Goal: Task Accomplishment & Management: Manage account settings

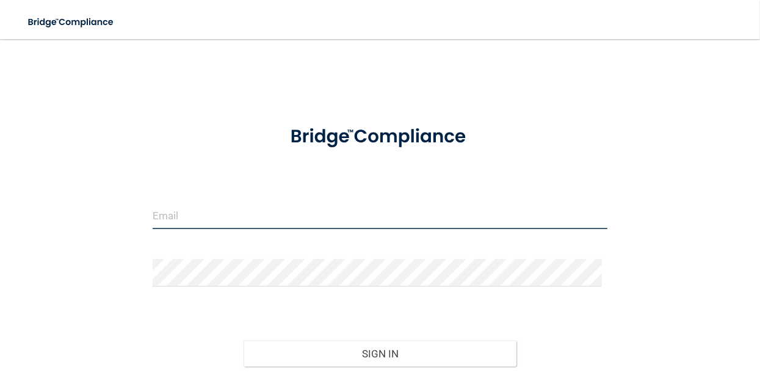
click at [199, 218] on input "email" at bounding box center [380, 214] width 455 height 27
type input "[EMAIL_ADDRESS][DOMAIN_NAME]"
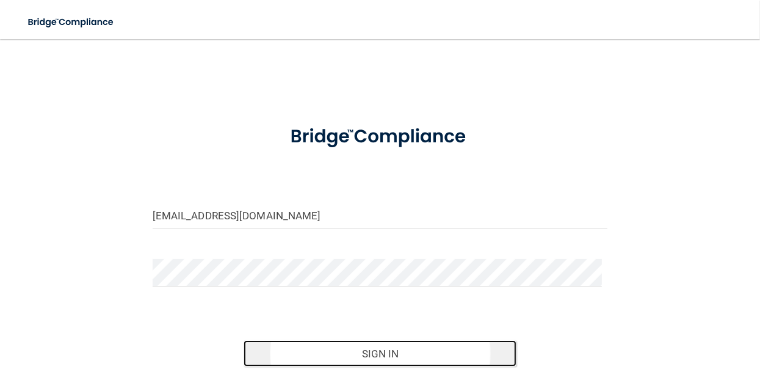
click at [344, 350] on button "Sign In" at bounding box center [380, 353] width 273 height 27
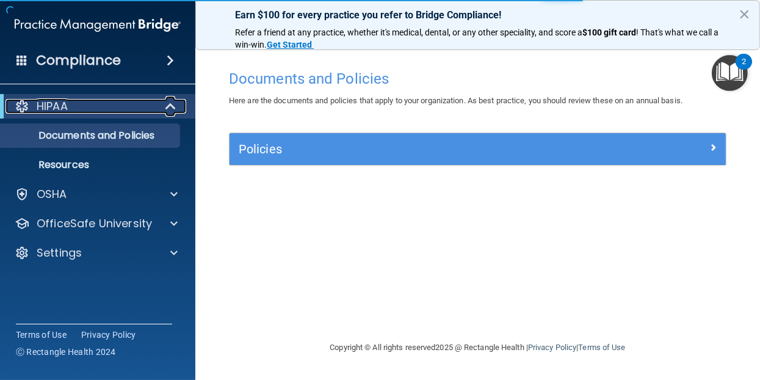
click at [68, 106] on p "HIPAA" at bounding box center [52, 106] width 31 height 15
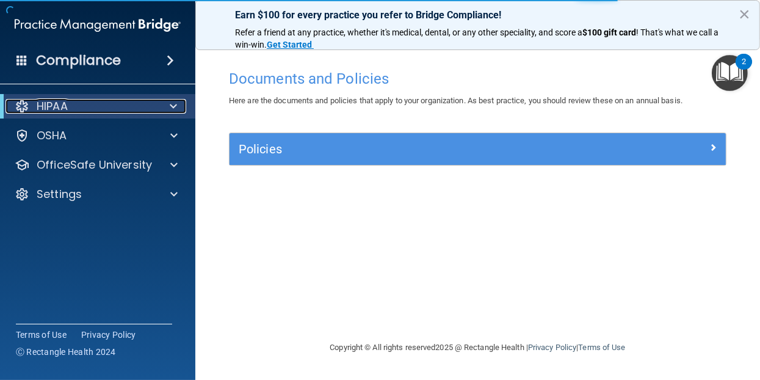
click at [68, 105] on p "HIPAA" at bounding box center [52, 106] width 31 height 15
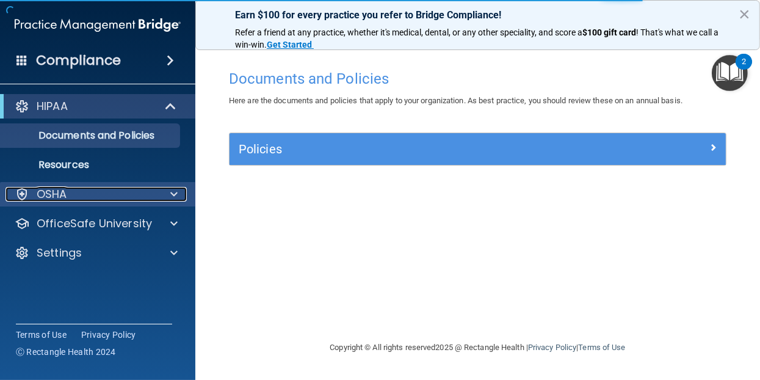
click at [63, 193] on p "OSHA" at bounding box center [52, 194] width 31 height 15
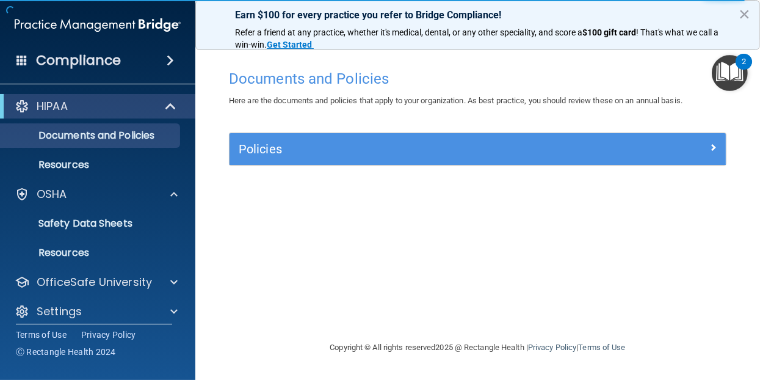
click at [734, 63] on img "Open Resource Center, 2 new notifications" at bounding box center [730, 73] width 36 height 36
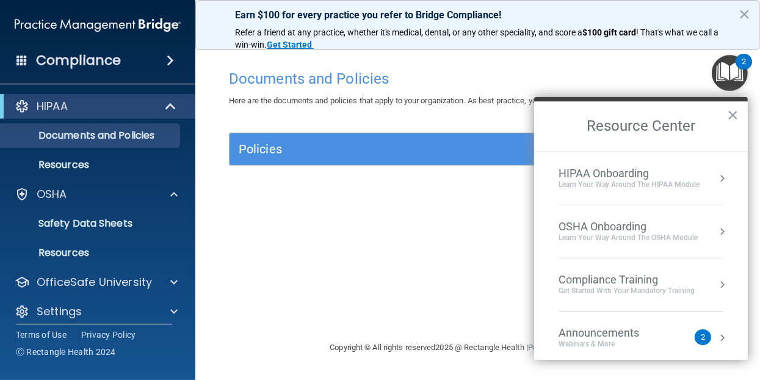
click at [440, 264] on div "Documents and Policies Here are the documents and policies that apply to your o…" at bounding box center [478, 201] width 516 height 277
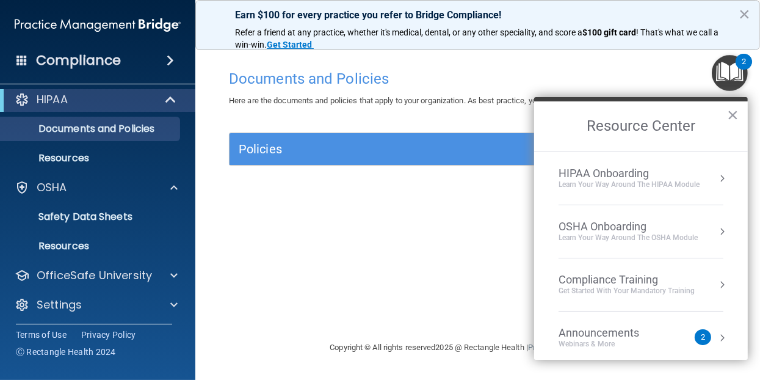
scroll to position [9, 0]
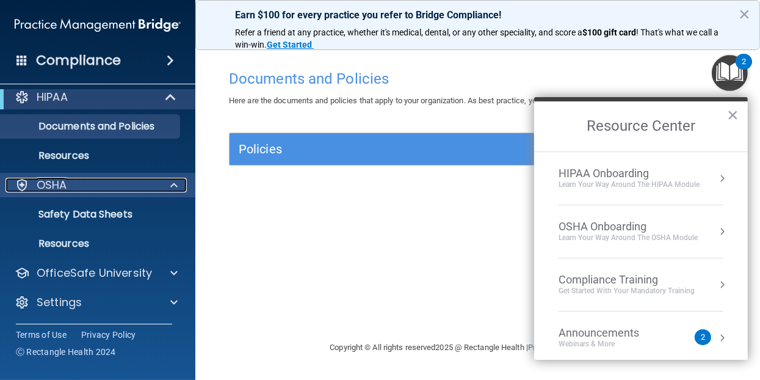
click at [79, 182] on div "OSHA" at bounding box center [80, 185] width 151 height 15
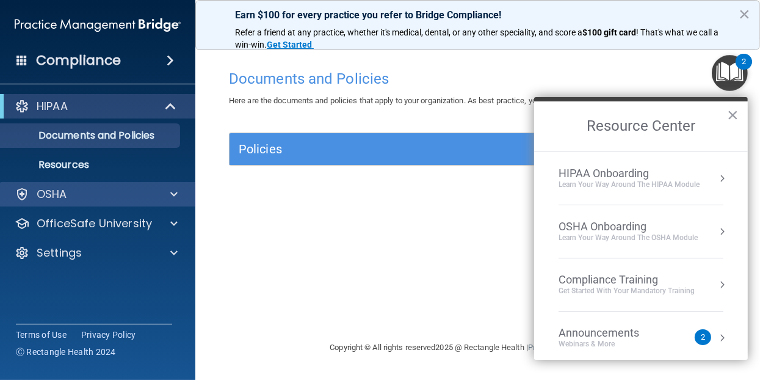
click at [79, 182] on div "OSHA" at bounding box center [98, 194] width 196 height 24
click at [81, 196] on div "OSHA" at bounding box center [80, 194] width 151 height 15
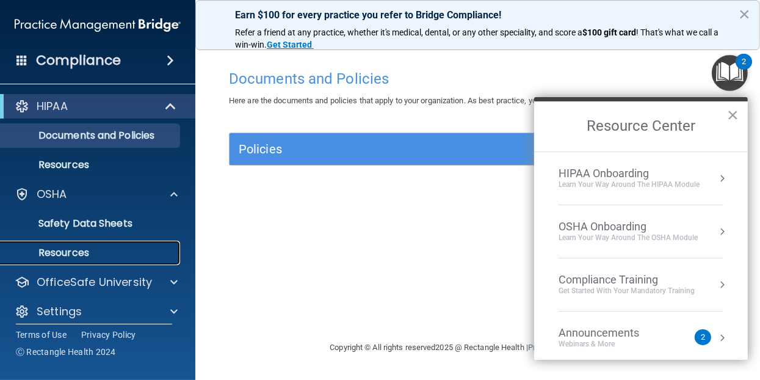
click at [82, 252] on p "Resources" at bounding box center [91, 253] width 167 height 12
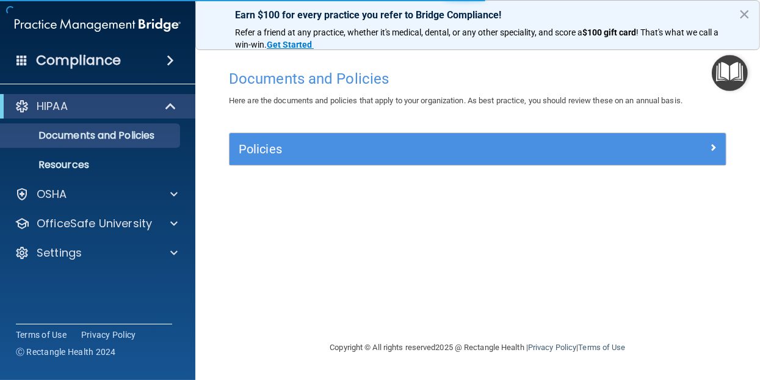
click at [714, 145] on body "Compliance HIPAA Documents and Policies Report an Incident Business Associates …" at bounding box center [380, 190] width 760 height 380
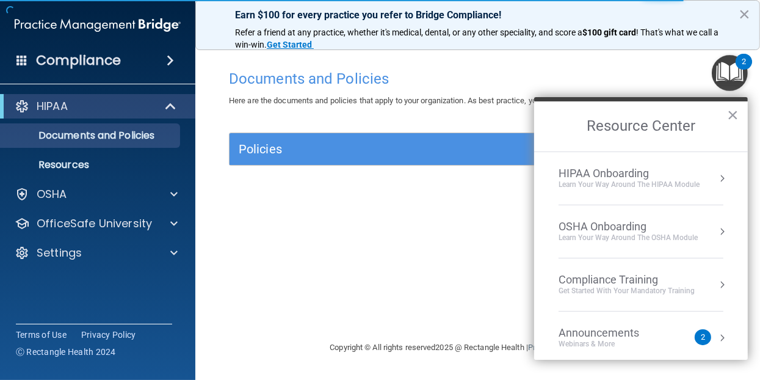
click at [661, 286] on div "Get Started with your mandatory training" at bounding box center [627, 291] width 136 height 10
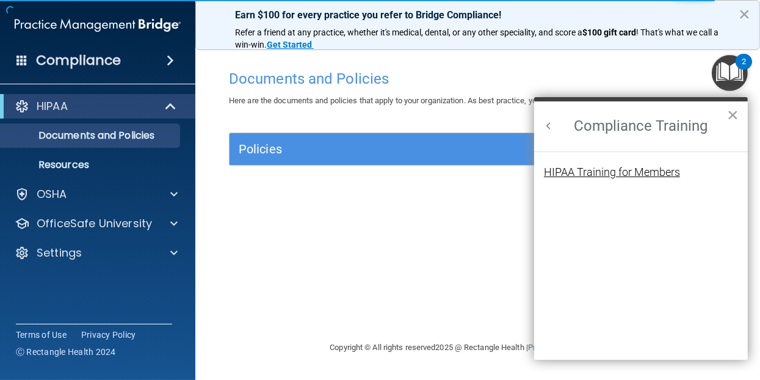
click at [627, 170] on div "HIPAA Training for Members" at bounding box center [612, 172] width 136 height 11
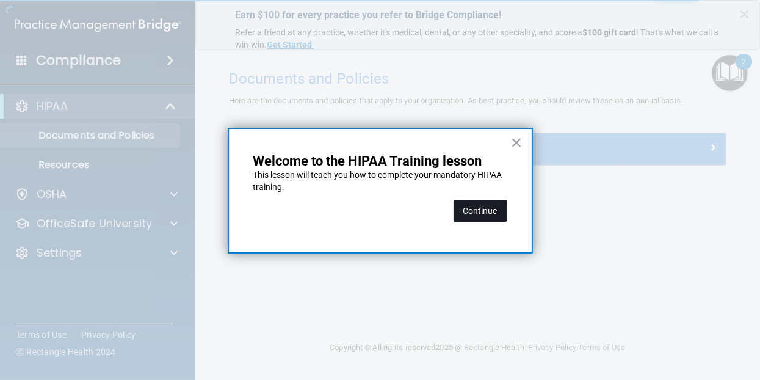
click at [484, 216] on button "Continue" at bounding box center [481, 211] width 54 height 22
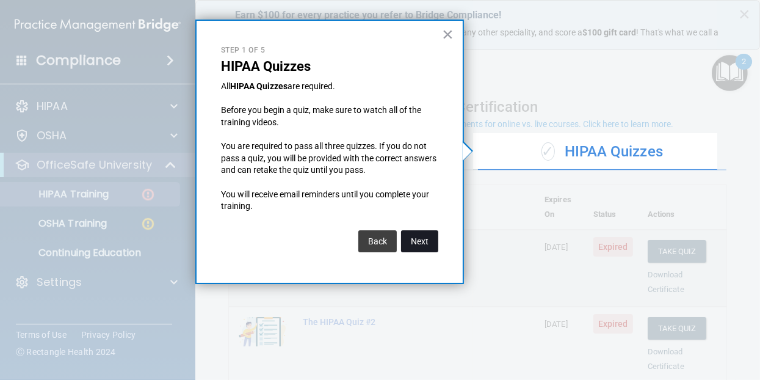
click at [415, 244] on button "Next" at bounding box center [419, 241] width 37 height 22
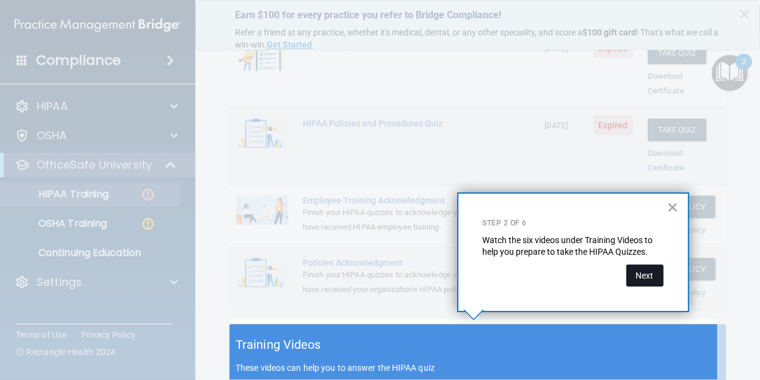
click at [652, 280] on button "Next" at bounding box center [644, 275] width 37 height 22
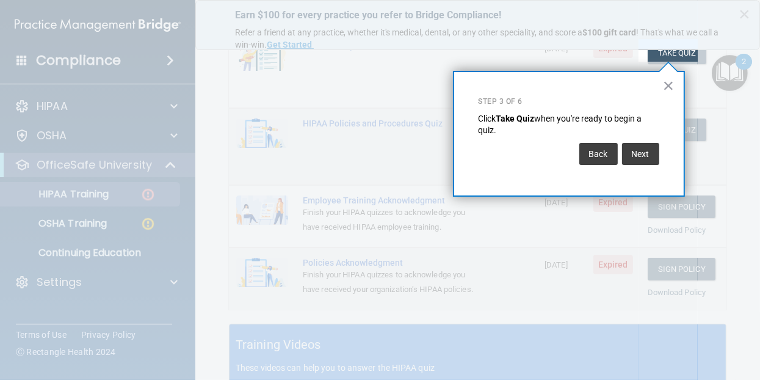
scroll to position [184, 0]
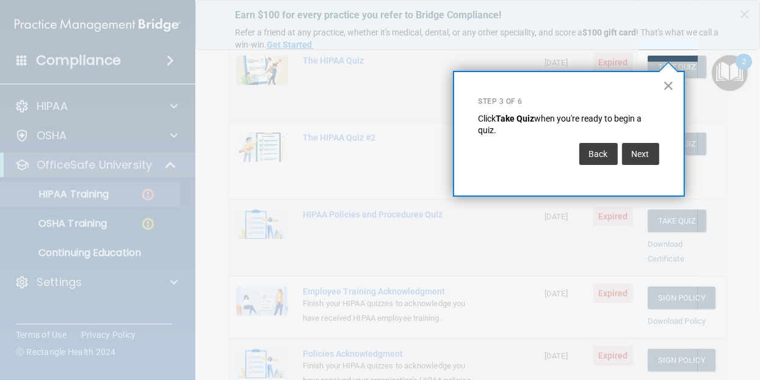
click at [523, 118] on strong "Take Quiz" at bounding box center [515, 119] width 38 height 10
click at [648, 152] on button "Next" at bounding box center [640, 154] width 37 height 22
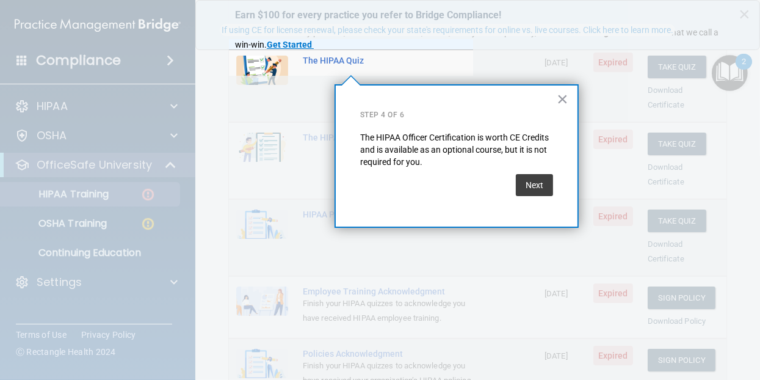
scroll to position [94, 0]
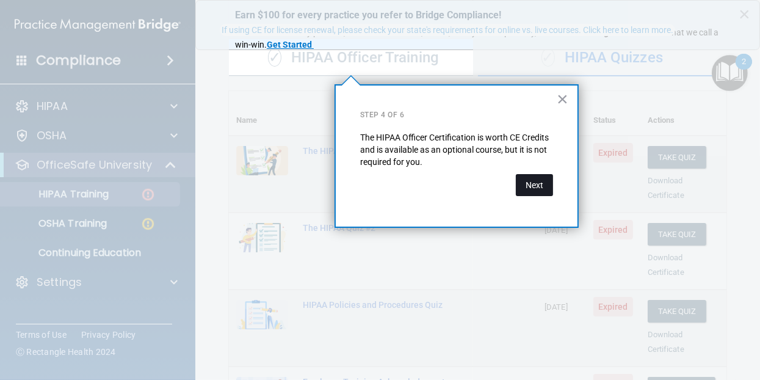
click at [529, 183] on button "Next" at bounding box center [534, 185] width 37 height 22
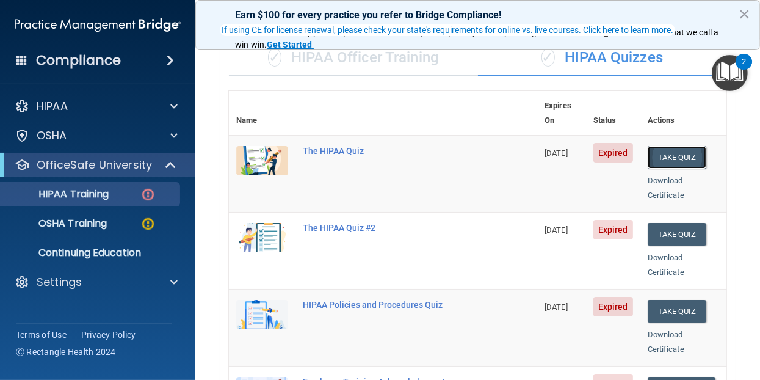
click at [655, 146] on button "Take Quiz" at bounding box center [677, 157] width 59 height 23
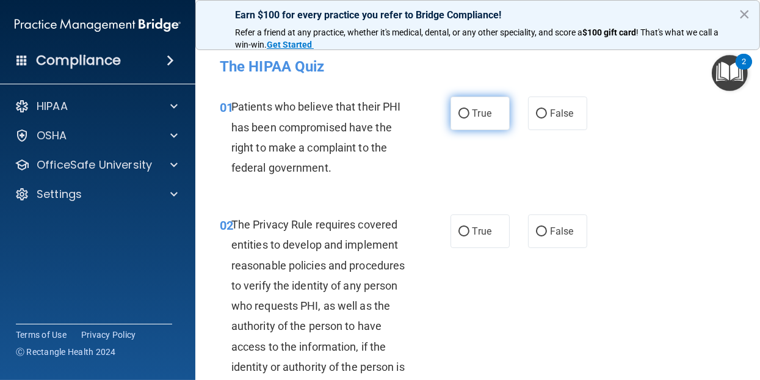
click at [462, 113] on input "True" at bounding box center [464, 113] width 11 height 9
radio input "true"
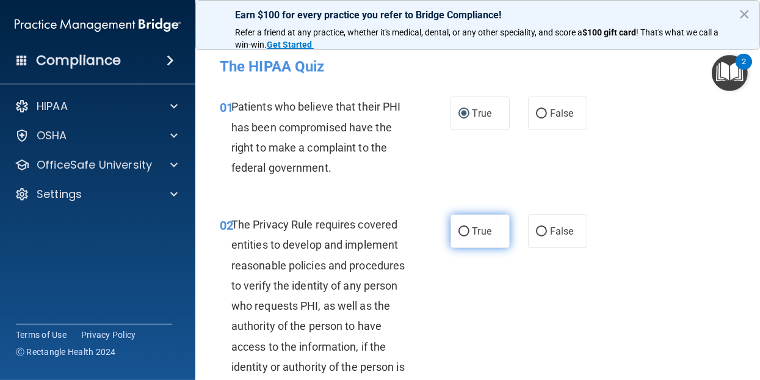
click at [459, 233] on input "True" at bounding box center [464, 231] width 11 height 9
radio input "true"
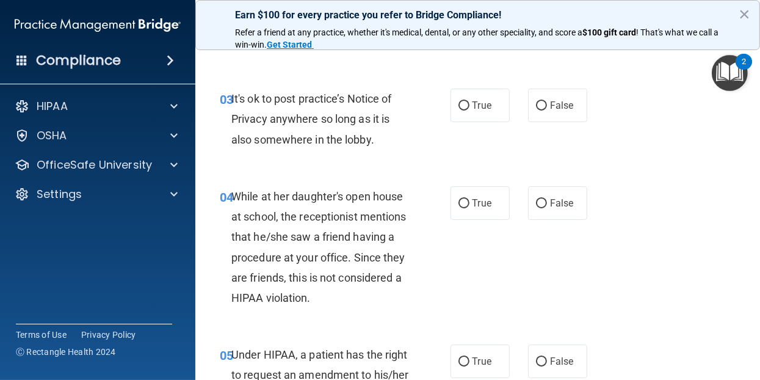
scroll to position [366, 0]
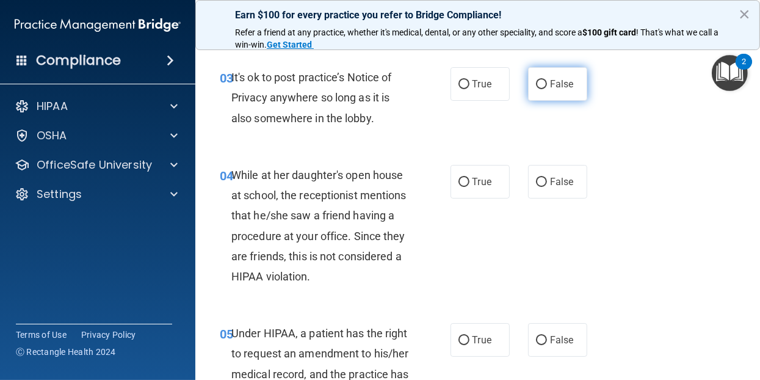
click at [539, 85] on input "False" at bounding box center [541, 84] width 11 height 9
radio input "true"
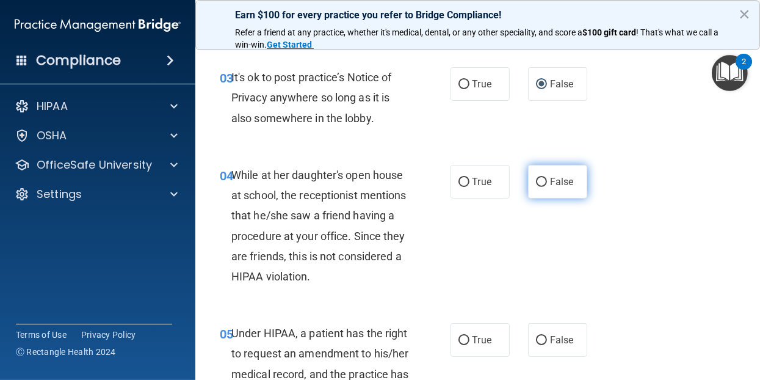
click at [536, 183] on input "False" at bounding box center [541, 182] width 11 height 9
radio input "true"
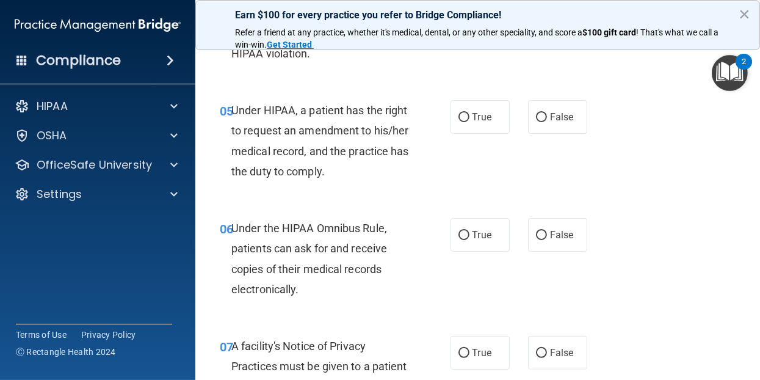
scroll to position [611, 0]
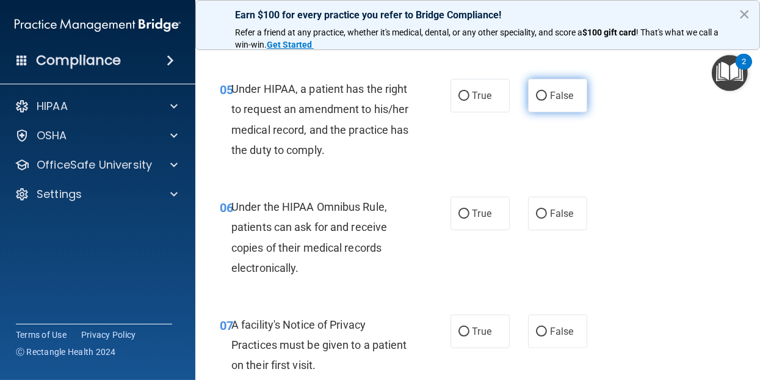
click at [538, 95] on input "False" at bounding box center [541, 96] width 11 height 9
radio input "true"
click at [459, 211] on input "True" at bounding box center [464, 213] width 11 height 9
radio input "true"
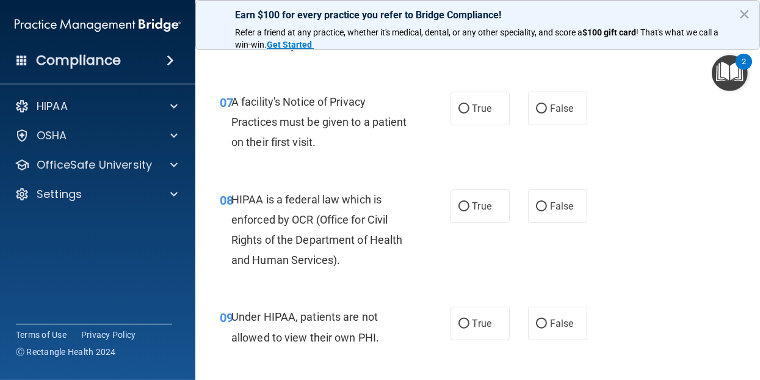
scroll to position [855, 0]
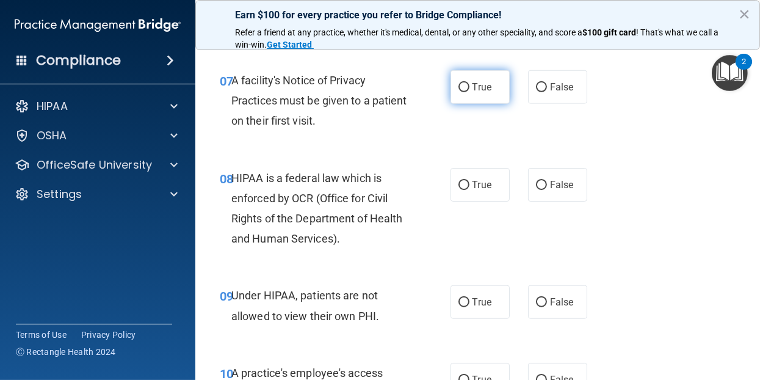
click at [464, 87] on input "True" at bounding box center [464, 87] width 11 height 9
radio input "true"
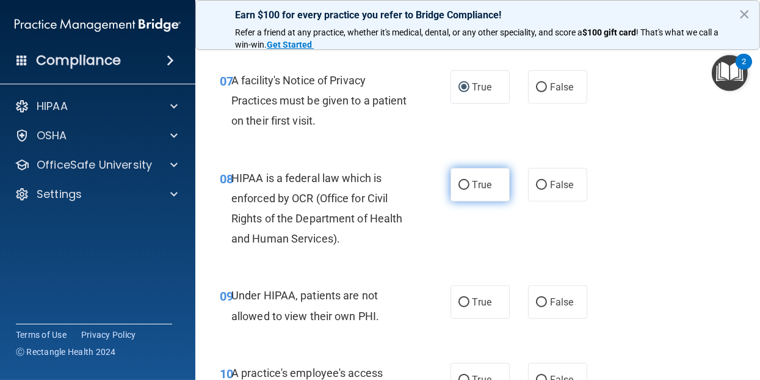
click at [459, 186] on input "True" at bounding box center [464, 185] width 11 height 9
radio input "true"
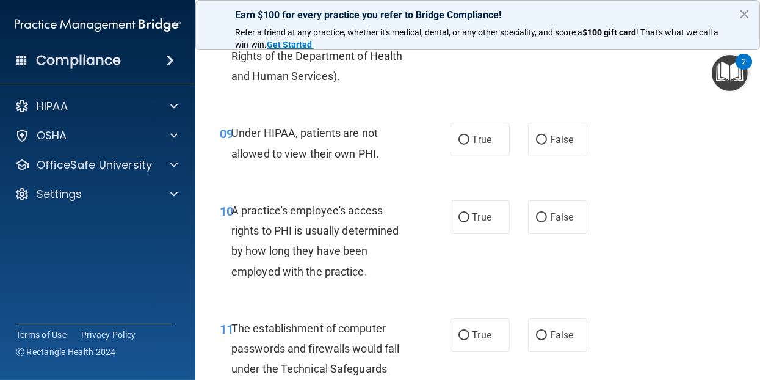
scroll to position [1038, 0]
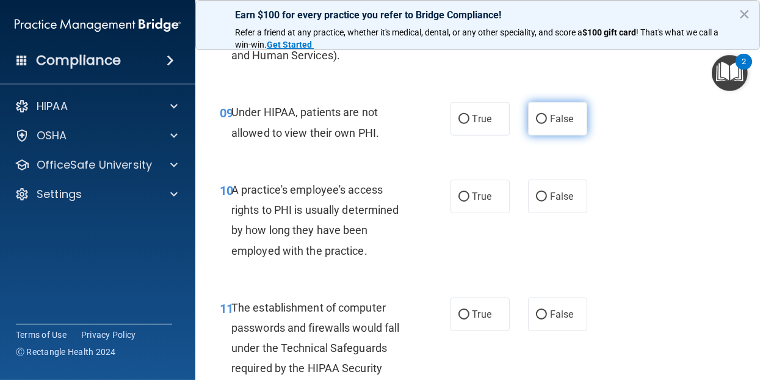
click at [537, 118] on input "False" at bounding box center [541, 119] width 11 height 9
radio input "true"
click at [539, 192] on input "False" at bounding box center [541, 196] width 11 height 9
radio input "true"
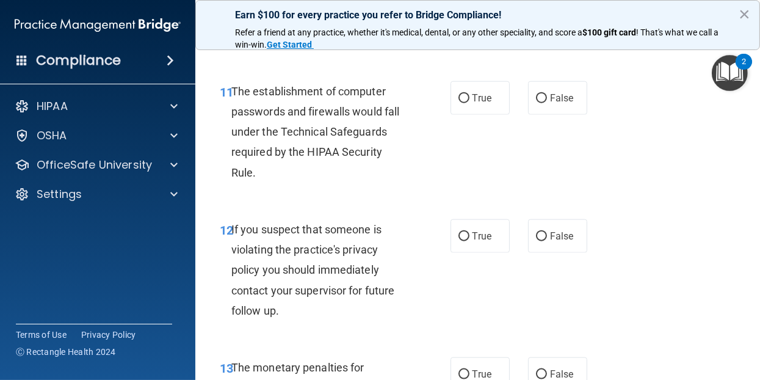
scroll to position [1282, 0]
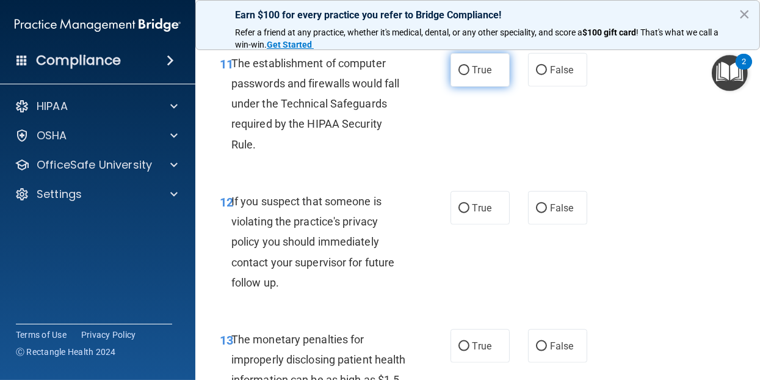
click at [463, 74] on label "True" at bounding box center [480, 70] width 59 height 34
click at [463, 74] on input "True" at bounding box center [464, 70] width 11 height 9
radio input "true"
click at [460, 206] on input "True" at bounding box center [464, 208] width 11 height 9
radio input "true"
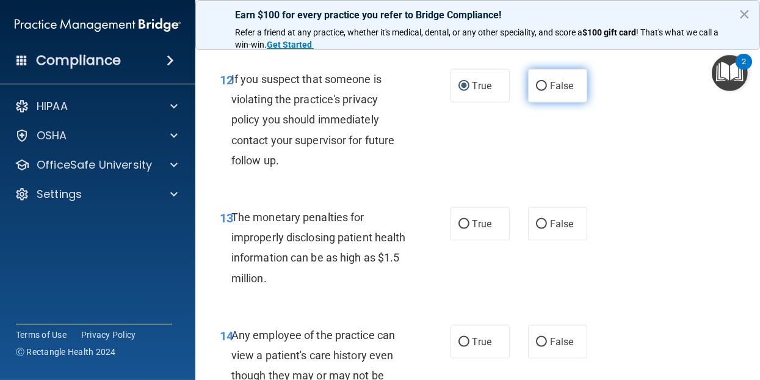
scroll to position [1465, 0]
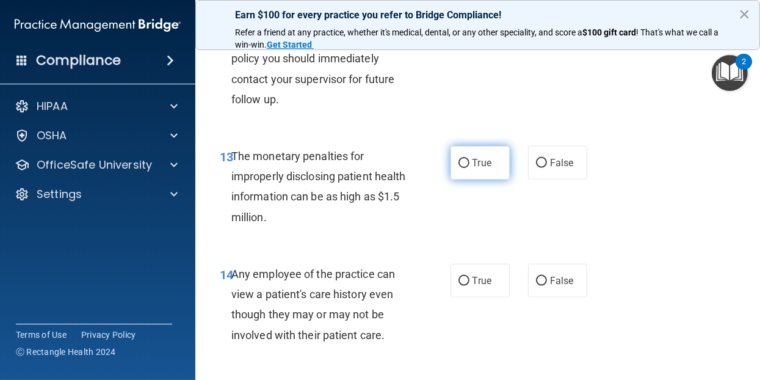
click at [461, 163] on input "True" at bounding box center [464, 163] width 11 height 9
radio input "true"
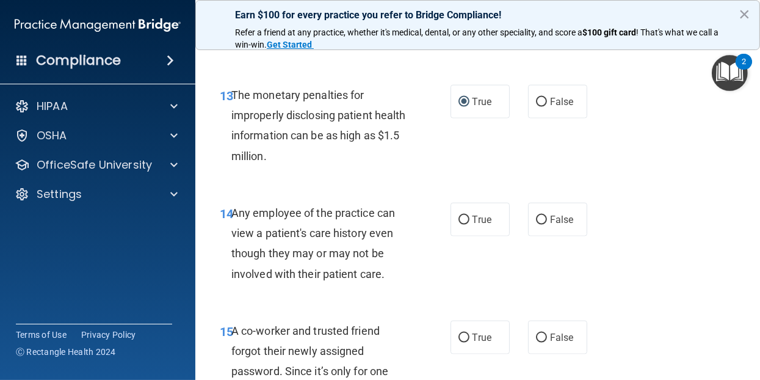
scroll to position [1587, 0]
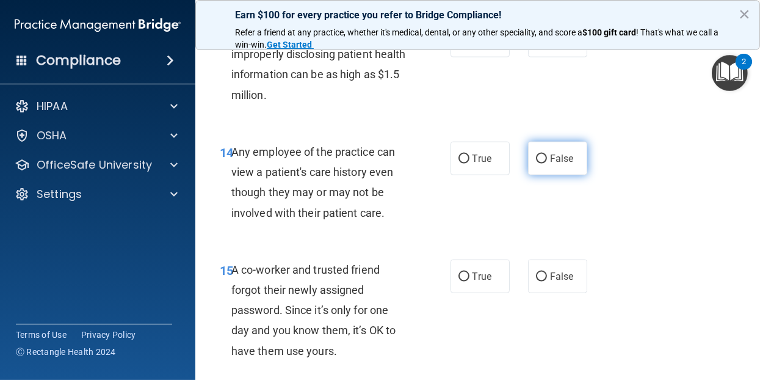
click at [536, 158] on input "False" at bounding box center [541, 158] width 11 height 9
radio input "true"
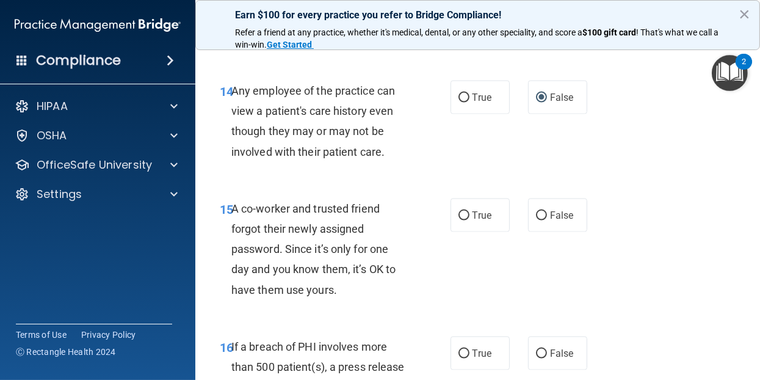
scroll to position [1710, 0]
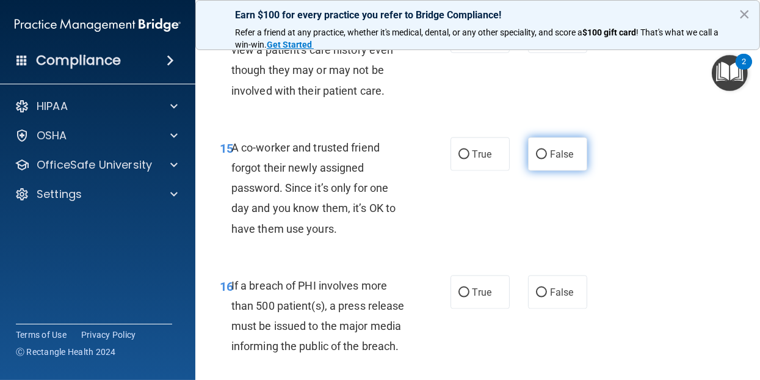
click at [537, 154] on input "False" at bounding box center [541, 154] width 11 height 9
radio input "true"
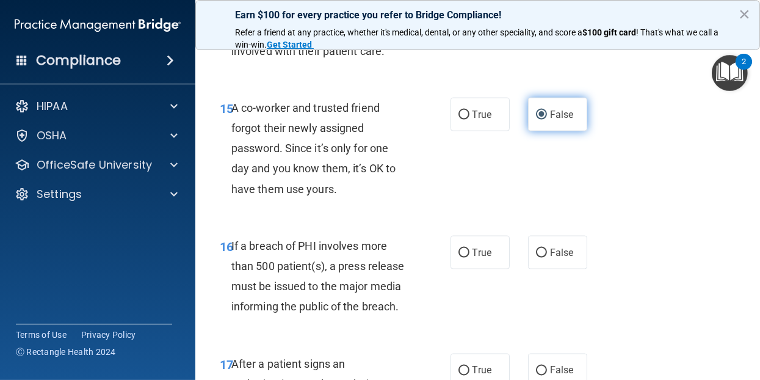
scroll to position [1771, 0]
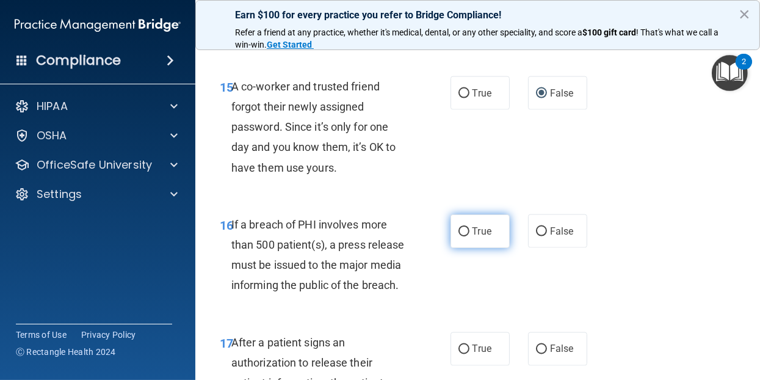
click at [459, 228] on input "True" at bounding box center [464, 231] width 11 height 9
radio input "true"
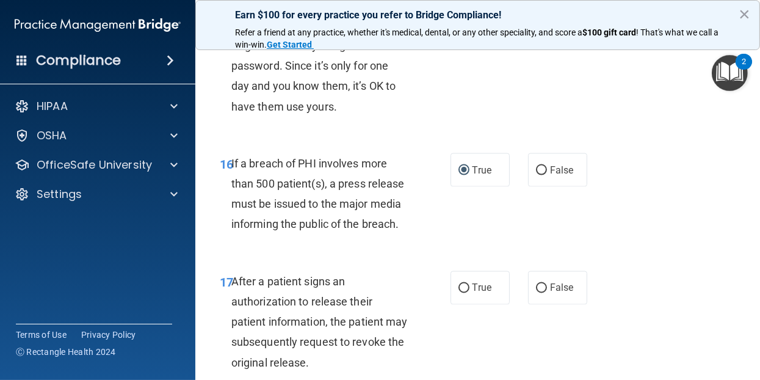
scroll to position [1893, 0]
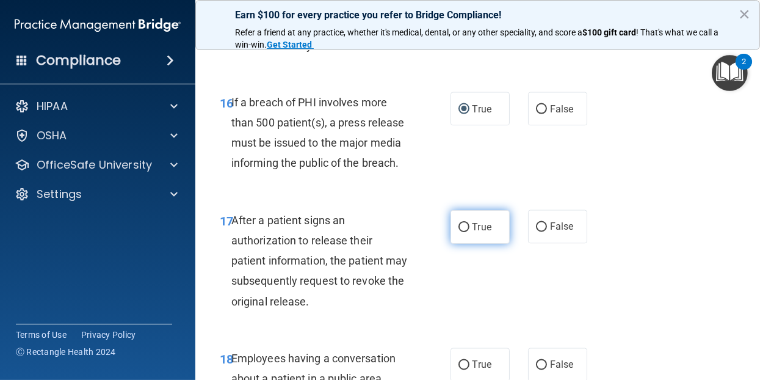
click at [460, 225] on input "True" at bounding box center [464, 227] width 11 height 9
radio input "true"
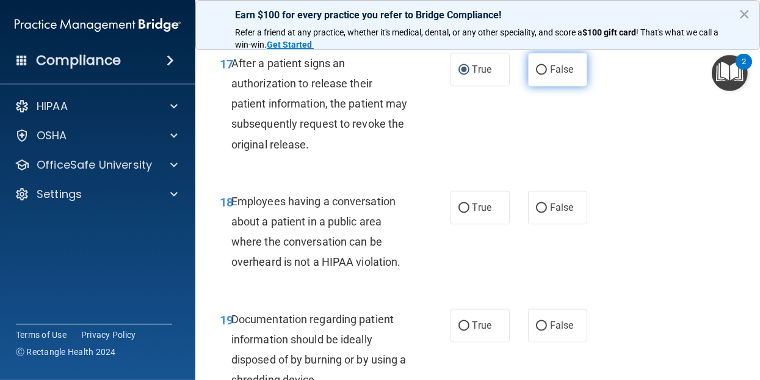
scroll to position [2076, 0]
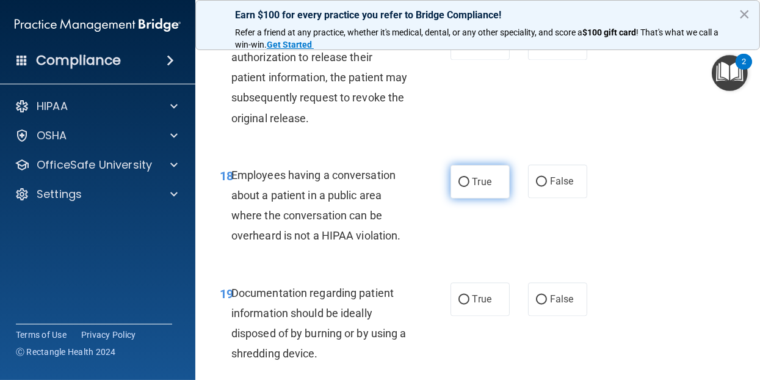
click at [461, 186] on input "True" at bounding box center [464, 182] width 11 height 9
radio input "true"
click at [459, 181] on input "True" at bounding box center [464, 182] width 11 height 9
click at [536, 179] on input "False" at bounding box center [541, 182] width 11 height 9
radio input "true"
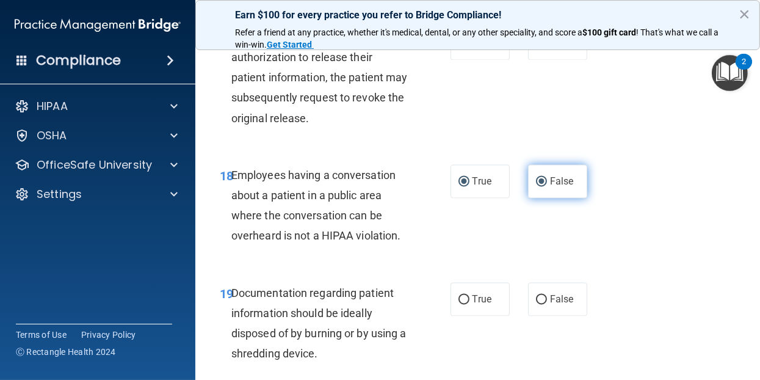
radio input "false"
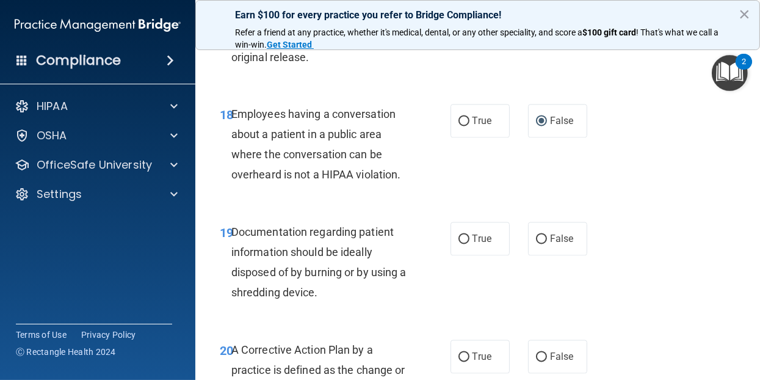
scroll to position [2198, 0]
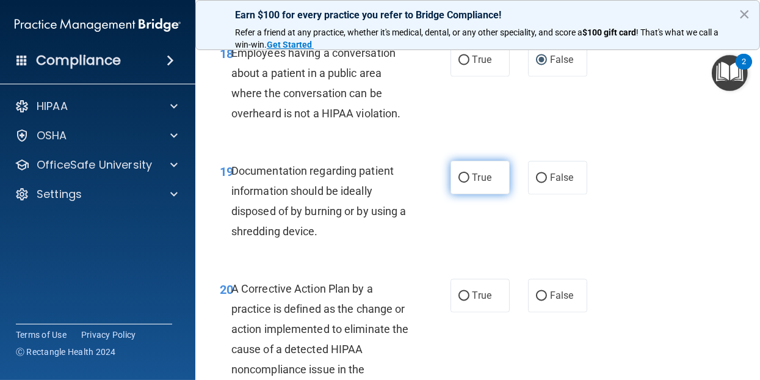
click at [459, 173] on input "True" at bounding box center [464, 177] width 11 height 9
radio input "true"
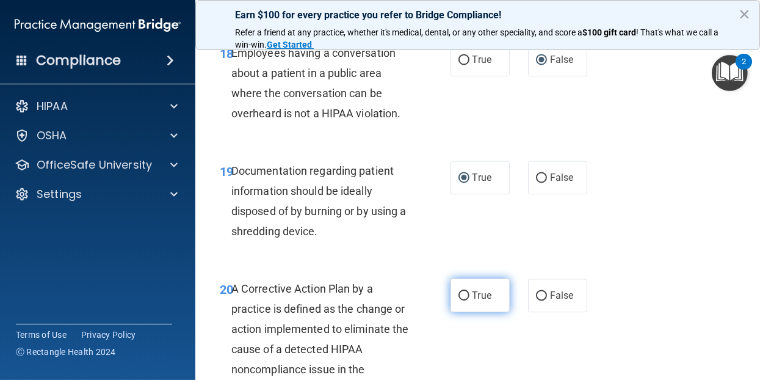
click at [460, 288] on label "True" at bounding box center [480, 295] width 59 height 34
click at [460, 291] on input "True" at bounding box center [464, 295] width 11 height 9
radio input "true"
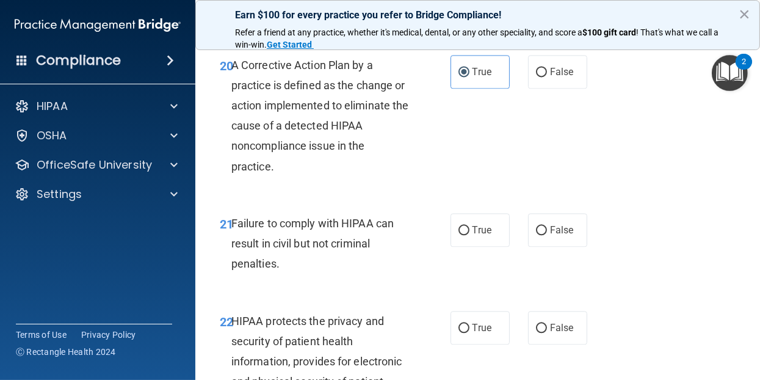
scroll to position [2442, 0]
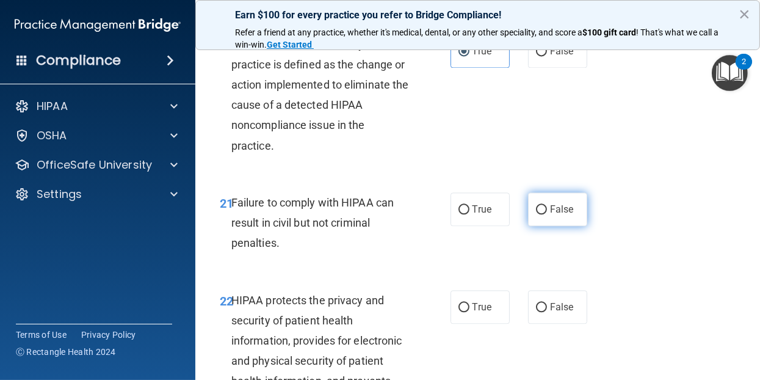
click at [536, 208] on input "False" at bounding box center [541, 209] width 11 height 9
radio input "true"
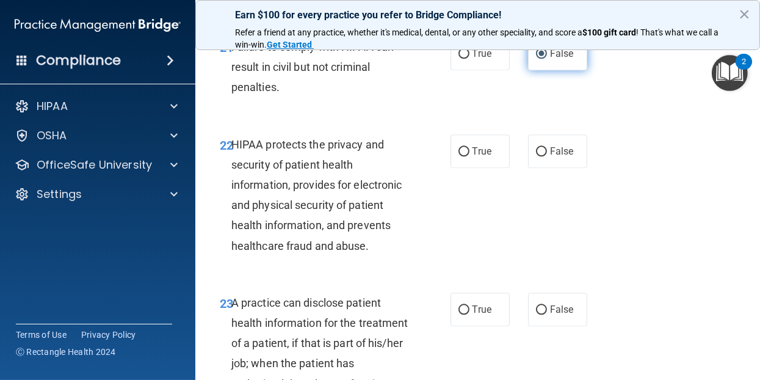
scroll to position [2625, 0]
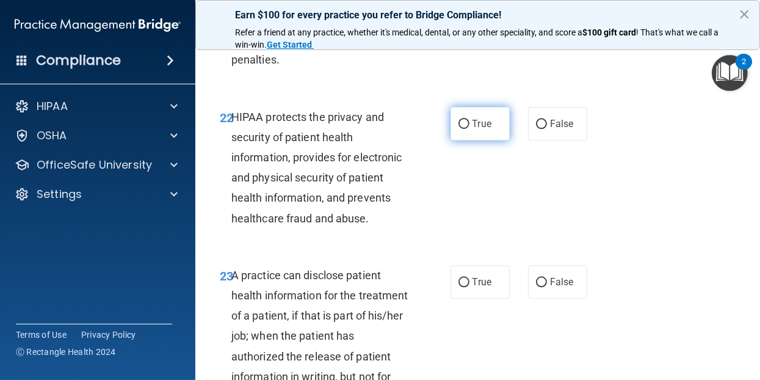
click at [461, 123] on input "True" at bounding box center [464, 124] width 11 height 9
radio input "true"
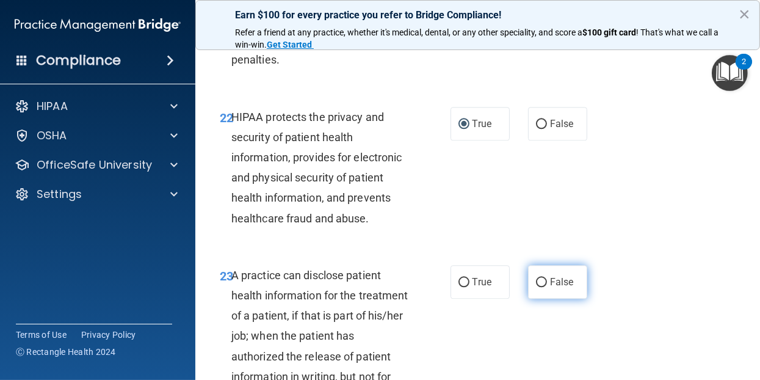
click at [537, 278] on input "False" at bounding box center [541, 282] width 11 height 9
radio input "true"
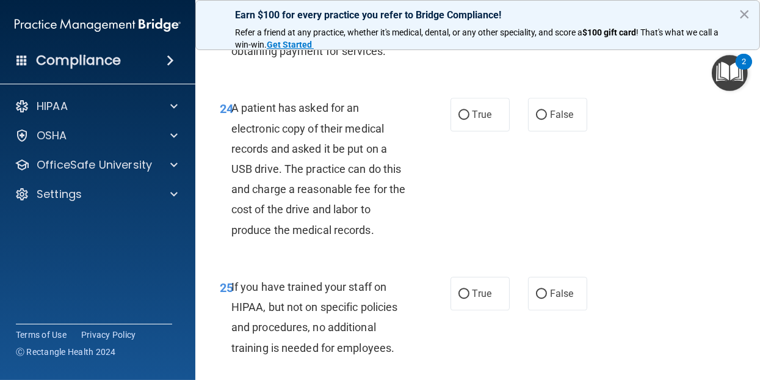
scroll to position [2992, 0]
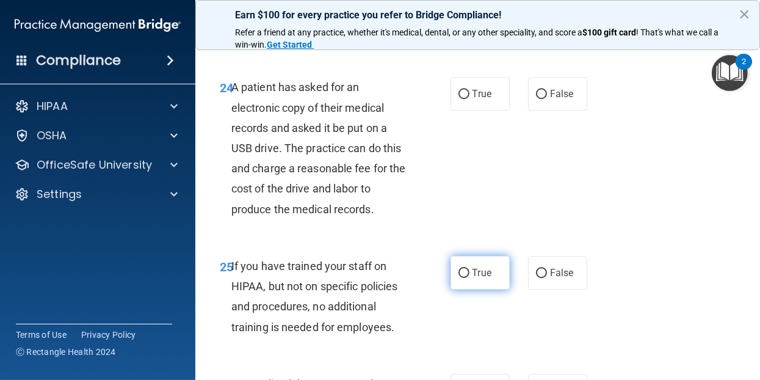
click at [459, 278] on input "True" at bounding box center [464, 273] width 11 height 9
radio input "true"
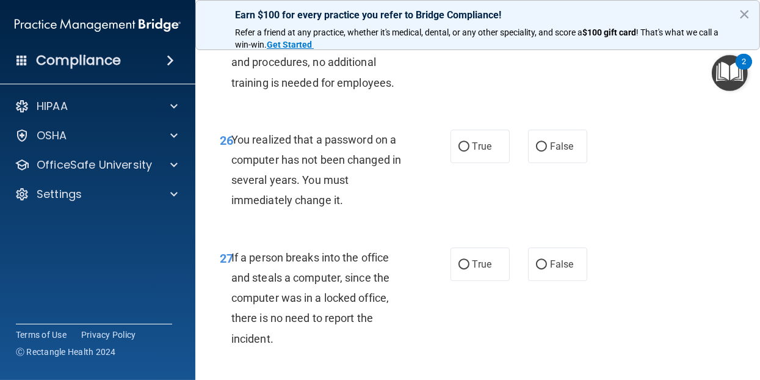
scroll to position [3175, 0]
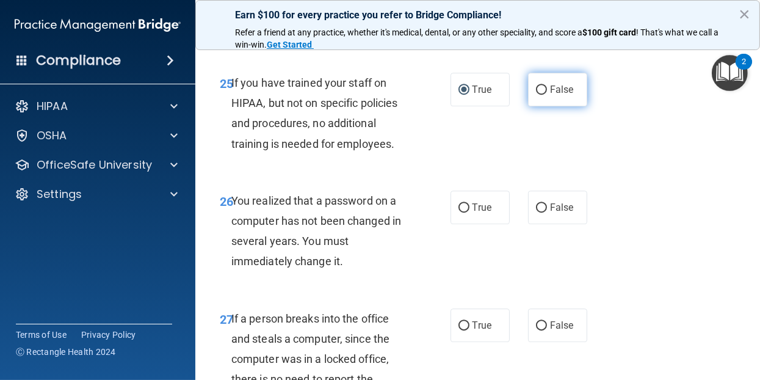
click at [536, 95] on input "False" at bounding box center [541, 89] width 11 height 9
radio input "true"
radio input "false"
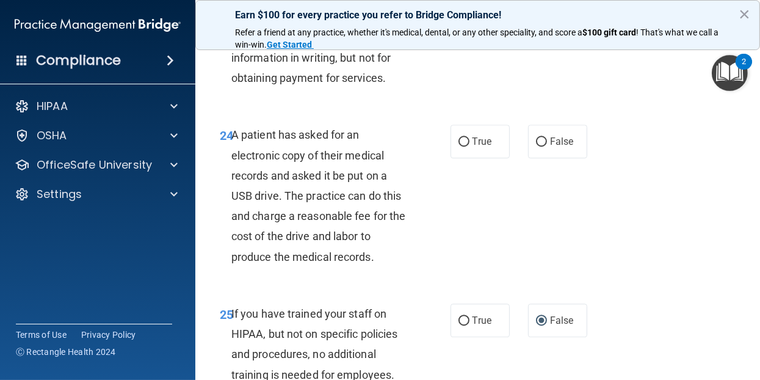
scroll to position [2931, 0]
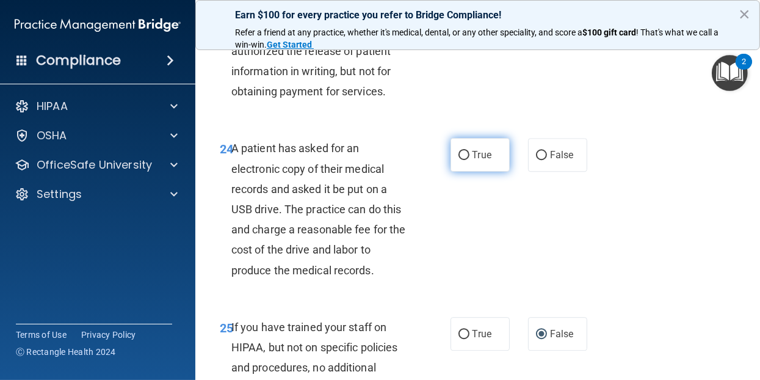
click at [460, 160] on input "True" at bounding box center [464, 155] width 11 height 9
radio input "true"
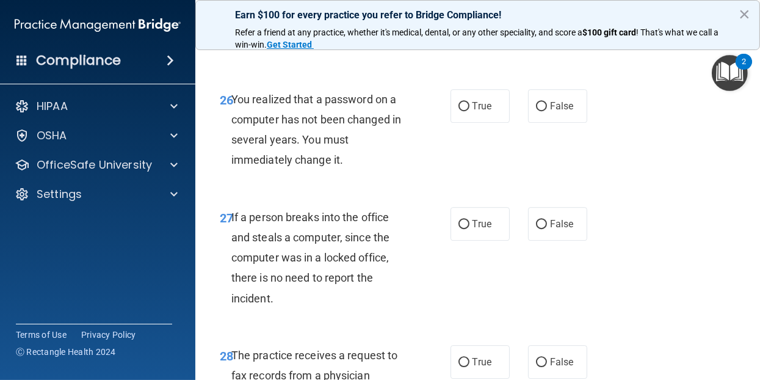
scroll to position [3297, 0]
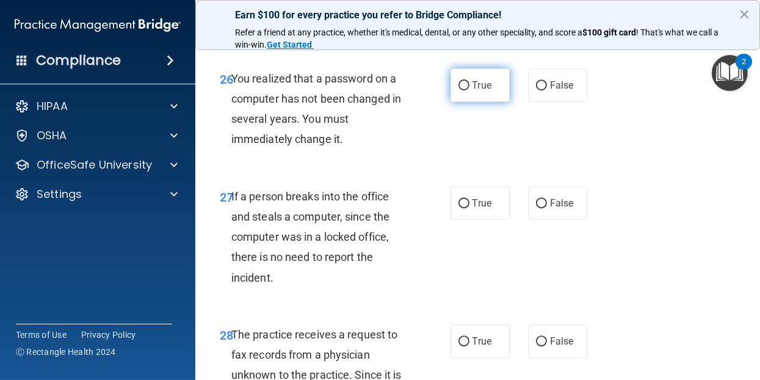
click at [462, 90] on input "True" at bounding box center [464, 85] width 11 height 9
radio input "true"
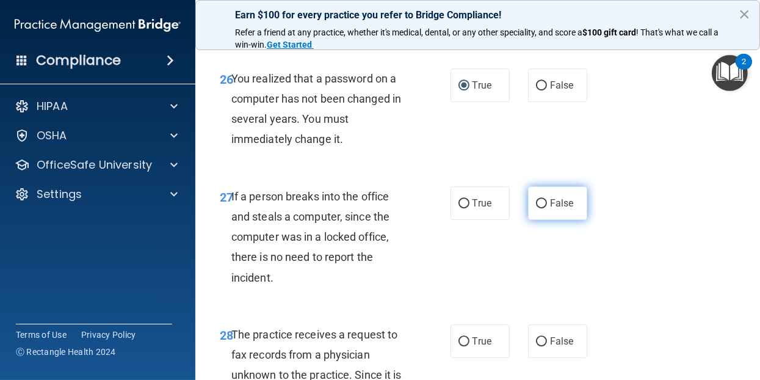
click at [536, 208] on input "False" at bounding box center [541, 203] width 11 height 9
radio input "true"
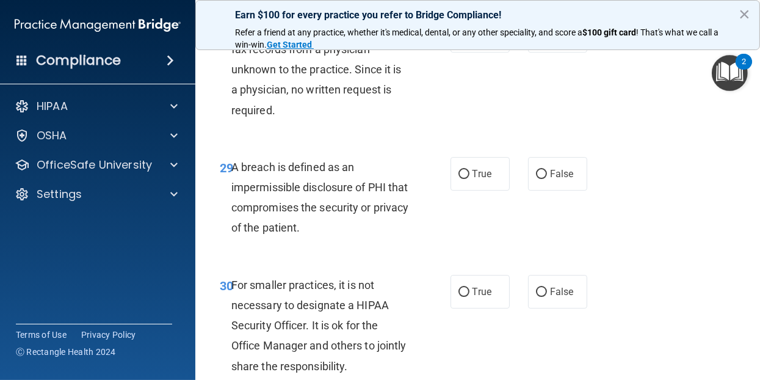
scroll to position [3541, 0]
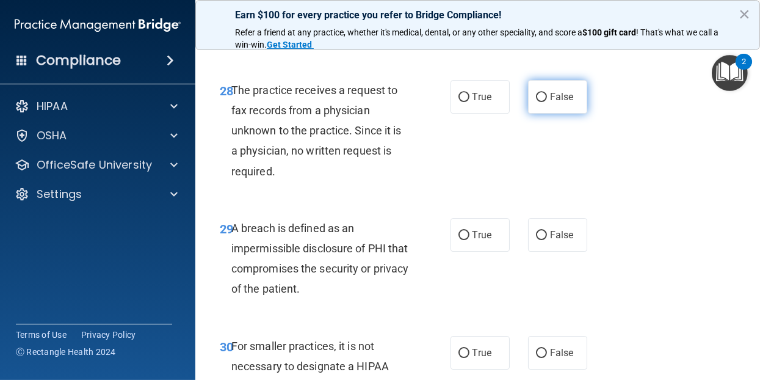
click at [536, 102] on input "False" at bounding box center [541, 97] width 11 height 9
radio input "true"
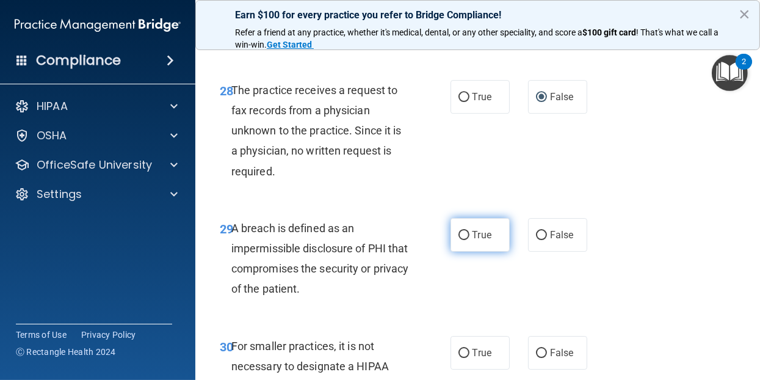
click at [460, 240] on input "True" at bounding box center [464, 235] width 11 height 9
radio input "true"
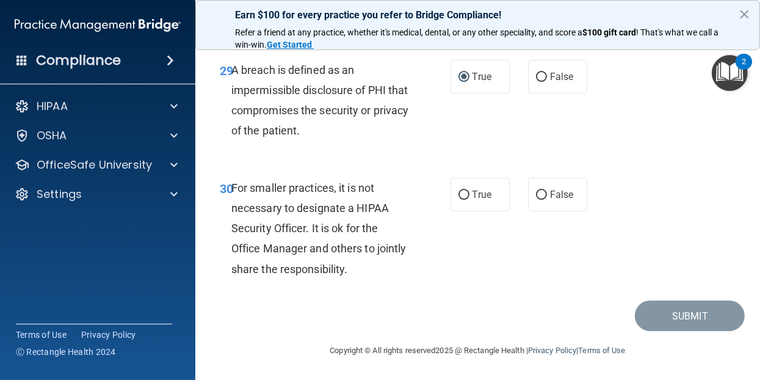
scroll to position [3719, 0]
click at [536, 196] on input "False" at bounding box center [541, 194] width 11 height 9
radio input "true"
click at [675, 313] on button "Submit" at bounding box center [690, 315] width 110 height 31
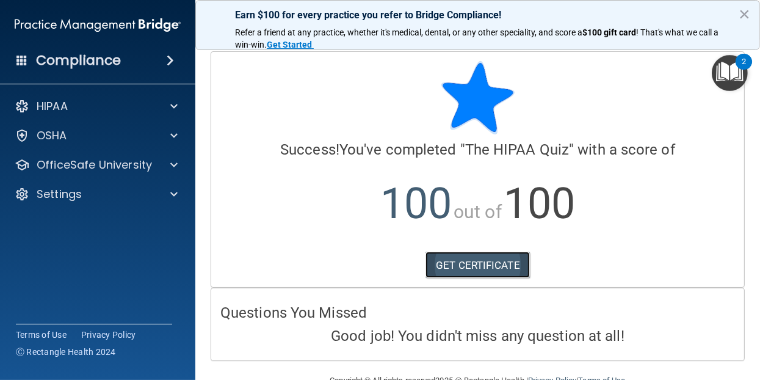
click at [457, 264] on link "GET CERTIFICATE" at bounding box center [478, 265] width 104 height 27
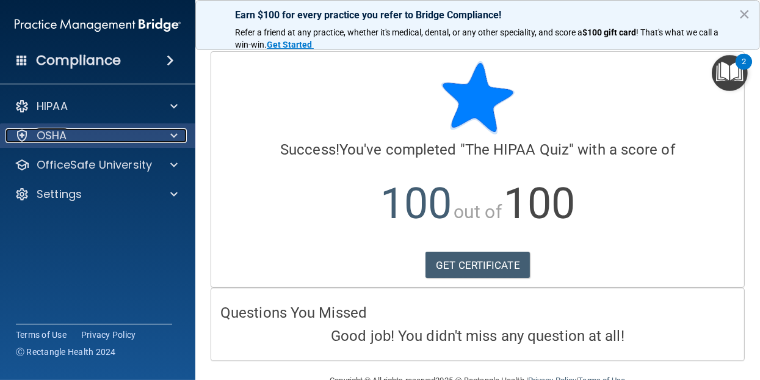
click at [171, 132] on span at bounding box center [173, 135] width 7 height 15
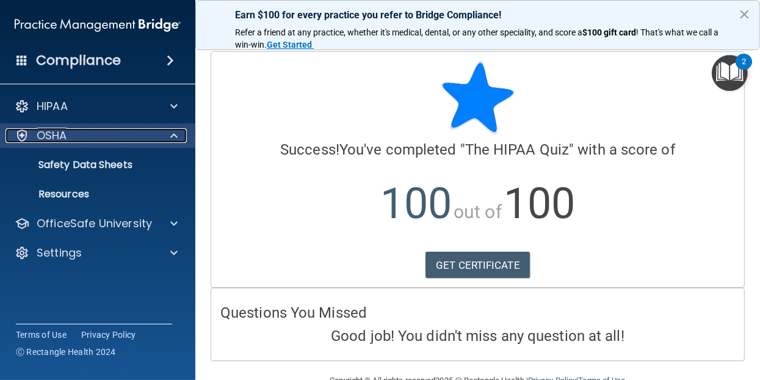
click at [171, 132] on span at bounding box center [173, 135] width 7 height 15
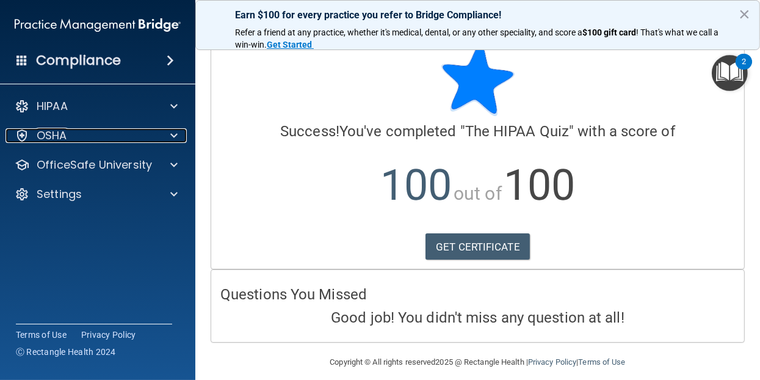
scroll to position [28, 0]
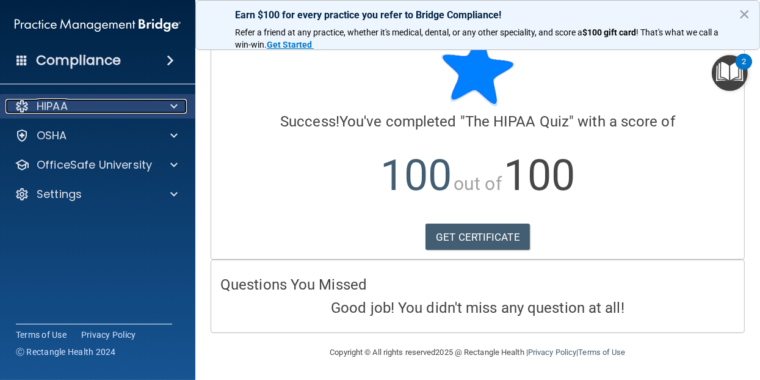
click at [172, 106] on span at bounding box center [173, 106] width 7 height 15
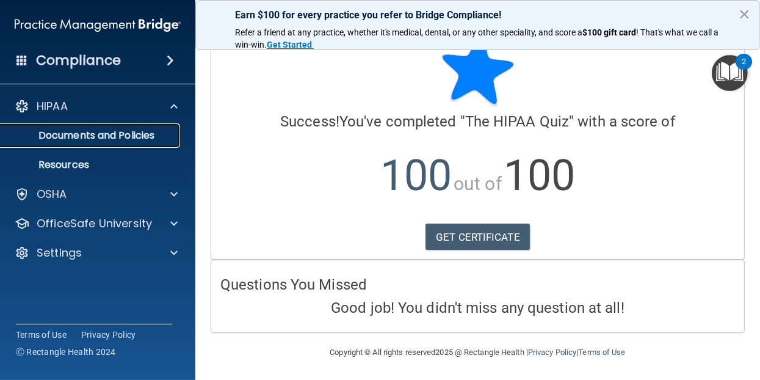
click at [148, 133] on p "Documents and Policies" at bounding box center [91, 135] width 167 height 12
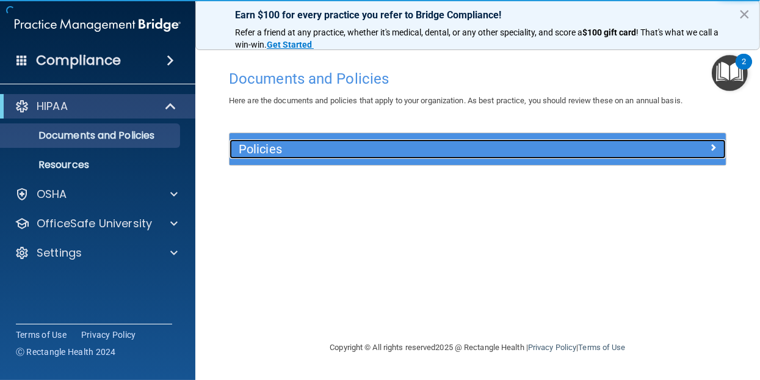
click at [714, 148] on span at bounding box center [712, 147] width 7 height 15
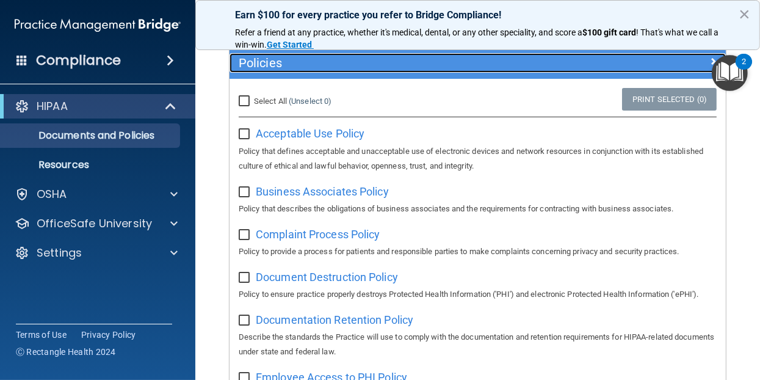
scroll to position [61, 0]
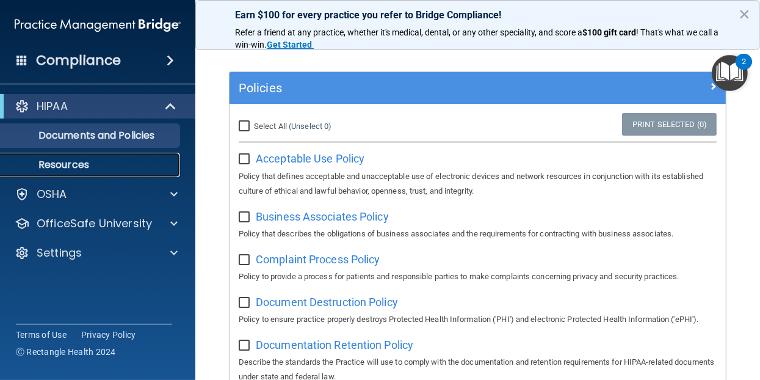
click at [76, 164] on p "Resources" at bounding box center [91, 165] width 167 height 12
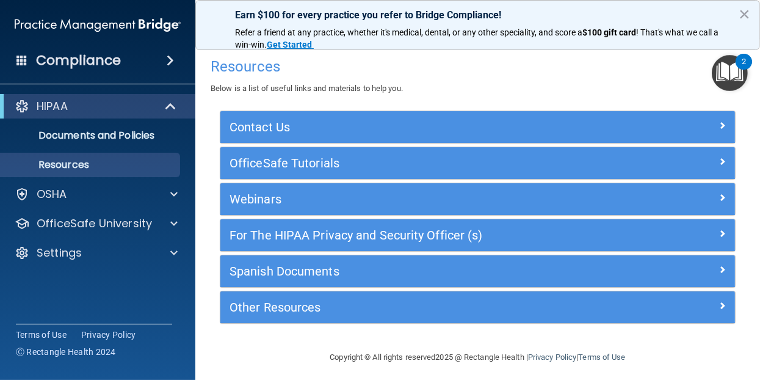
click at [729, 73] on img "Open Resource Center, 2 new notifications" at bounding box center [730, 73] width 36 height 36
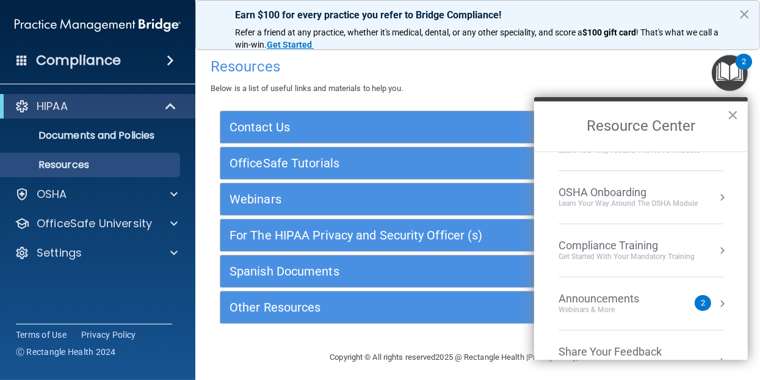
scroll to position [66, 0]
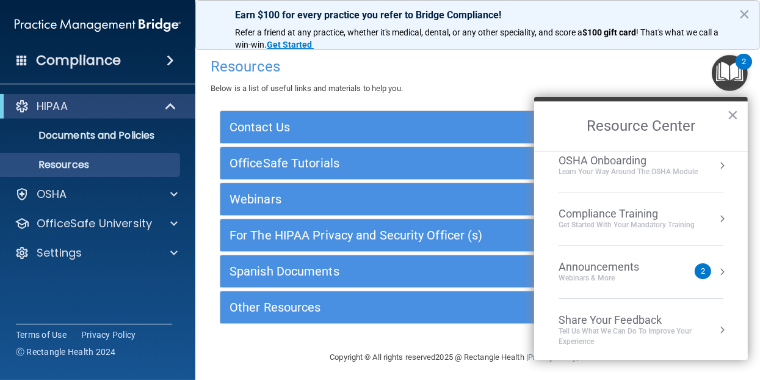
click at [716, 165] on button "Resource Center" at bounding box center [722, 165] width 12 height 12
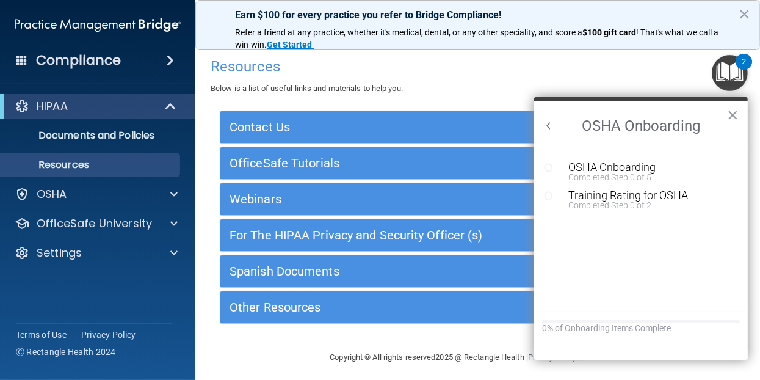
scroll to position [0, 0]
click at [734, 113] on button "×" at bounding box center [733, 115] width 12 height 20
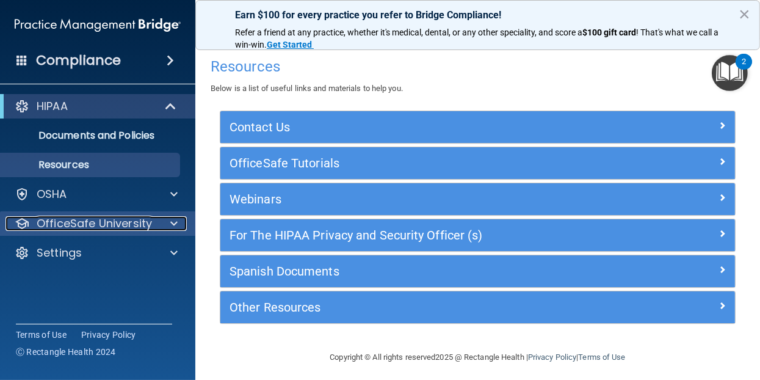
click at [171, 220] on span at bounding box center [173, 223] width 7 height 15
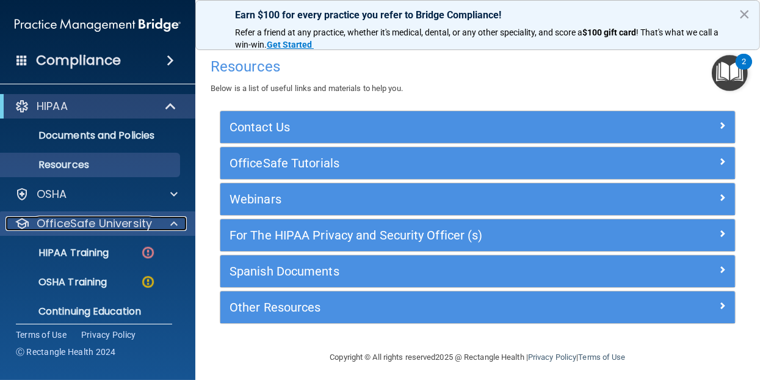
click at [171, 220] on span at bounding box center [173, 223] width 7 height 15
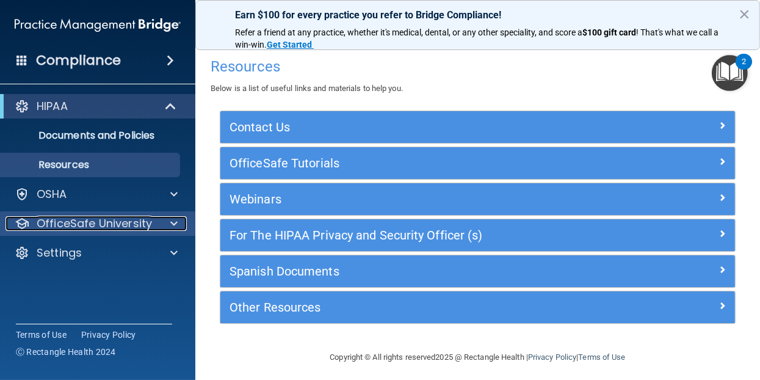
click at [171, 220] on span at bounding box center [173, 223] width 7 height 15
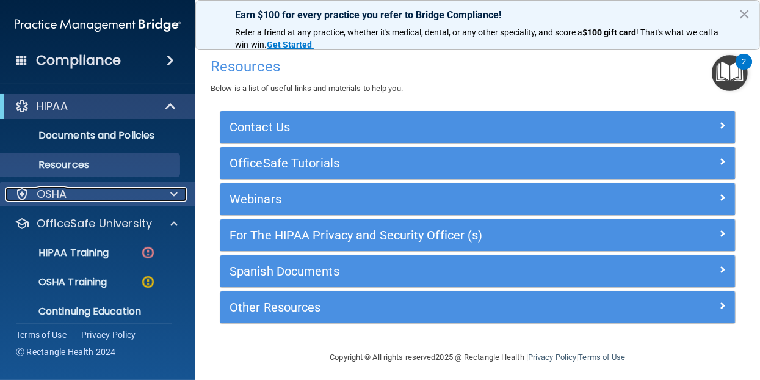
click at [174, 193] on span at bounding box center [173, 194] width 7 height 15
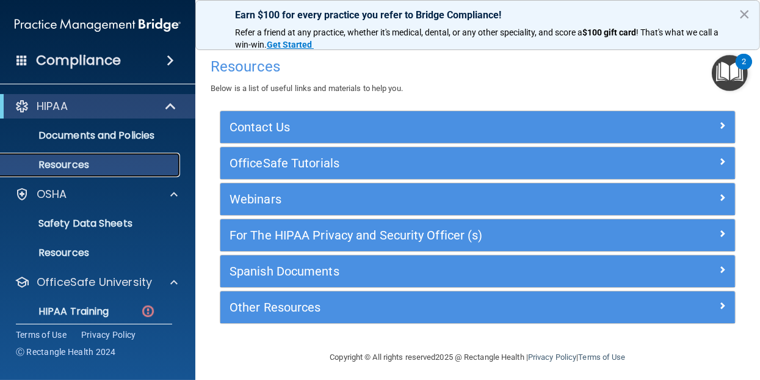
click at [114, 163] on p "Resources" at bounding box center [91, 165] width 167 height 12
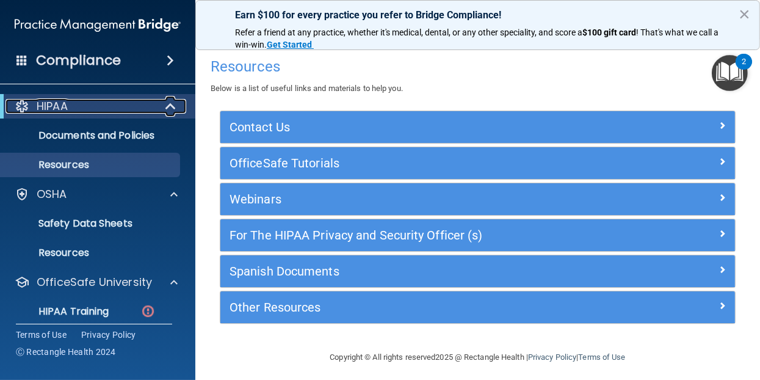
click at [168, 109] on span at bounding box center [172, 106] width 10 height 15
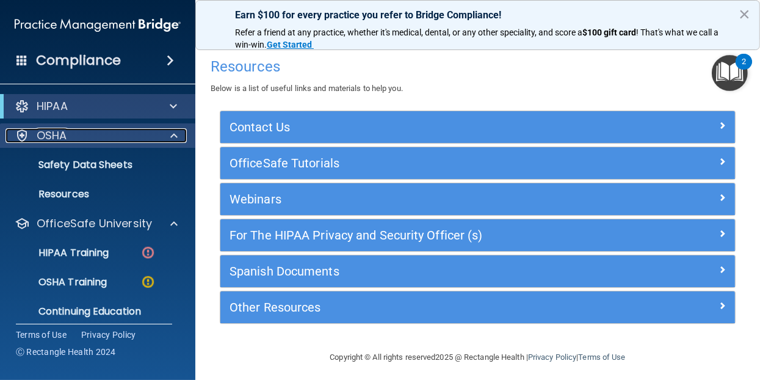
click at [174, 132] on span at bounding box center [173, 135] width 7 height 15
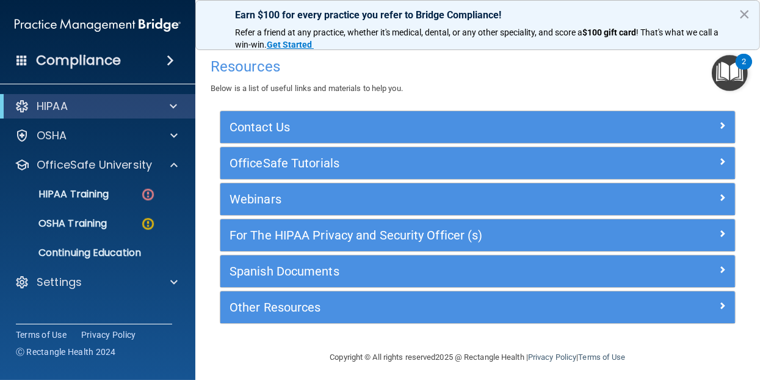
click at [90, 208] on ul "HIPAA Training OSHA Training Continuing Education" at bounding box center [98, 221] width 221 height 88
click at [89, 227] on p "OSHA Training" at bounding box center [57, 223] width 99 height 12
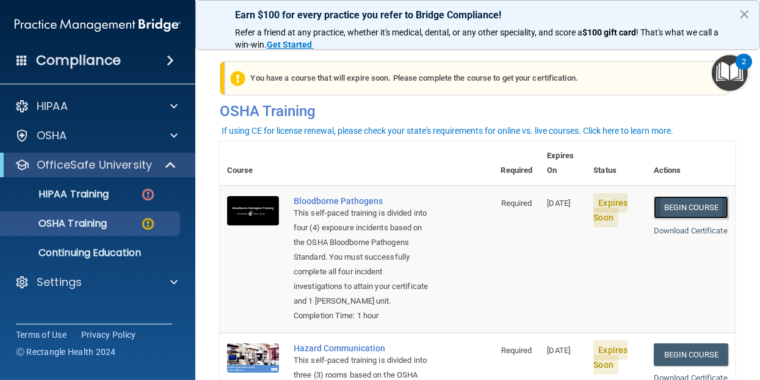
click at [685, 196] on link "Begin Course" at bounding box center [691, 207] width 74 height 23
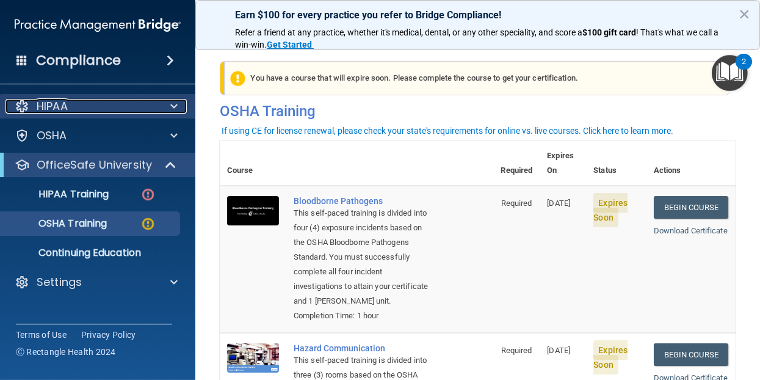
click at [131, 107] on div "HIPAA" at bounding box center [80, 106] width 151 height 15
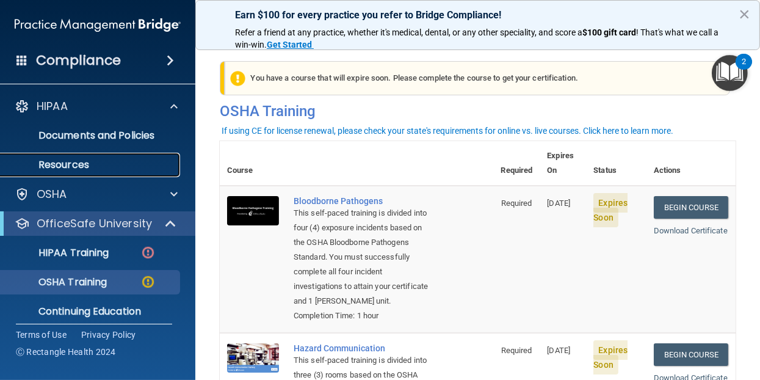
click at [93, 163] on p "Resources" at bounding box center [91, 165] width 167 height 12
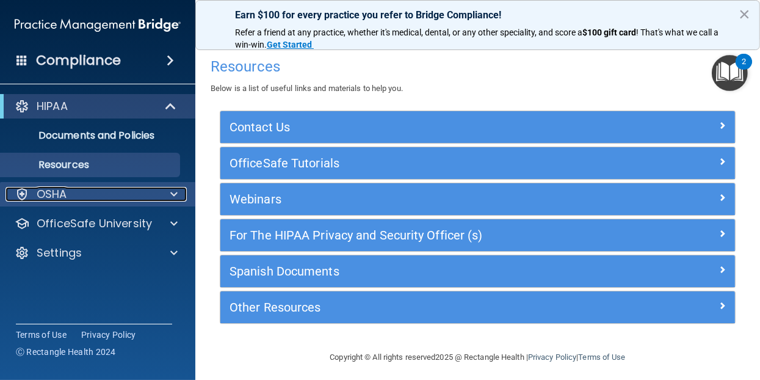
click at [67, 194] on div "OSHA" at bounding box center [80, 194] width 151 height 15
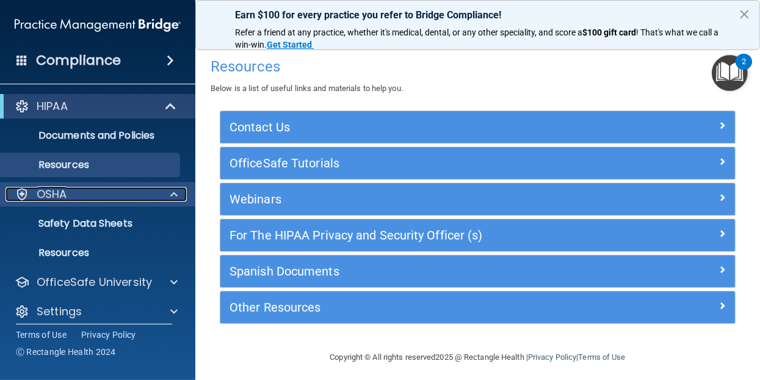
click at [106, 195] on div "OSHA" at bounding box center [80, 194] width 151 height 15
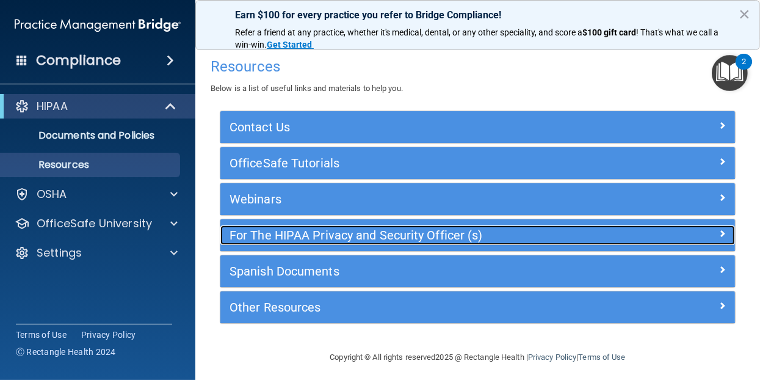
click at [328, 242] on div "For The HIPAA Privacy and Security Officer (s)" at bounding box center [413, 235] width 386 height 20
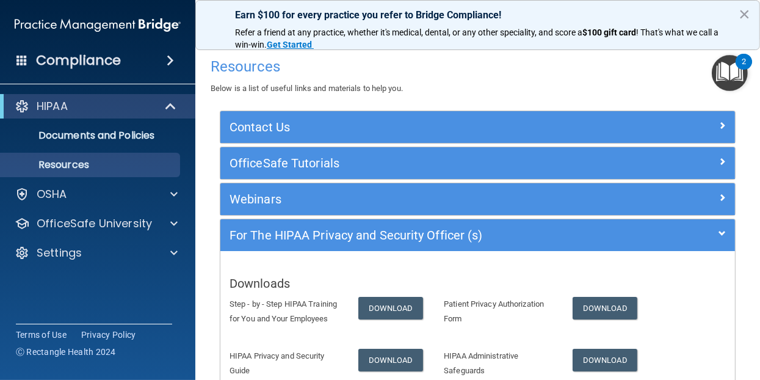
click at [169, 60] on span at bounding box center [170, 60] width 7 height 15
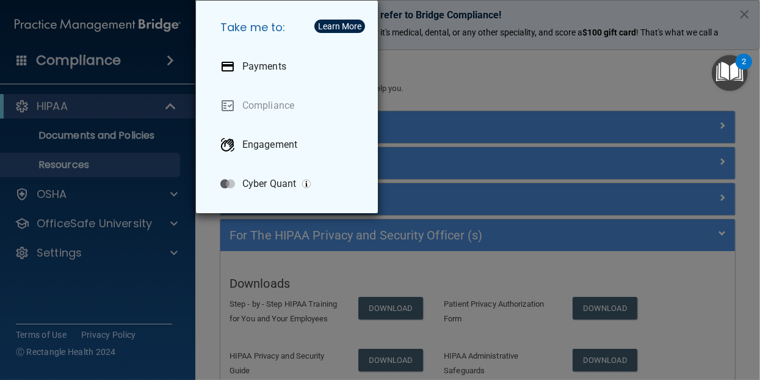
click at [169, 60] on div "Take me to: Payments Compliance Engagement Cyber Quant" at bounding box center [380, 190] width 760 height 380
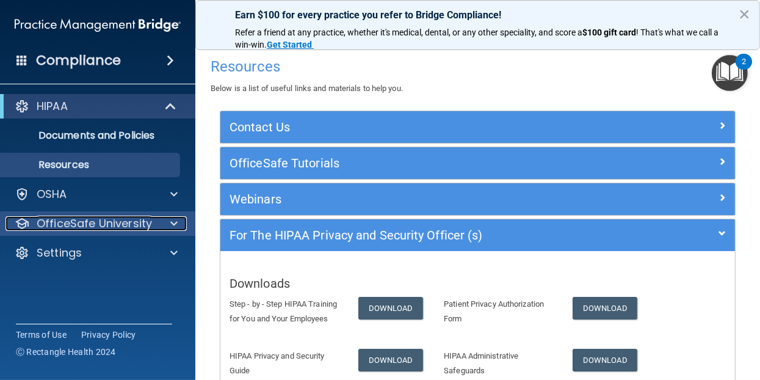
click at [115, 223] on p "OfficeSafe University" at bounding box center [94, 223] width 115 height 15
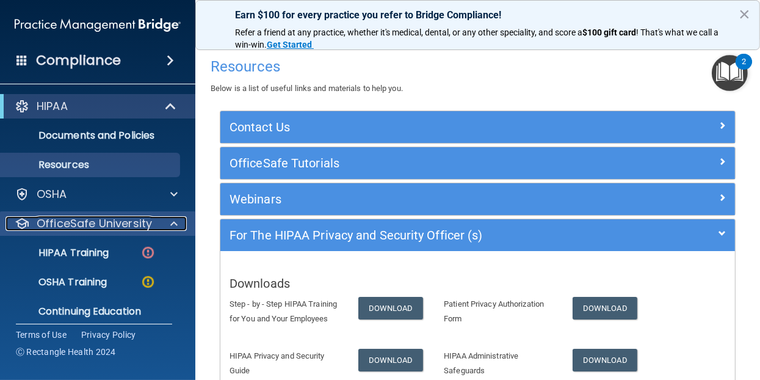
click at [115, 223] on p "OfficeSafe University" at bounding box center [94, 223] width 115 height 15
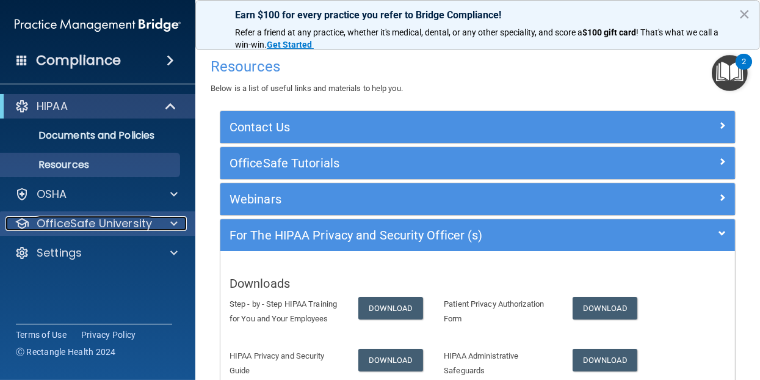
click at [115, 223] on p "OfficeSafe University" at bounding box center [94, 223] width 115 height 15
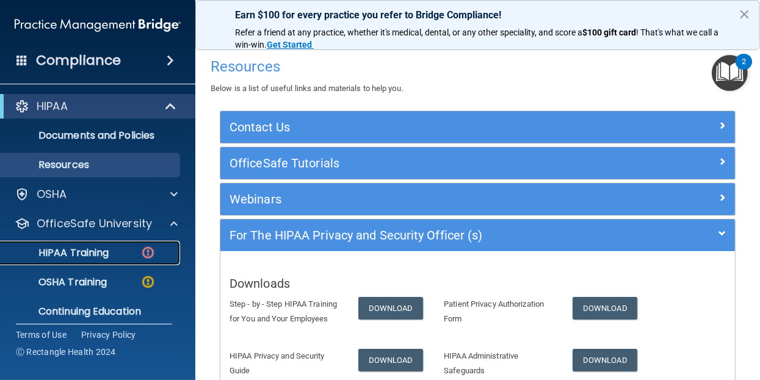
click at [99, 255] on p "HIPAA Training" at bounding box center [58, 253] width 101 height 12
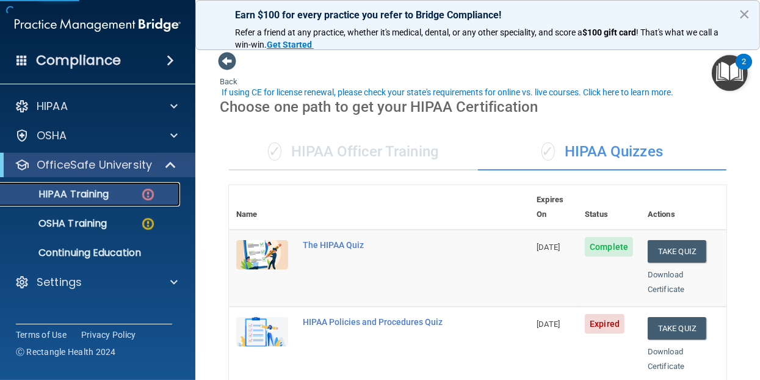
scroll to position [61, 0]
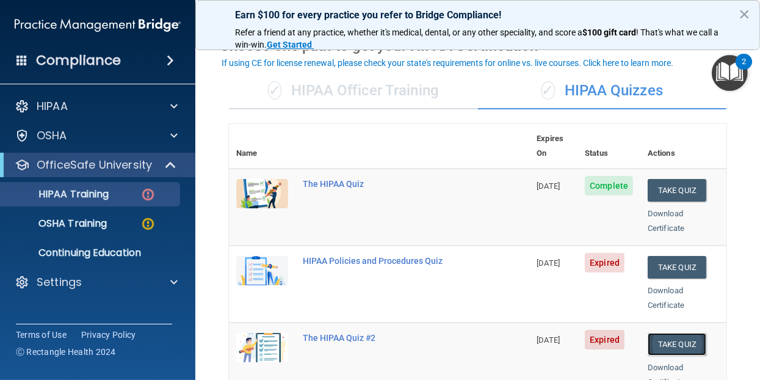
click at [672, 333] on button "Take Quiz" at bounding box center [677, 344] width 59 height 23
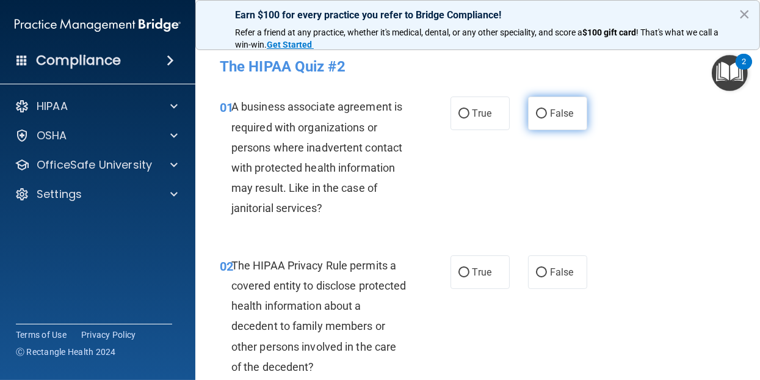
click at [537, 113] on input "False" at bounding box center [541, 113] width 11 height 9
radio input "true"
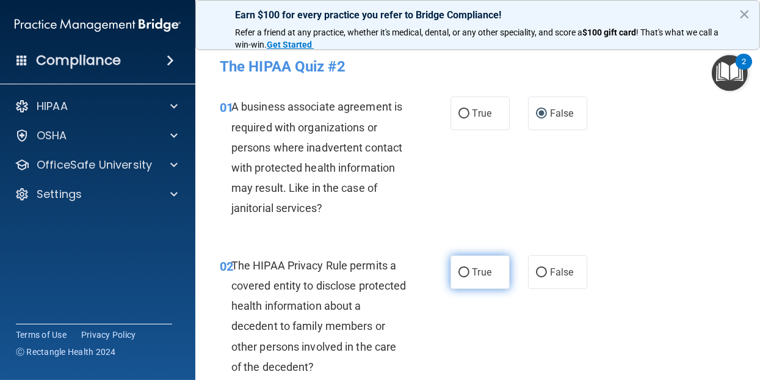
drag, startPoint x: 459, startPoint y: 267, endPoint x: 488, endPoint y: 278, distance: 31.9
click at [459, 268] on input "True" at bounding box center [464, 272] width 11 height 9
radio input "true"
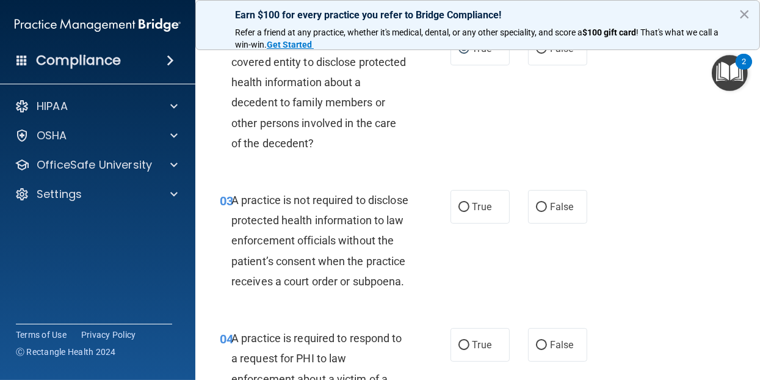
scroll to position [244, 0]
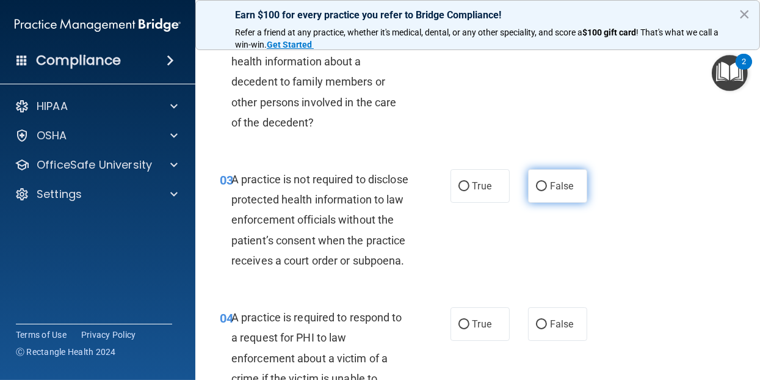
click at [537, 186] on input "False" at bounding box center [541, 186] width 11 height 9
radio input "true"
click at [460, 329] on input "True" at bounding box center [464, 324] width 11 height 9
radio input "true"
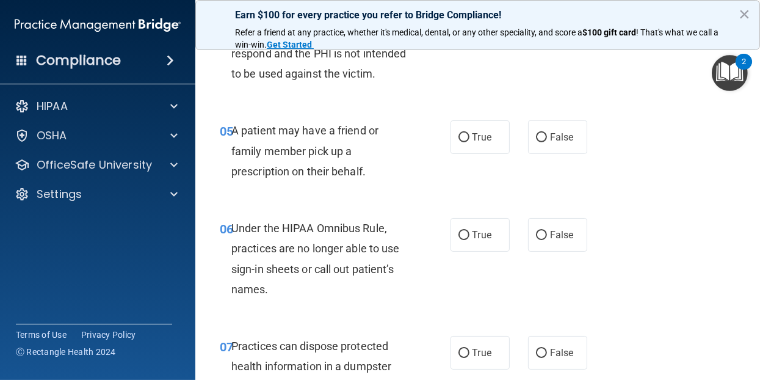
scroll to position [611, 0]
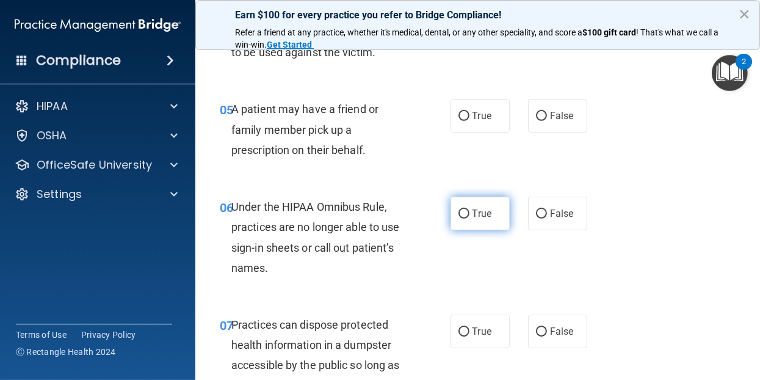
click at [459, 219] on input "True" at bounding box center [464, 213] width 11 height 9
radio input "true"
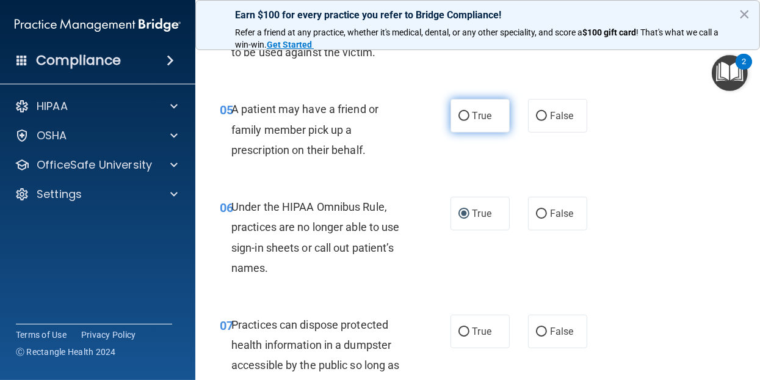
click at [459, 121] on input "True" at bounding box center [464, 116] width 11 height 9
radio input "true"
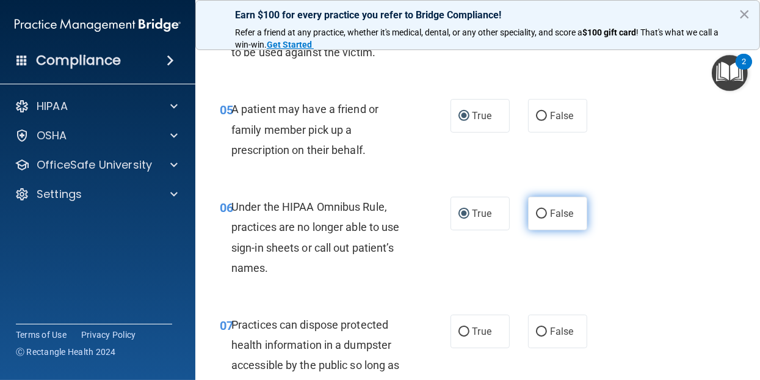
click at [537, 219] on input "False" at bounding box center [541, 213] width 11 height 9
radio input "true"
radio input "false"
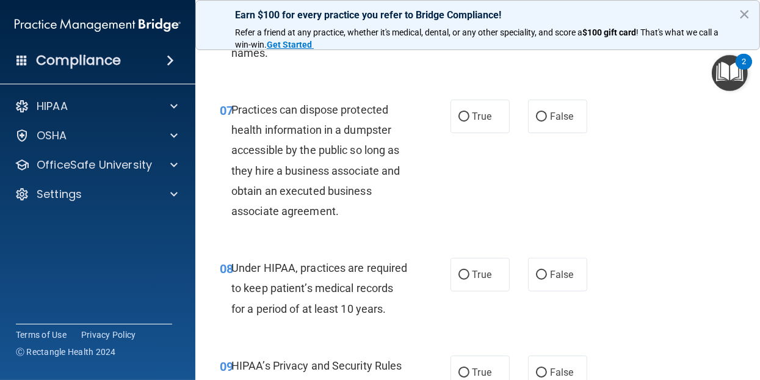
scroll to position [855, 0]
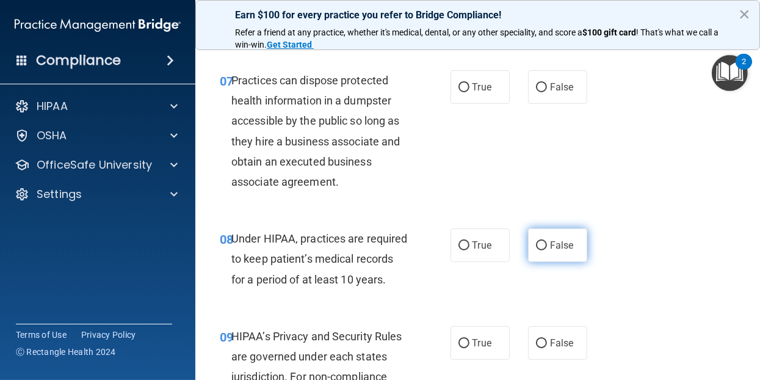
click at [538, 250] on input "False" at bounding box center [541, 245] width 11 height 9
radio input "true"
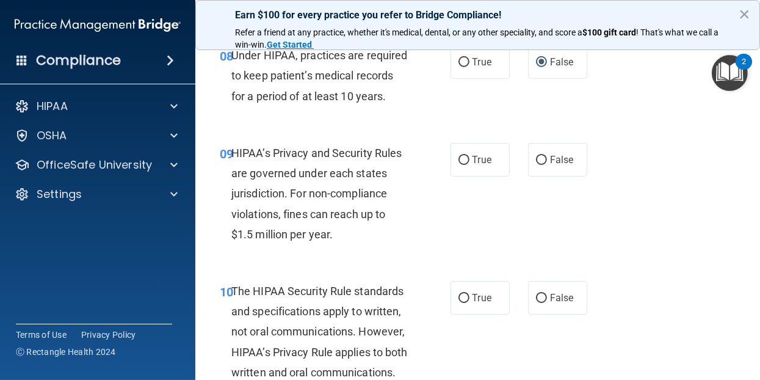
scroll to position [1099, 0]
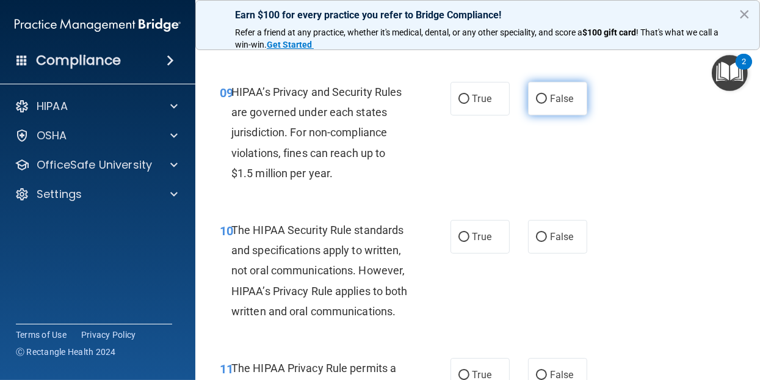
click at [536, 104] on input "False" at bounding box center [541, 99] width 11 height 9
radio input "true"
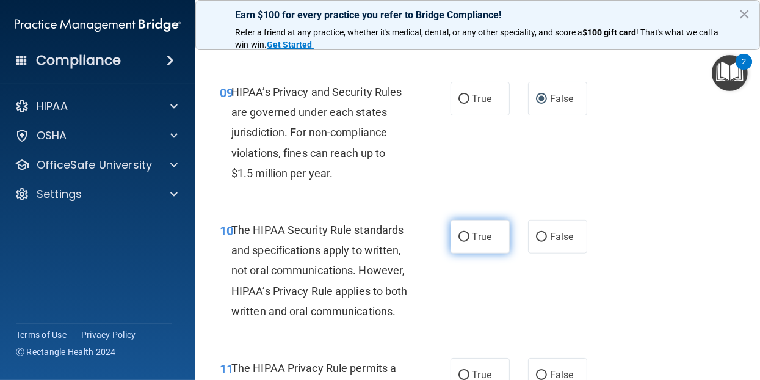
click at [459, 242] on input "True" at bounding box center [464, 237] width 11 height 9
radio input "true"
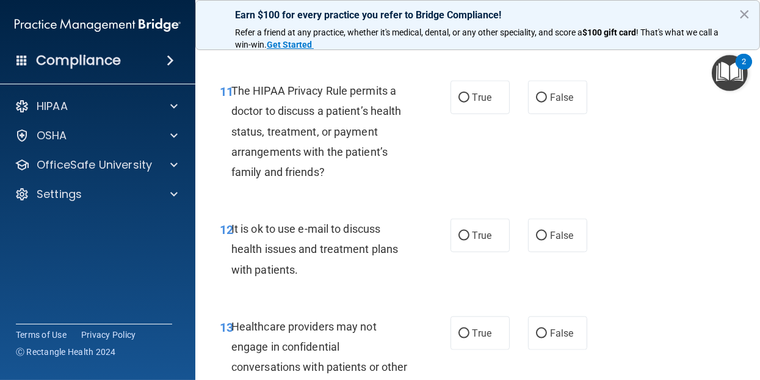
scroll to position [1404, 0]
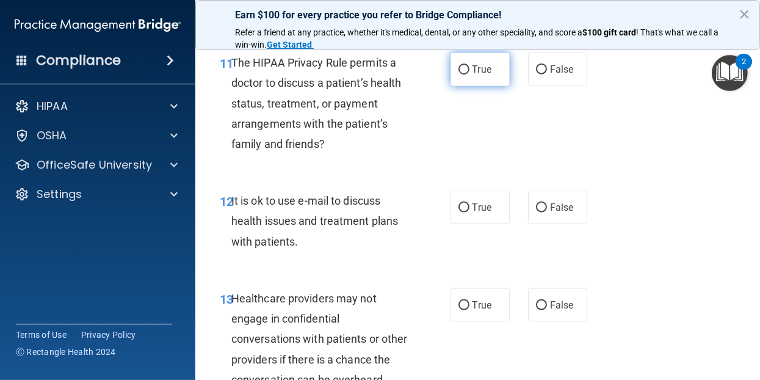
click at [459, 74] on input "True" at bounding box center [464, 69] width 11 height 9
radio input "true"
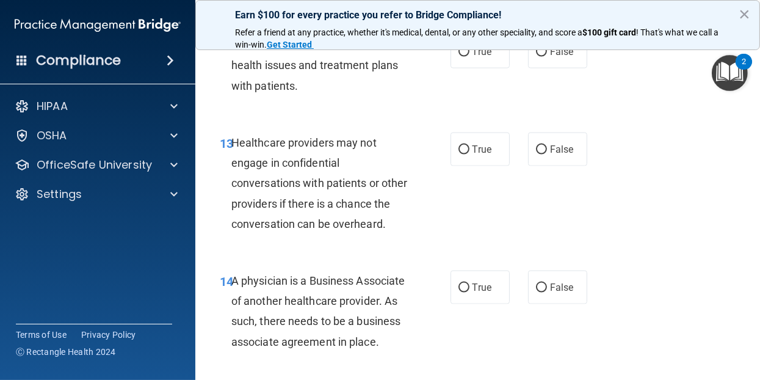
scroll to position [1587, 0]
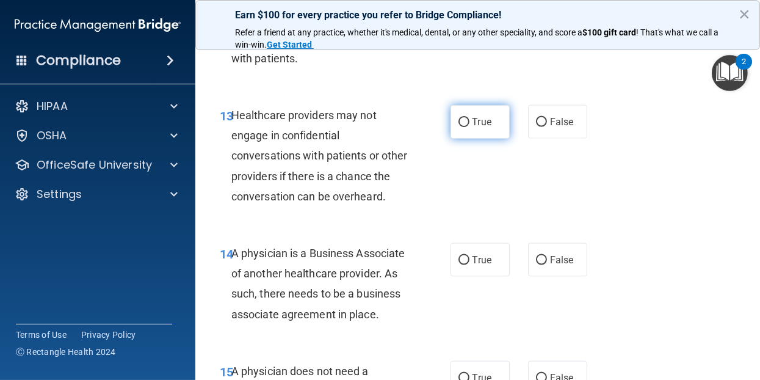
click at [460, 127] on input "True" at bounding box center [464, 122] width 11 height 9
radio input "true"
click at [462, 29] on input "True" at bounding box center [464, 24] width 11 height 9
radio input "true"
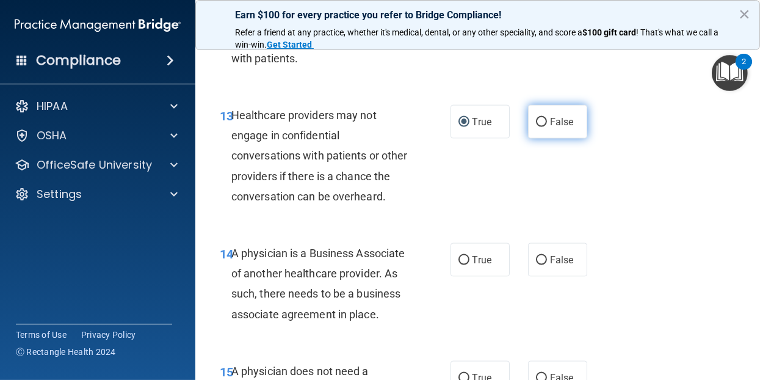
click at [537, 127] on input "False" at bounding box center [541, 122] width 11 height 9
radio input "true"
radio input "false"
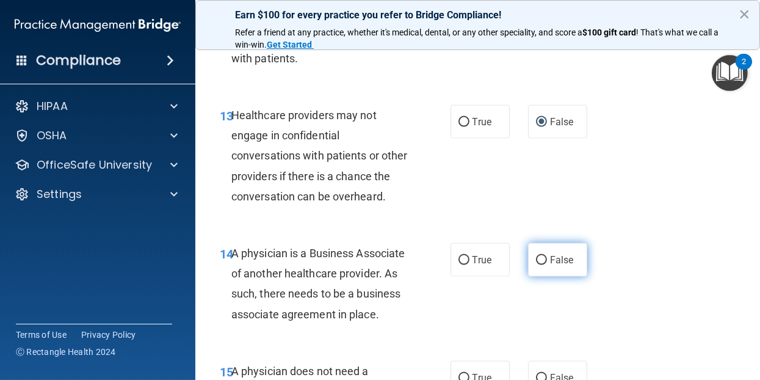
click at [538, 265] on input "False" at bounding box center [541, 260] width 11 height 9
radio input "true"
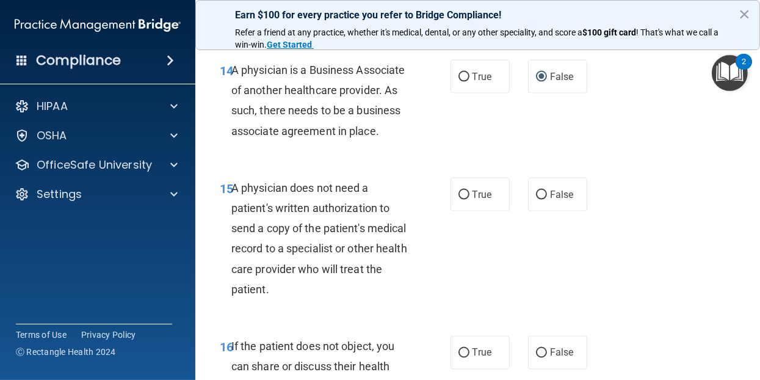
scroll to position [1893, 0]
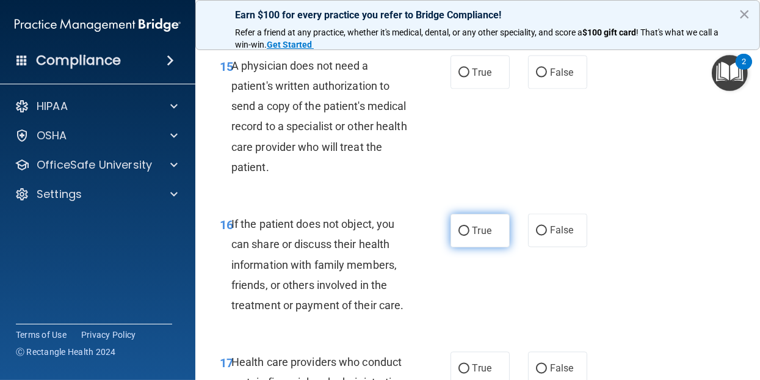
click at [461, 236] on input "True" at bounding box center [464, 231] width 11 height 9
radio input "true"
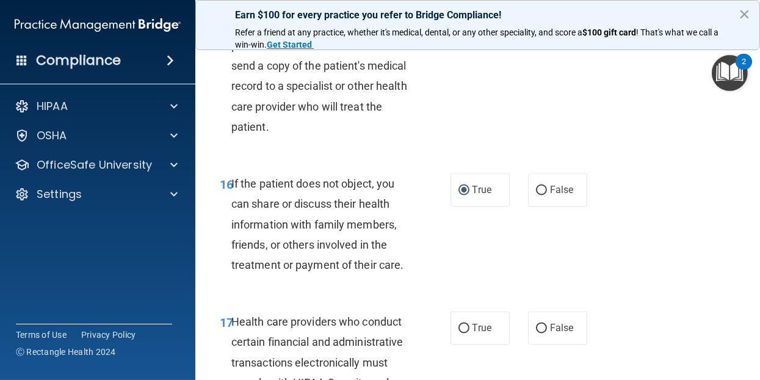
scroll to position [1954, 0]
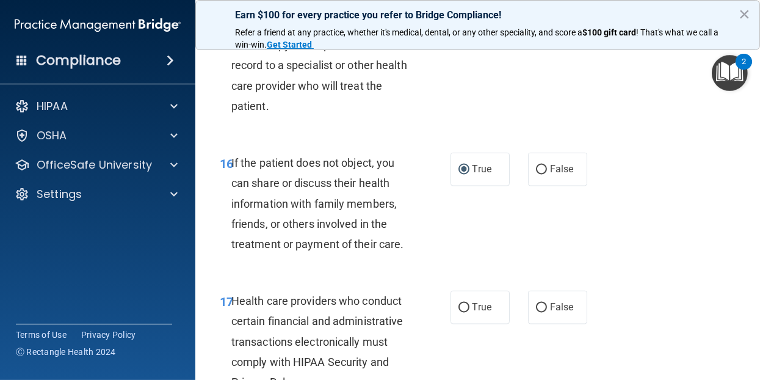
click at [460, 16] on input "True" at bounding box center [464, 11] width 11 height 9
radio input "true"
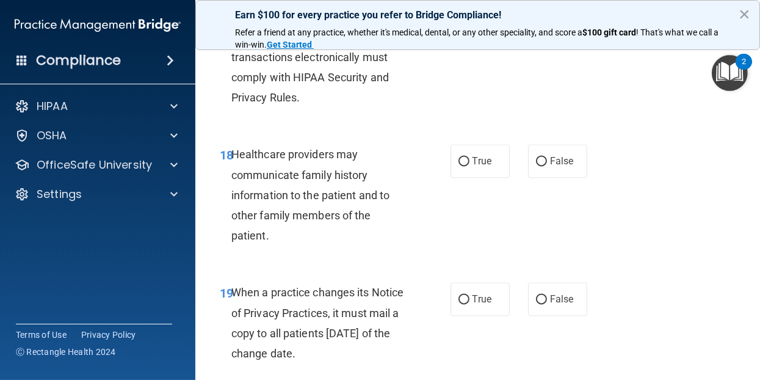
scroll to position [2259, 0]
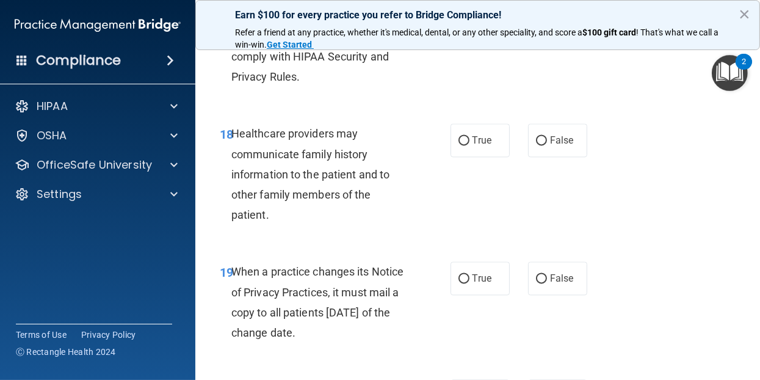
click at [460, 7] on input "True" at bounding box center [464, 2] width 11 height 9
radio input "true"
click at [537, 145] on input "False" at bounding box center [541, 140] width 11 height 9
radio input "true"
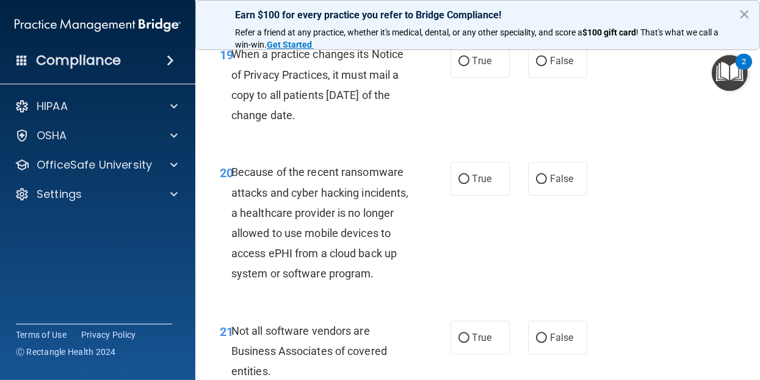
scroll to position [2503, 0]
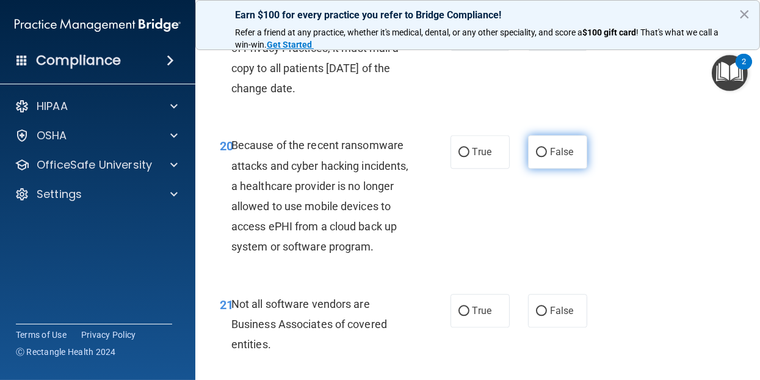
click at [536, 157] on input "False" at bounding box center [541, 152] width 11 height 9
radio input "true"
click at [537, 39] on input "False" at bounding box center [541, 34] width 11 height 9
radio input "true"
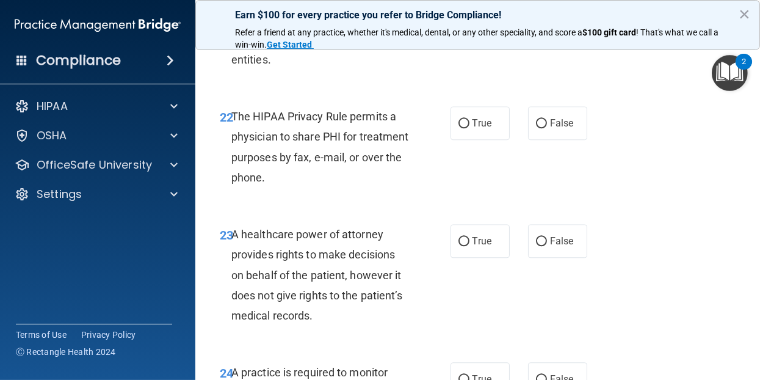
scroll to position [2809, 0]
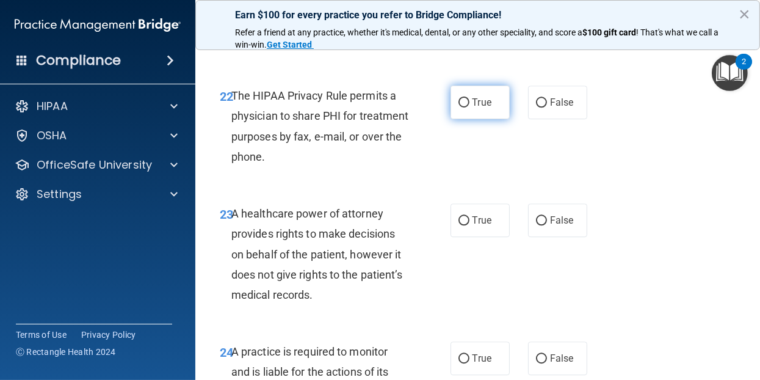
drag, startPoint x: 459, startPoint y: 225, endPoint x: 465, endPoint y: 232, distance: 9.9
click at [459, 107] on input "True" at bounding box center [464, 102] width 11 height 9
radio input "true"
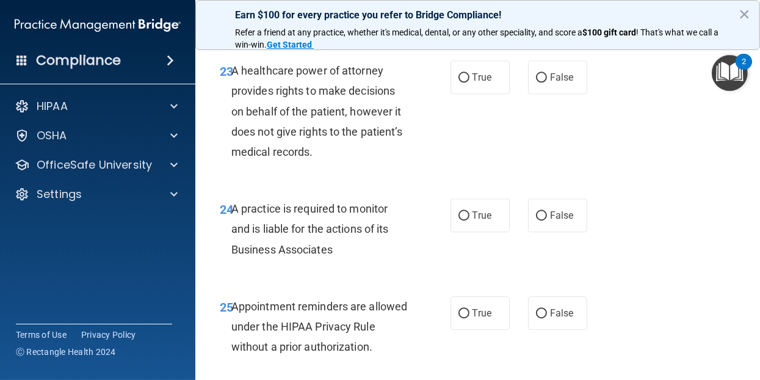
scroll to position [2931, 0]
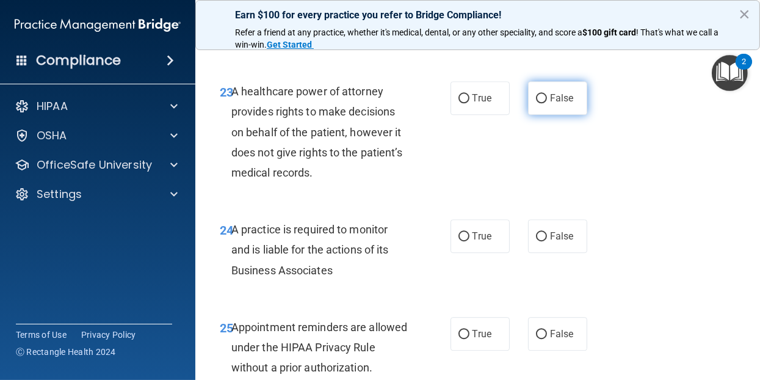
click at [537, 103] on input "False" at bounding box center [541, 98] width 11 height 9
radio input "true"
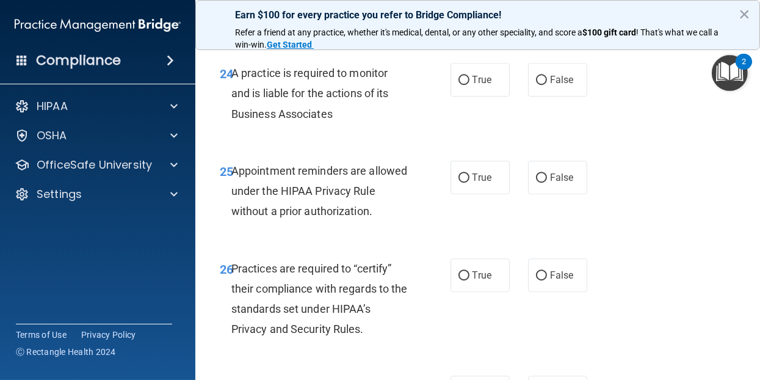
scroll to position [3114, 0]
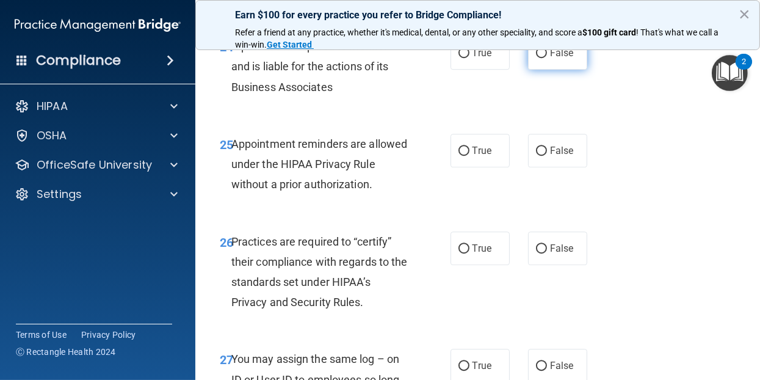
click at [536, 58] on input "False" at bounding box center [541, 53] width 11 height 9
radio input "true"
drag, startPoint x: 457, startPoint y: 274, endPoint x: 557, endPoint y: 274, distance: 99.5
click at [459, 156] on input "True" at bounding box center [464, 151] width 11 height 9
radio input "true"
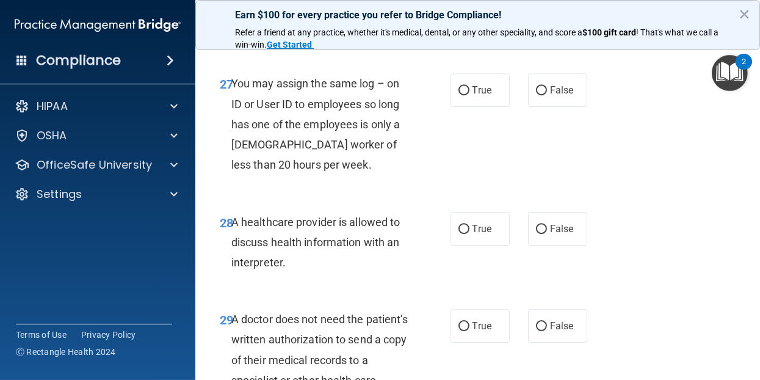
scroll to position [3419, 0]
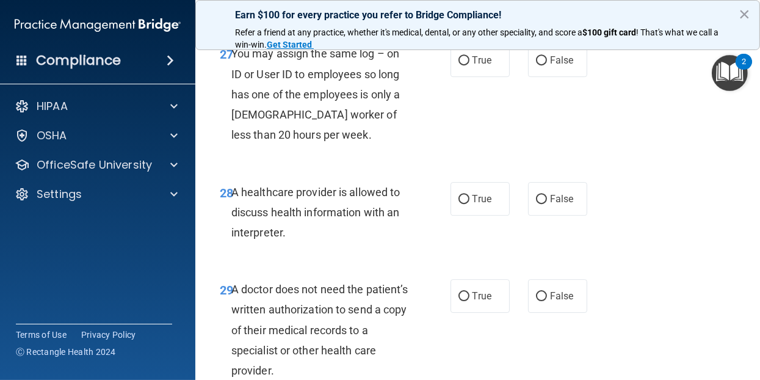
radio input "true"
click at [539, 65] on input "False" at bounding box center [541, 60] width 11 height 9
radio input "true"
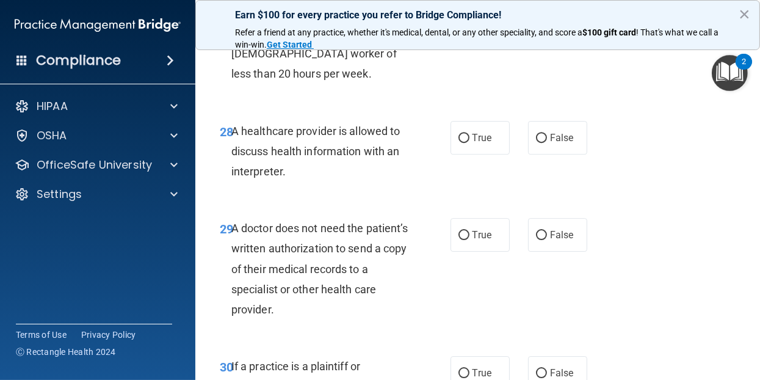
scroll to position [3541, 0]
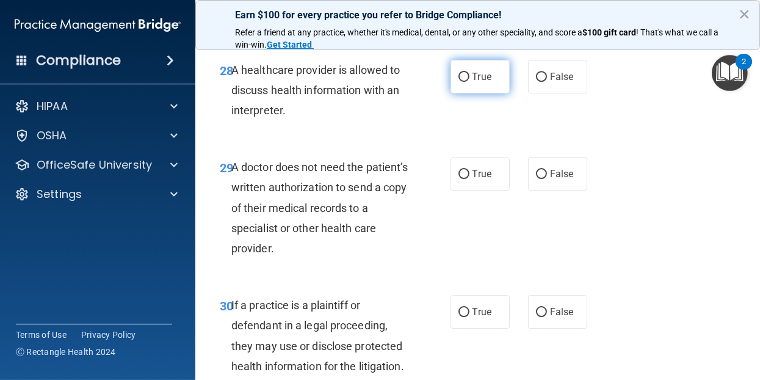
click at [459, 82] on input "True" at bounding box center [464, 77] width 11 height 9
radio input "true"
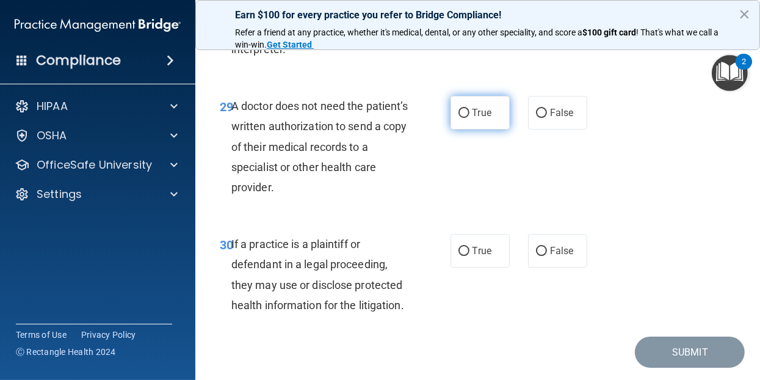
click at [459, 118] on input "True" at bounding box center [464, 113] width 11 height 9
radio input "true"
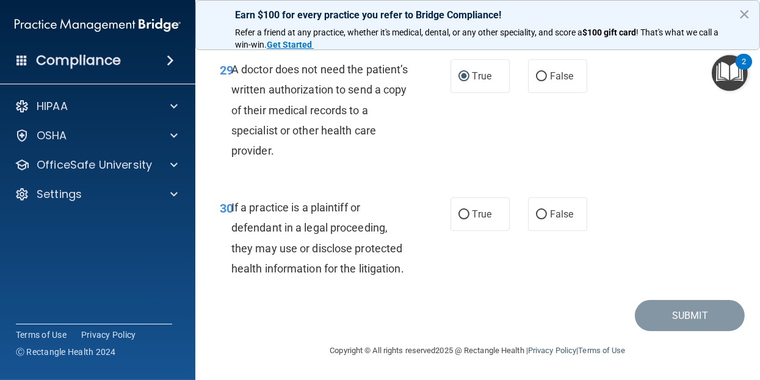
scroll to position [3780, 0]
click at [462, 210] on input "True" at bounding box center [464, 214] width 11 height 9
radio input "true"
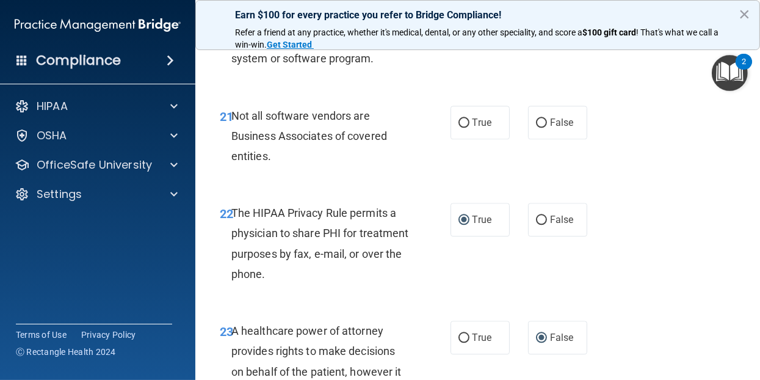
scroll to position [2681, 0]
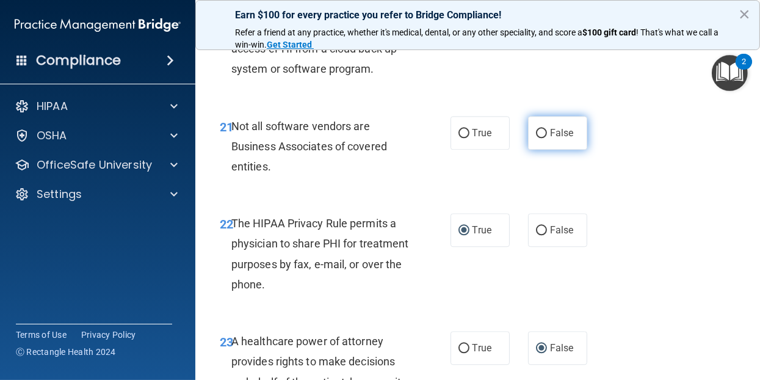
click at [539, 138] on input "False" at bounding box center [541, 133] width 11 height 9
radio input "true"
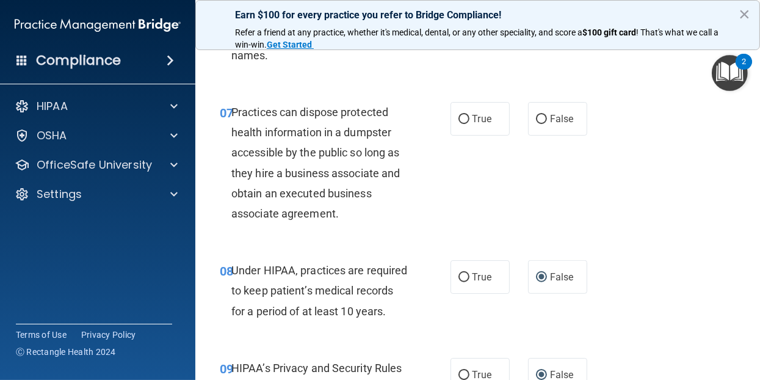
scroll to position [849, 0]
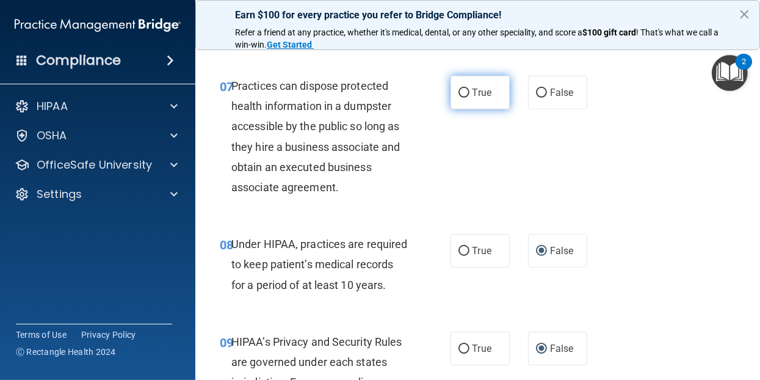
click at [459, 98] on input "True" at bounding box center [464, 93] width 11 height 9
radio input "true"
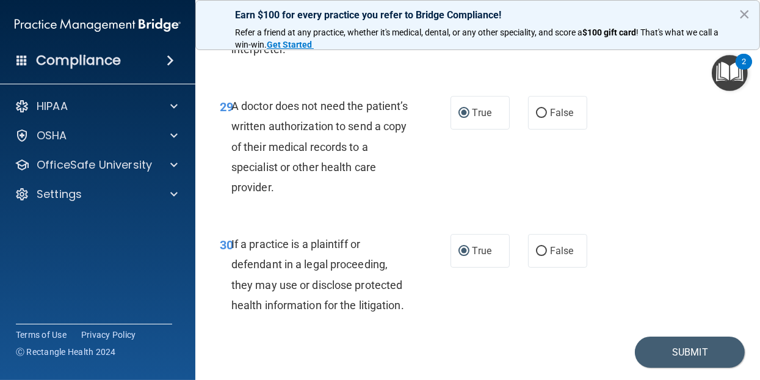
scroll to position [3780, 0]
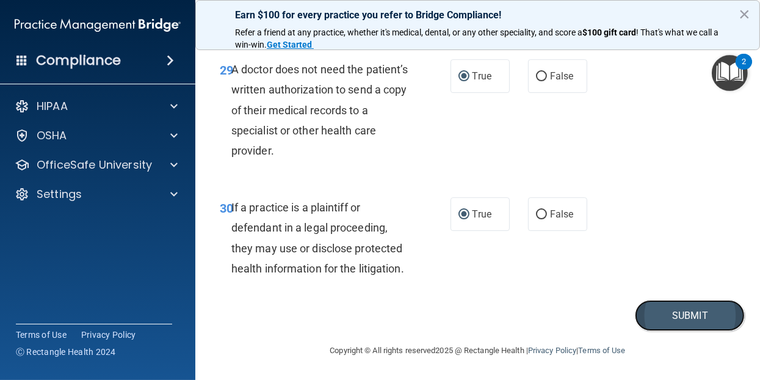
click at [673, 311] on button "Submit" at bounding box center [690, 315] width 110 height 31
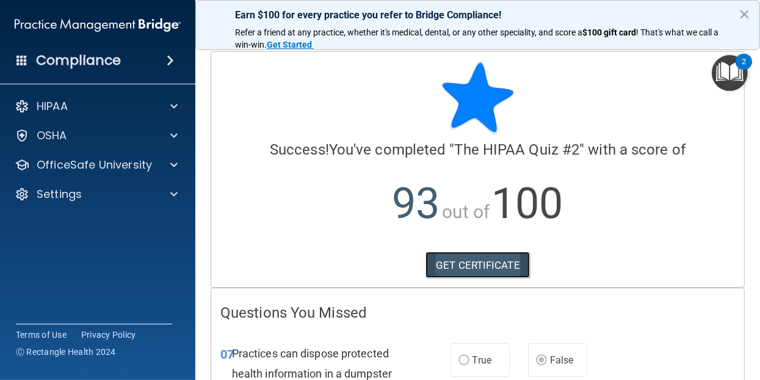
click at [479, 264] on link "GET CERTIFICATE" at bounding box center [478, 265] width 104 height 27
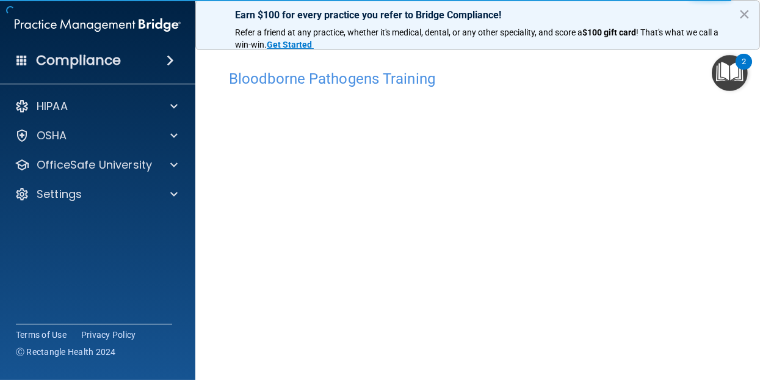
click at [406, 80] on h4 "Bloodborne Pathogens Training" at bounding box center [478, 79] width 498 height 16
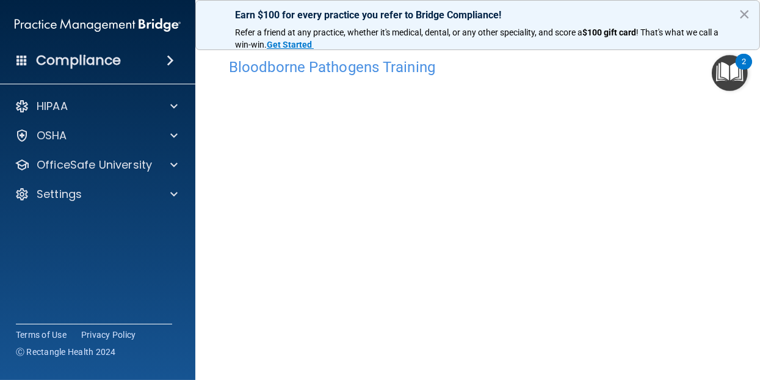
scroll to position [10, 0]
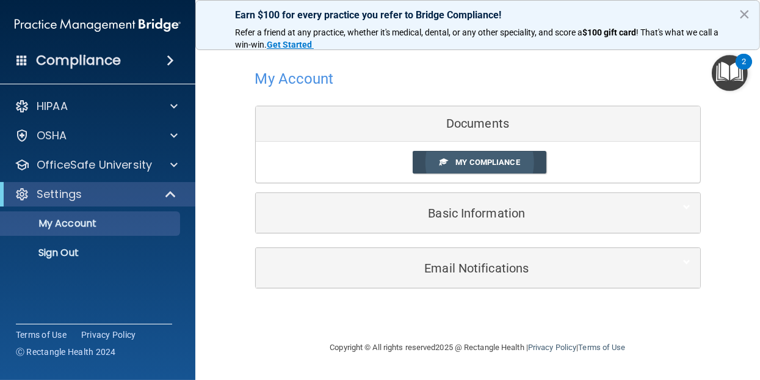
click at [476, 158] on span "My Compliance" at bounding box center [487, 162] width 64 height 9
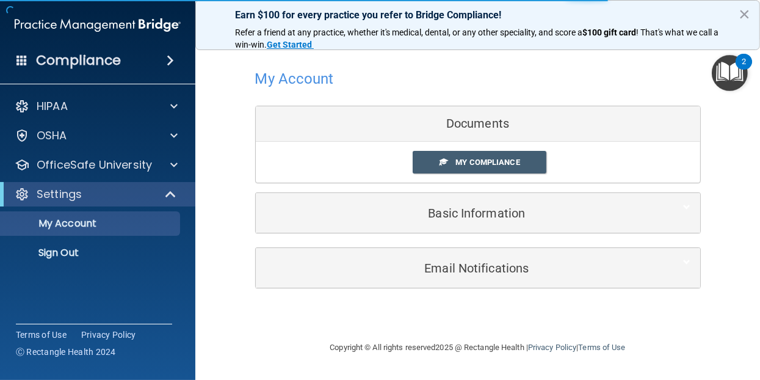
click at [477, 128] on div "Documents" at bounding box center [478, 123] width 444 height 35
click at [492, 162] on body "Compliance HIPAA Documents and Policies Report an Incident Business Associates …" at bounding box center [380, 190] width 760 height 380
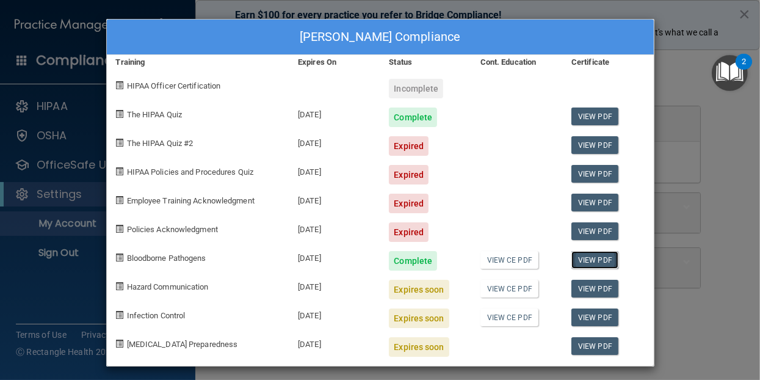
click at [593, 257] on link "View PDF" at bounding box center [594, 260] width 47 height 18
click at [593, 141] on link "View PDF" at bounding box center [594, 145] width 47 height 18
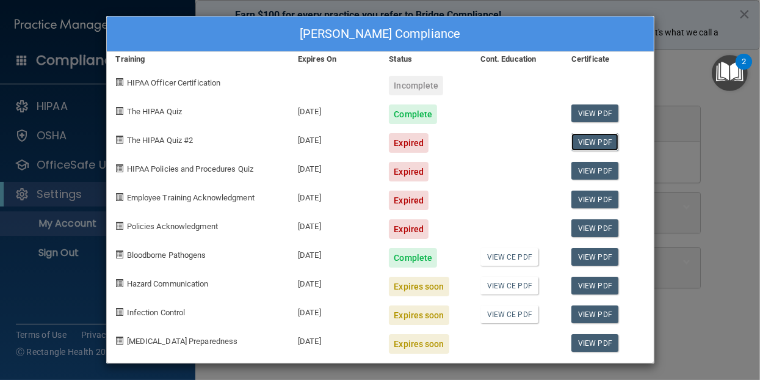
scroll to position [4, 0]
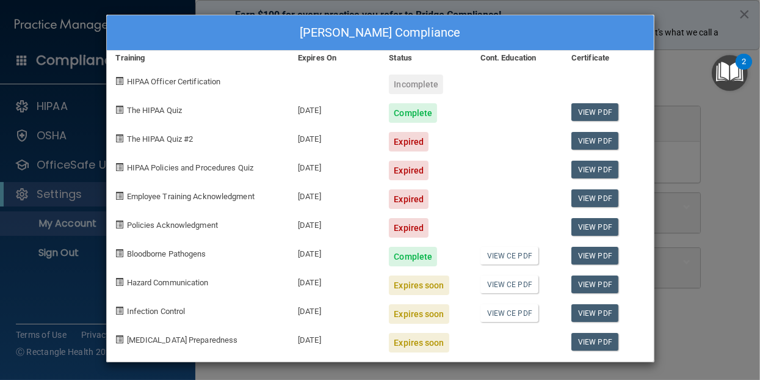
click at [117, 137] on span at bounding box center [120, 138] width 8 height 8
click at [598, 287] on link "View PDF" at bounding box center [594, 284] width 47 height 18
click at [116, 139] on span at bounding box center [120, 138] width 8 height 8
click at [167, 138] on span "The HIPAA Quiz #2" at bounding box center [160, 138] width 67 height 9
click at [316, 136] on div "09/05/2025" at bounding box center [334, 137] width 91 height 29
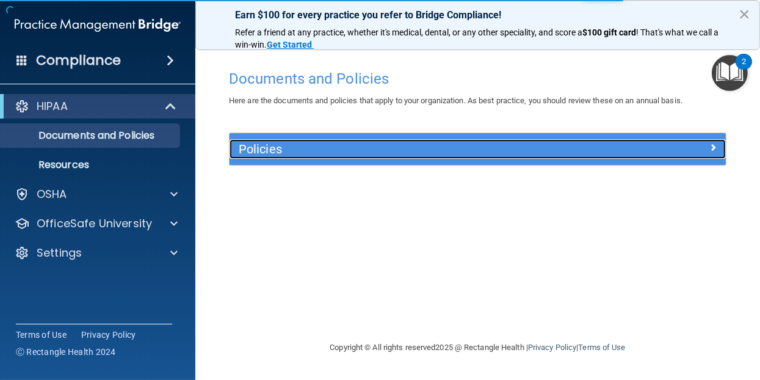
click at [542, 149] on h5 "Policies" at bounding box center [416, 148] width 354 height 13
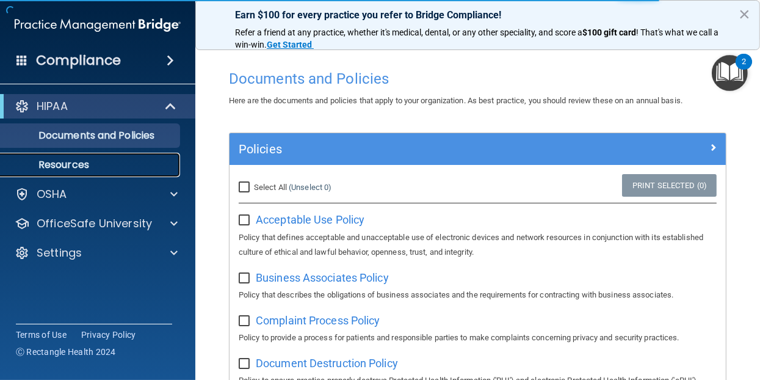
click at [92, 167] on p "Resources" at bounding box center [91, 165] width 167 height 12
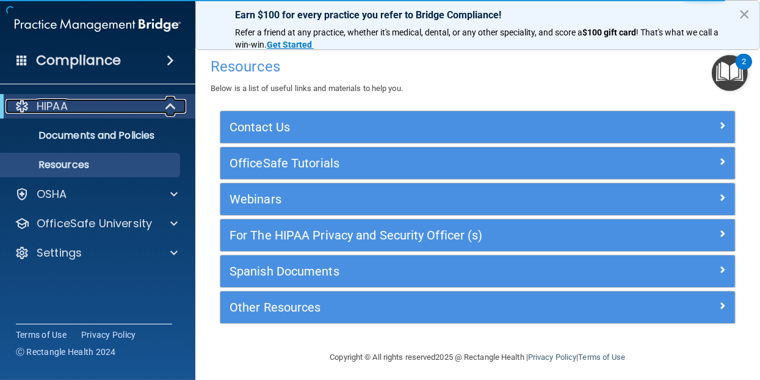
click at [74, 105] on div "HIPAA" at bounding box center [80, 106] width 151 height 15
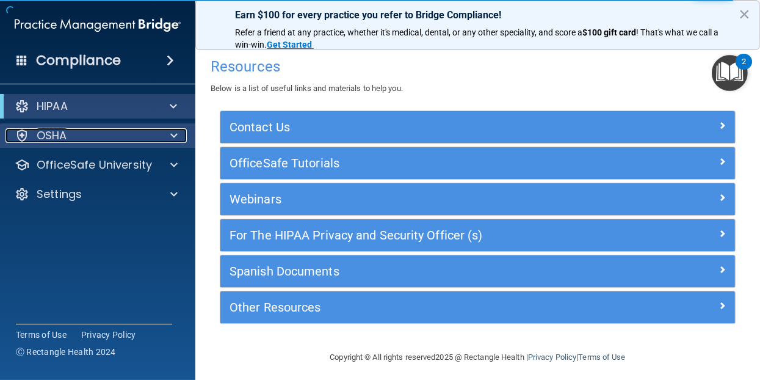
click at [62, 134] on p "OSHA" at bounding box center [52, 135] width 31 height 15
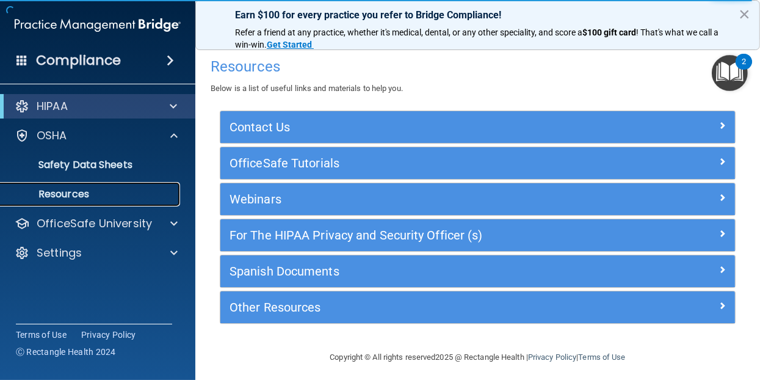
click at [66, 197] on p "Resources" at bounding box center [91, 194] width 167 height 12
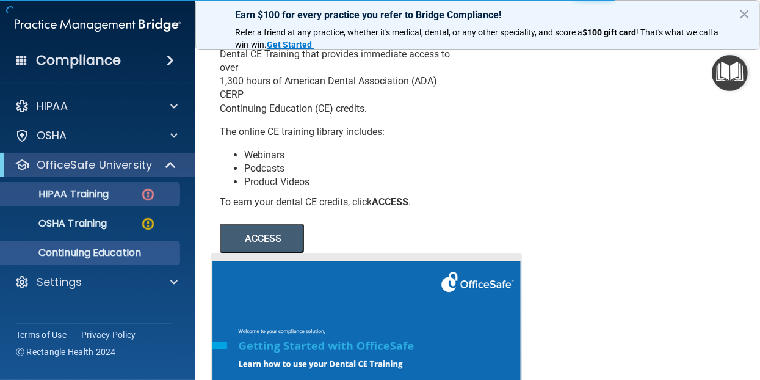
scroll to position [61, 0]
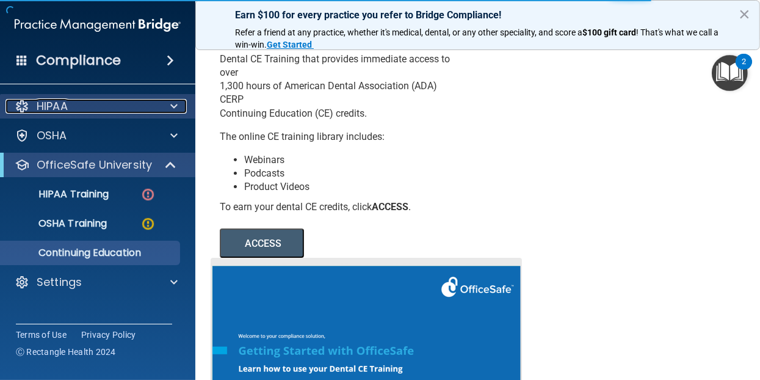
click at [67, 105] on p "HIPAA" at bounding box center [52, 106] width 31 height 15
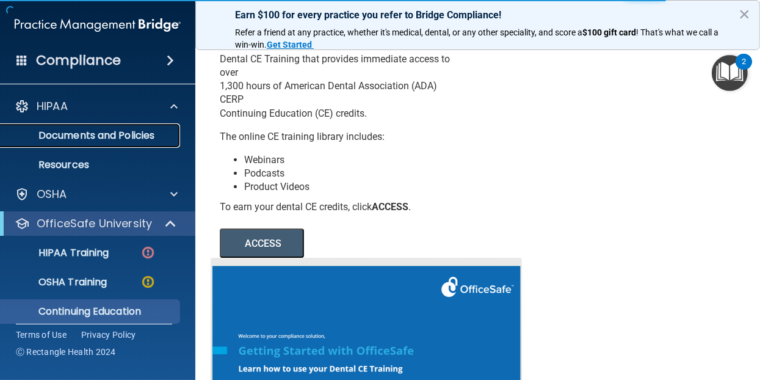
click at [89, 133] on p "Documents and Policies" at bounding box center [91, 135] width 167 height 12
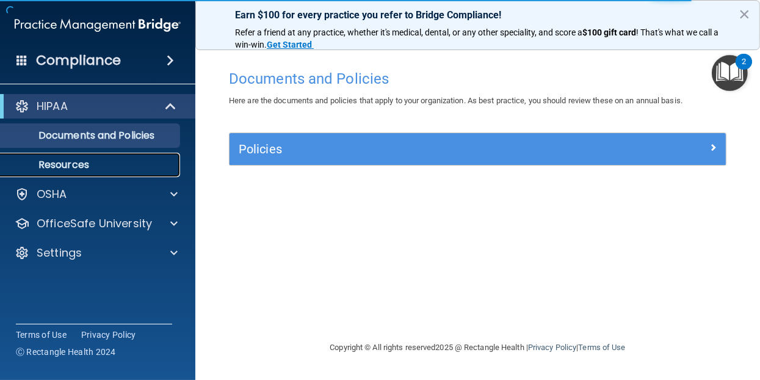
click at [63, 170] on p "Resources" at bounding box center [91, 165] width 167 height 12
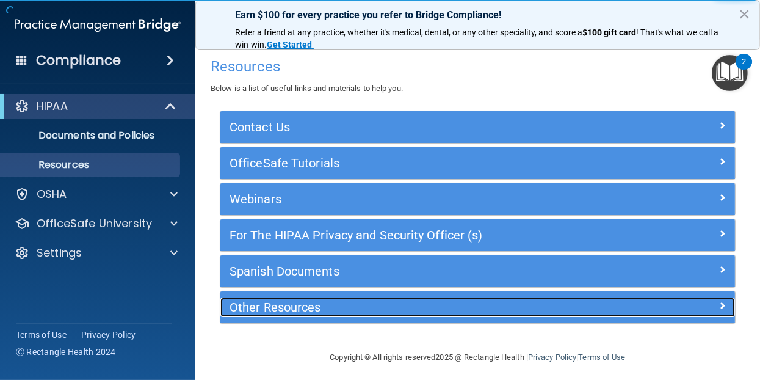
click at [321, 301] on h5 "Other Resources" at bounding box center [414, 306] width 368 height 13
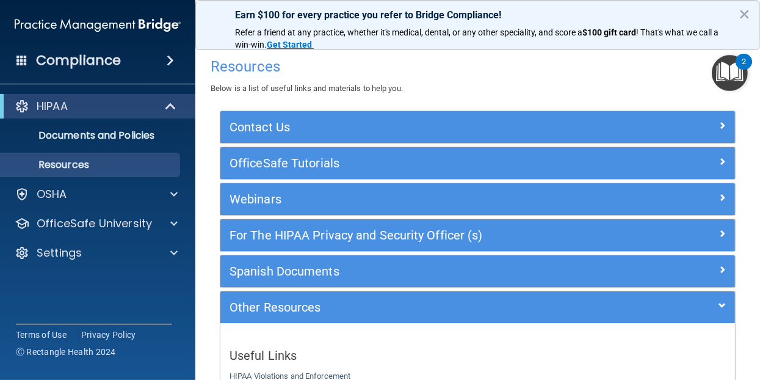
click at [167, 59] on span at bounding box center [170, 60] width 7 height 15
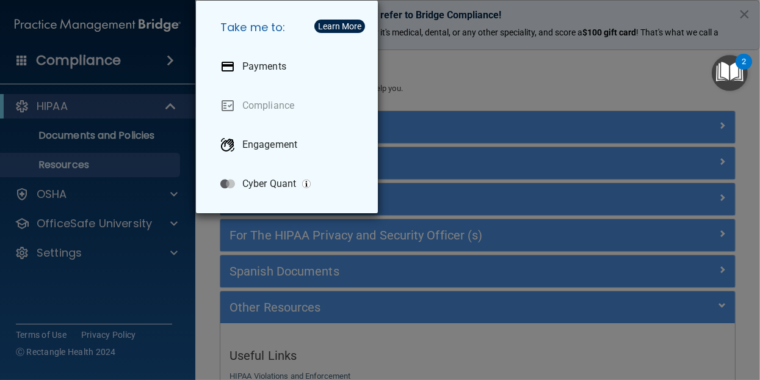
click at [167, 59] on div "Take me to: Payments Compliance Engagement Cyber Quant" at bounding box center [380, 190] width 760 height 380
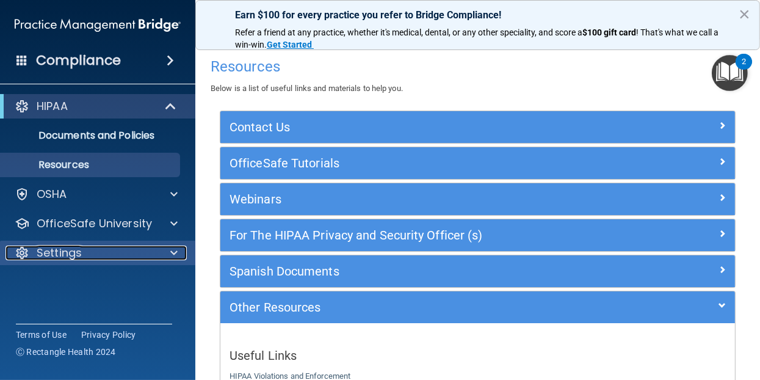
click at [73, 258] on p "Settings" at bounding box center [59, 252] width 45 height 15
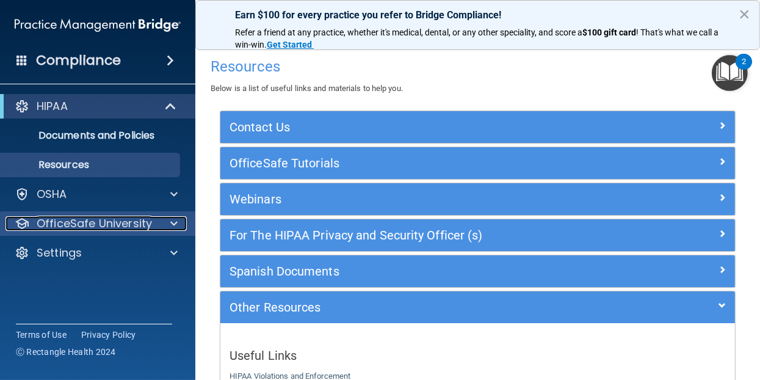
click at [84, 224] on p "OfficeSafe University" at bounding box center [94, 223] width 115 height 15
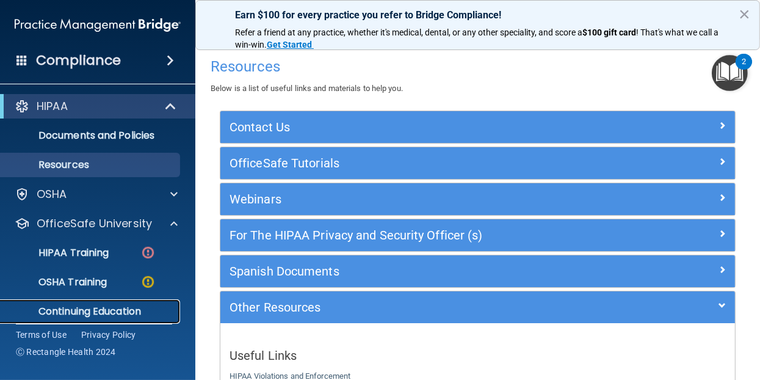
click at [86, 313] on p "Continuing Education" at bounding box center [91, 311] width 167 height 12
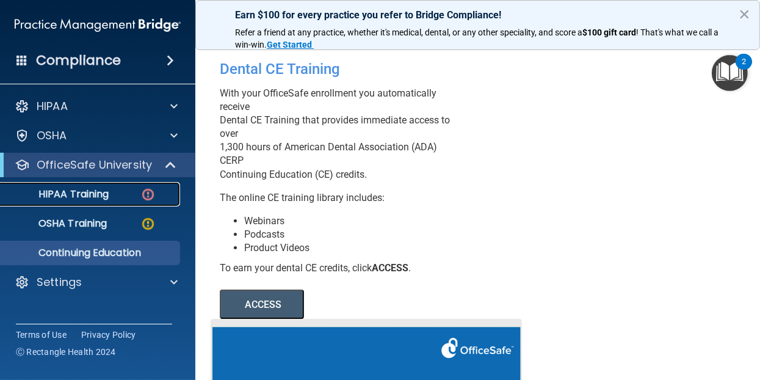
click at [84, 197] on p "HIPAA Training" at bounding box center [58, 194] width 101 height 12
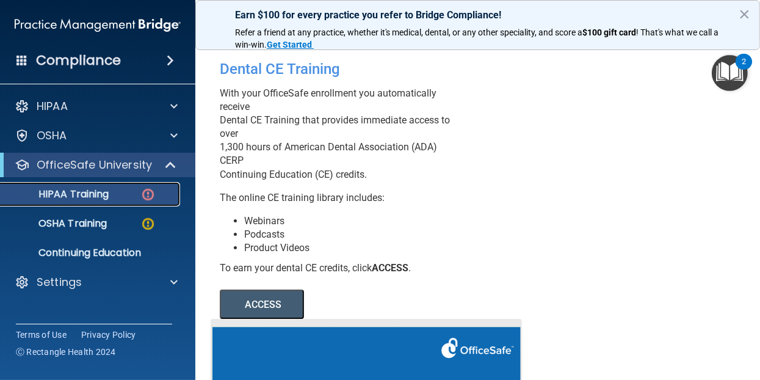
click at [89, 192] on p "HIPAA Training" at bounding box center [58, 194] width 101 height 12
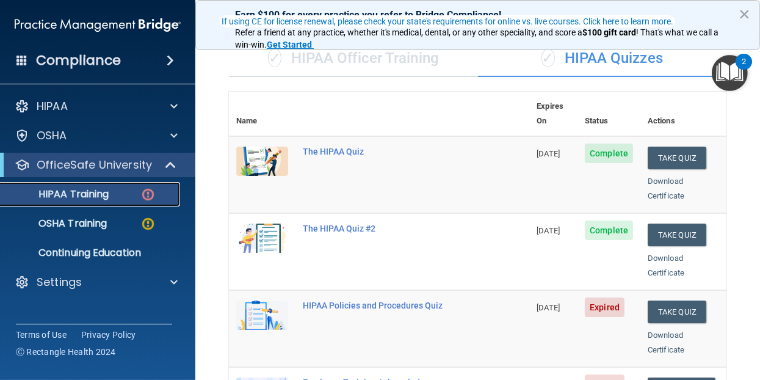
scroll to position [122, 0]
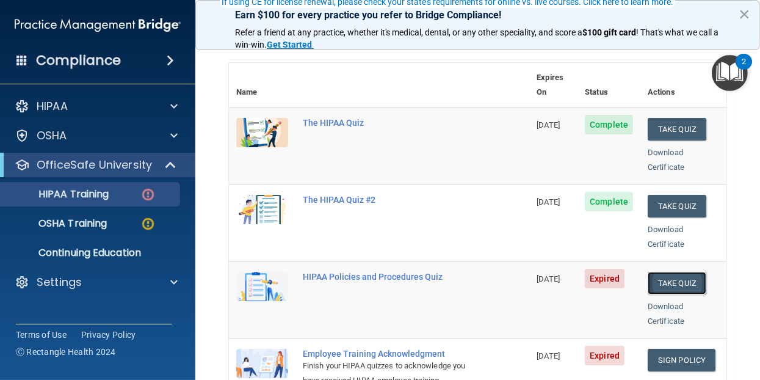
click at [674, 272] on button "Take Quiz" at bounding box center [677, 283] width 59 height 23
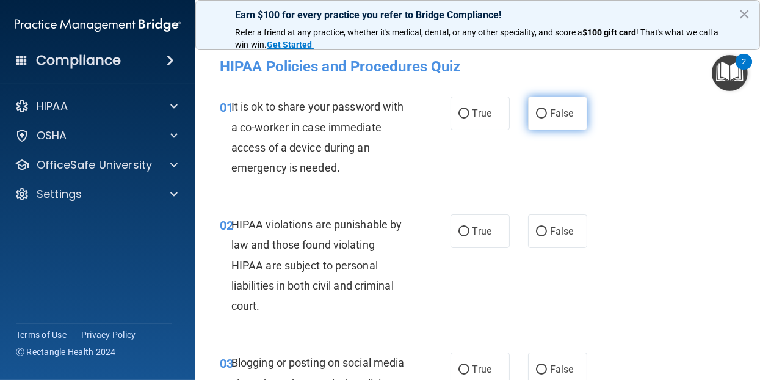
click at [537, 114] on input "False" at bounding box center [541, 113] width 11 height 9
radio input "true"
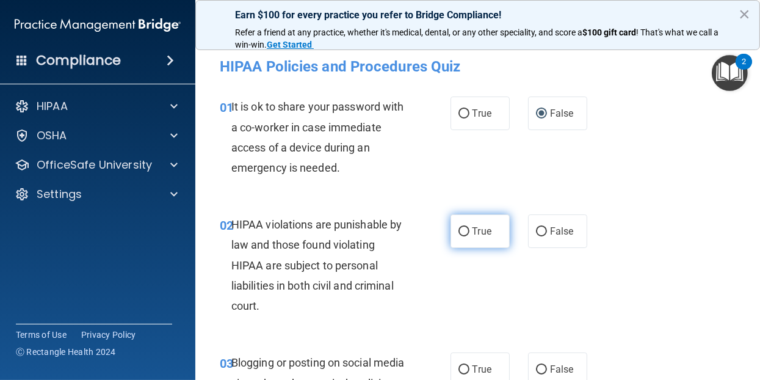
click at [459, 231] on input "True" at bounding box center [464, 231] width 11 height 9
radio input "true"
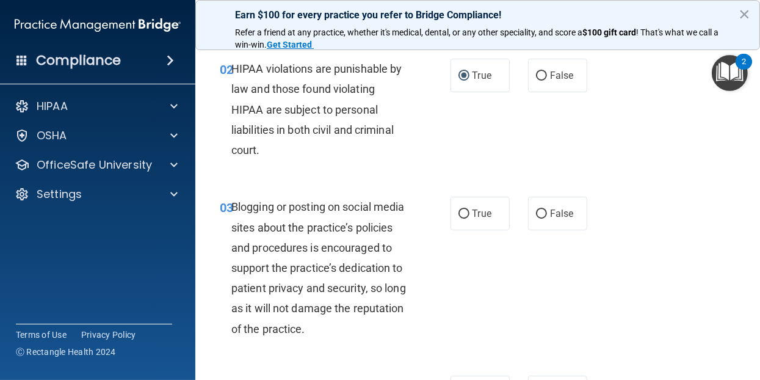
scroll to position [183, 0]
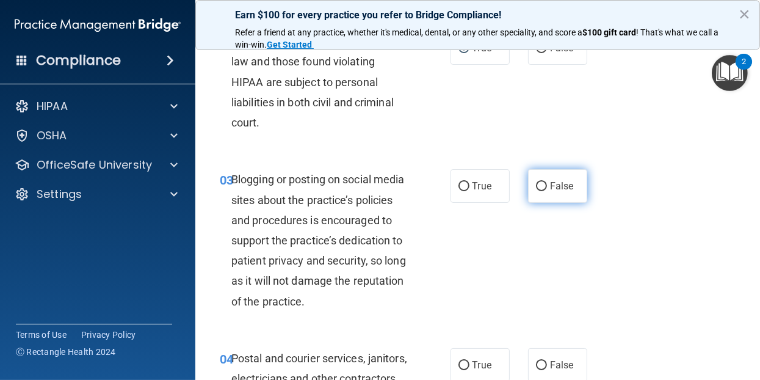
click at [537, 183] on input "False" at bounding box center [541, 186] width 11 height 9
radio input "true"
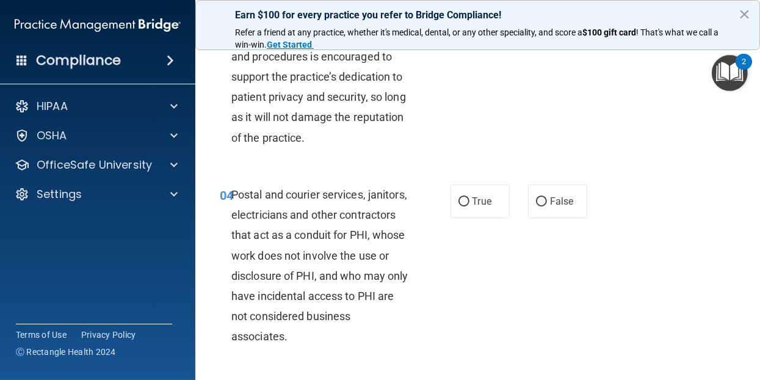
scroll to position [427, 0]
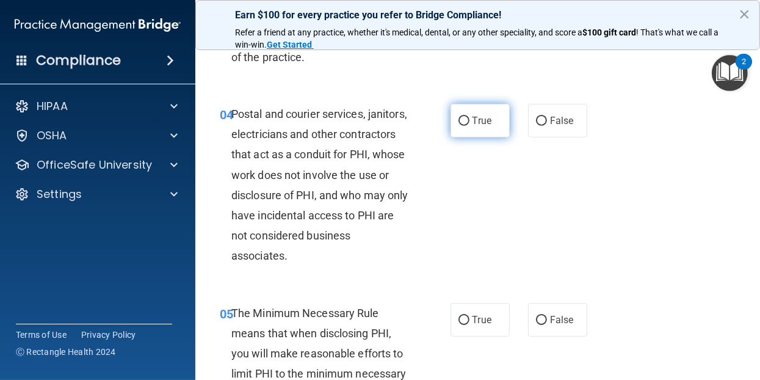
click at [464, 126] on input "True" at bounding box center [464, 121] width 11 height 9
radio input "true"
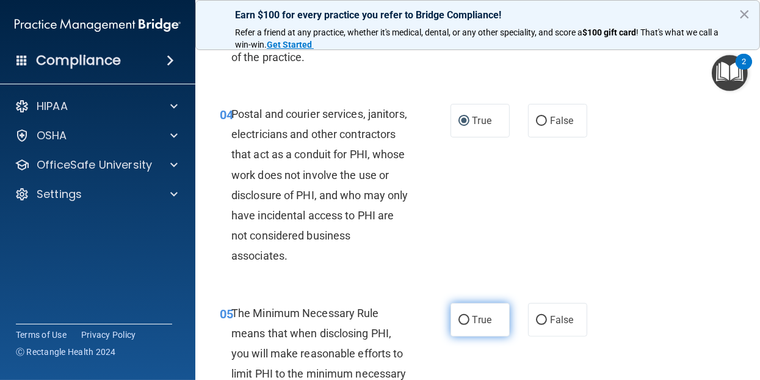
click at [459, 325] on input "True" at bounding box center [464, 320] width 11 height 9
radio input "true"
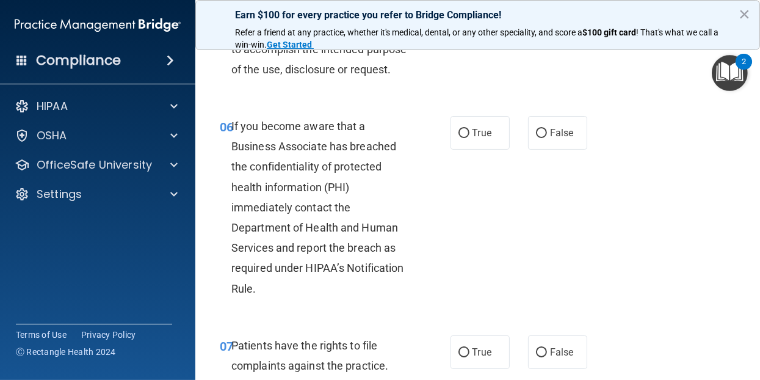
scroll to position [794, 0]
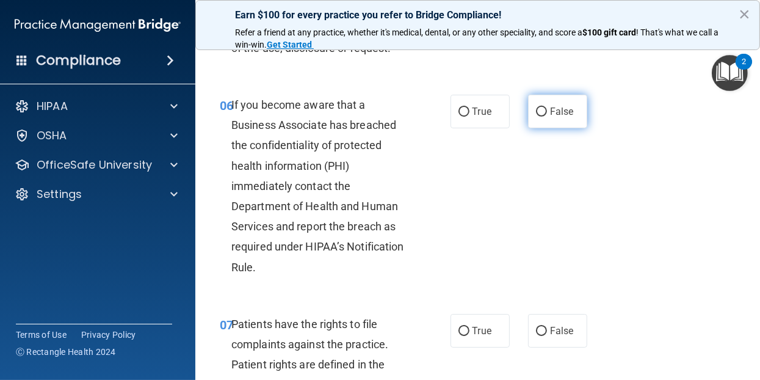
click at [537, 117] on input "False" at bounding box center [541, 111] width 11 height 9
radio input "true"
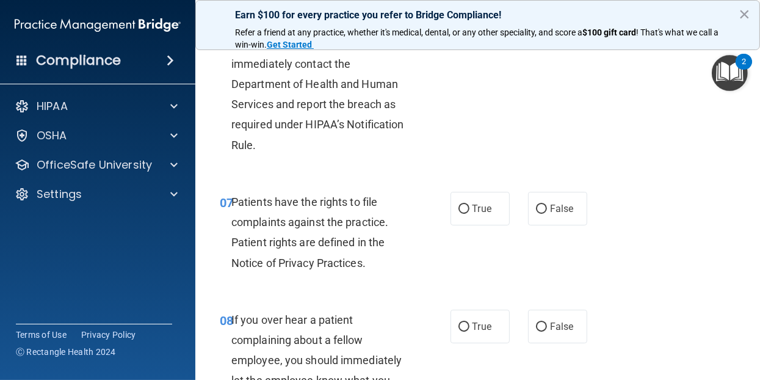
scroll to position [977, 0]
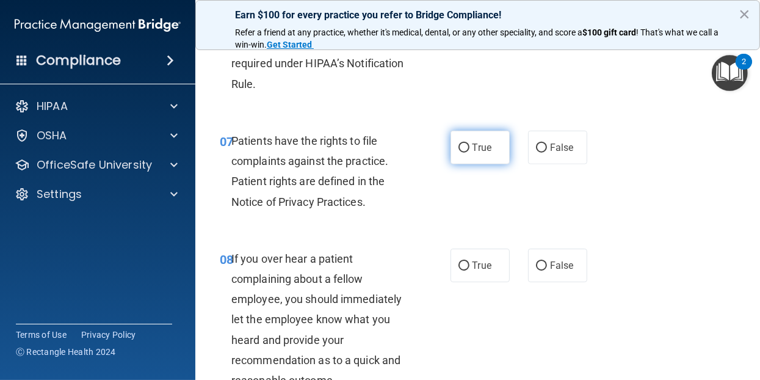
click at [460, 153] on input "True" at bounding box center [464, 147] width 11 height 9
radio input "true"
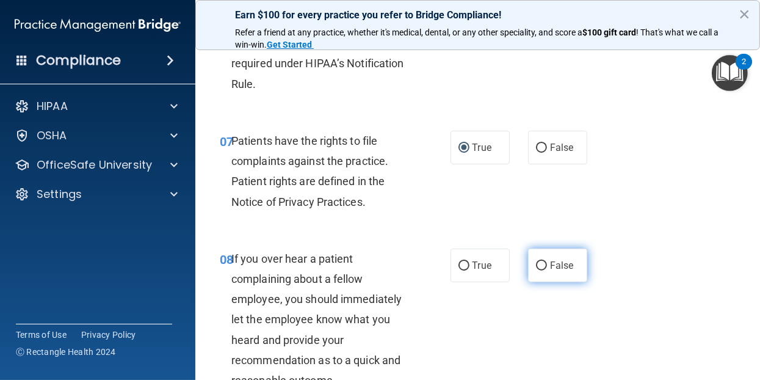
click at [536, 270] on input "False" at bounding box center [541, 265] width 11 height 9
radio input "true"
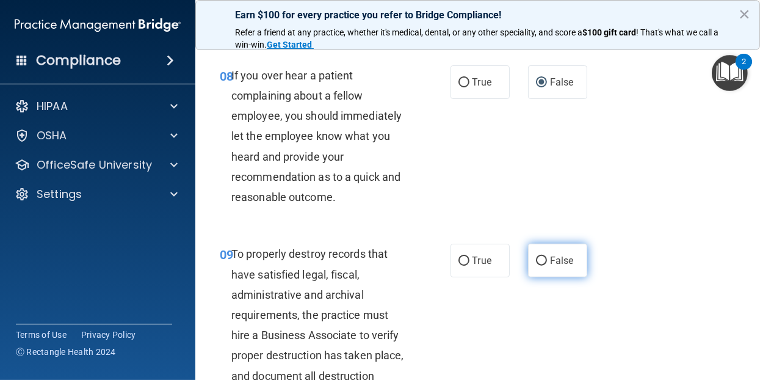
scroll to position [1282, 0]
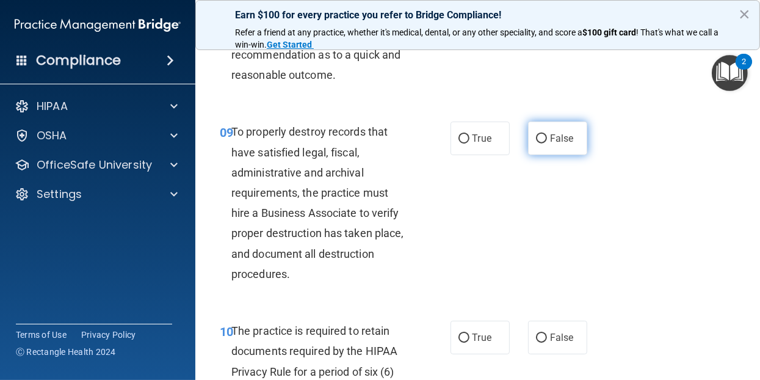
click at [539, 143] on input "False" at bounding box center [541, 138] width 11 height 9
radio input "true"
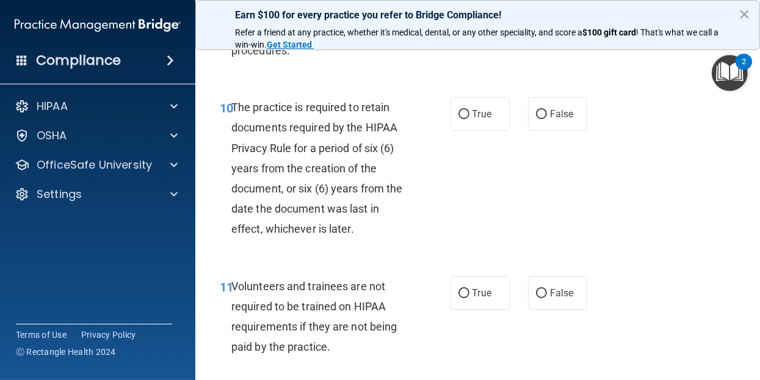
scroll to position [1526, 0]
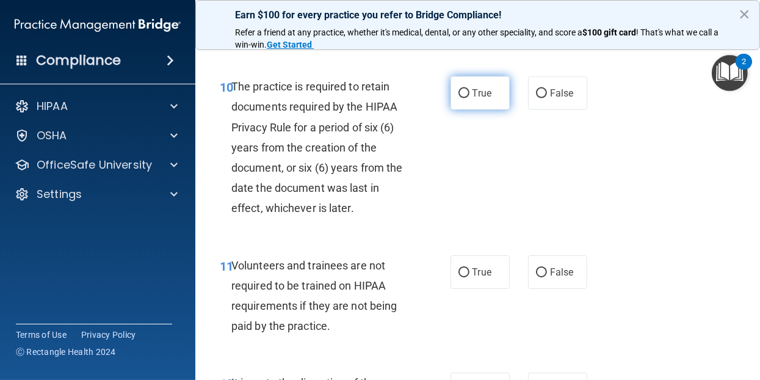
click at [459, 98] on input "True" at bounding box center [464, 93] width 11 height 9
radio input "true"
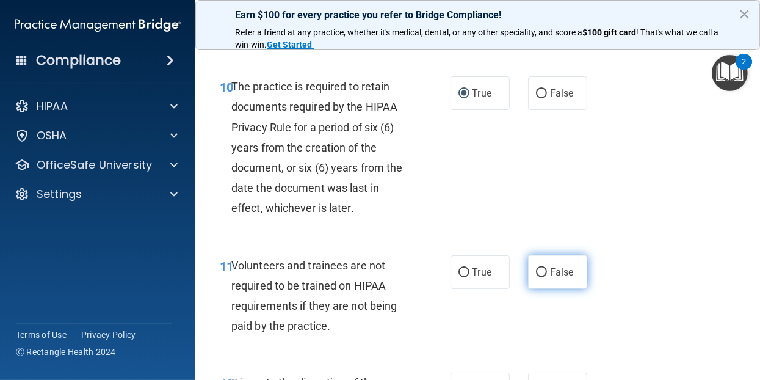
click at [537, 277] on input "False" at bounding box center [541, 272] width 11 height 9
radio input "true"
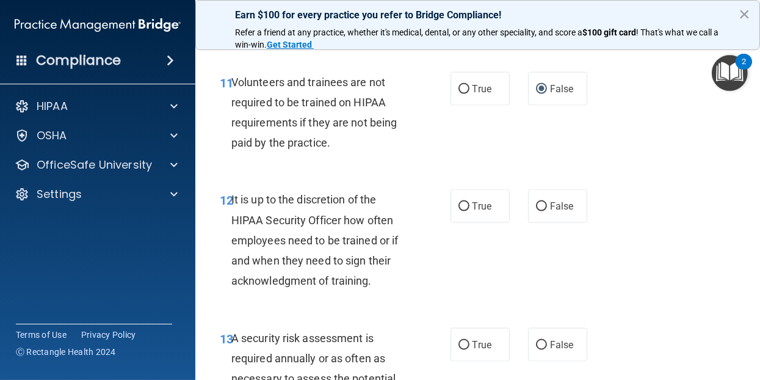
scroll to position [1832, 0]
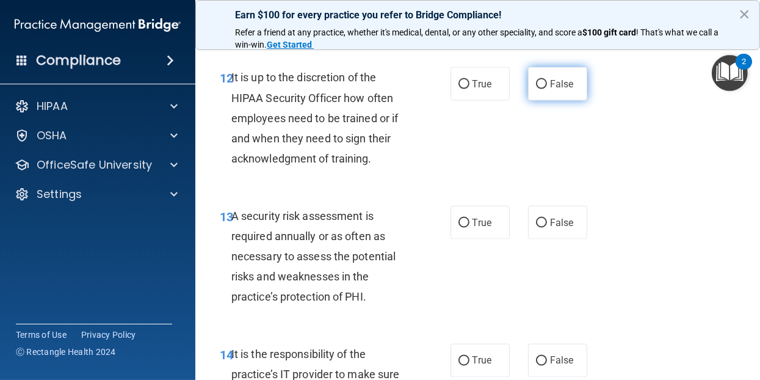
click at [538, 89] on input "False" at bounding box center [541, 84] width 11 height 9
radio input "true"
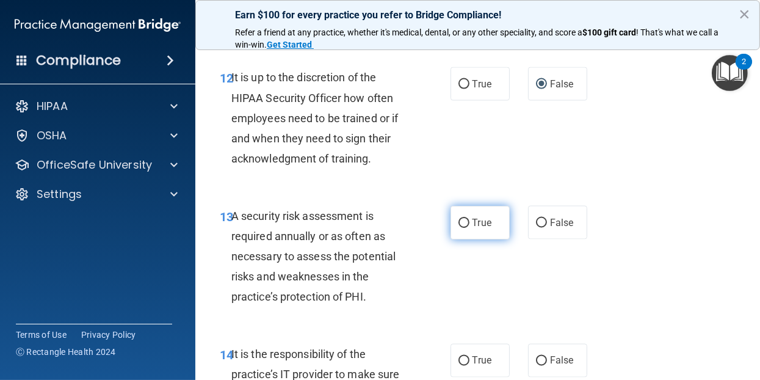
click at [459, 228] on input "True" at bounding box center [464, 223] width 11 height 9
radio input "true"
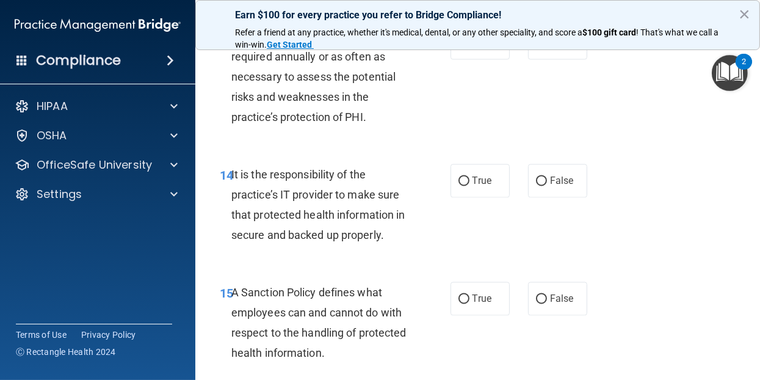
scroll to position [2076, 0]
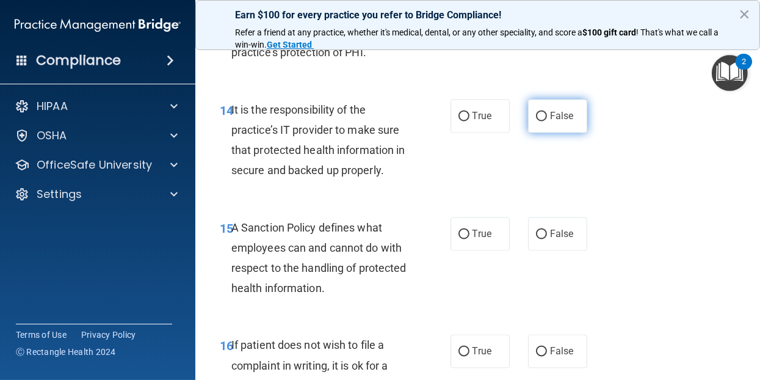
click at [536, 122] on input "False" at bounding box center [541, 116] width 11 height 9
radio input "true"
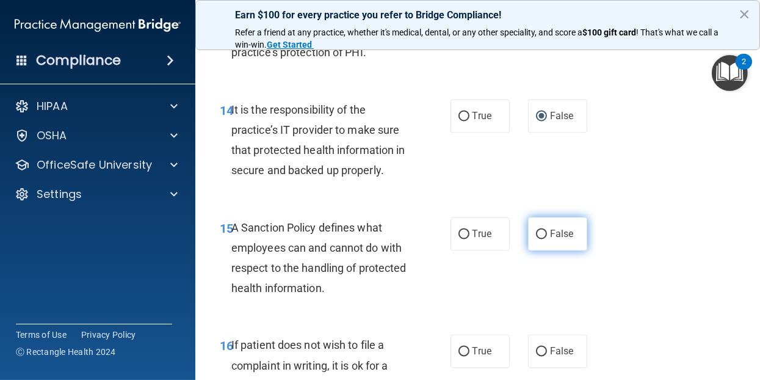
click at [536, 239] on input "False" at bounding box center [541, 234] width 11 height 9
radio input "true"
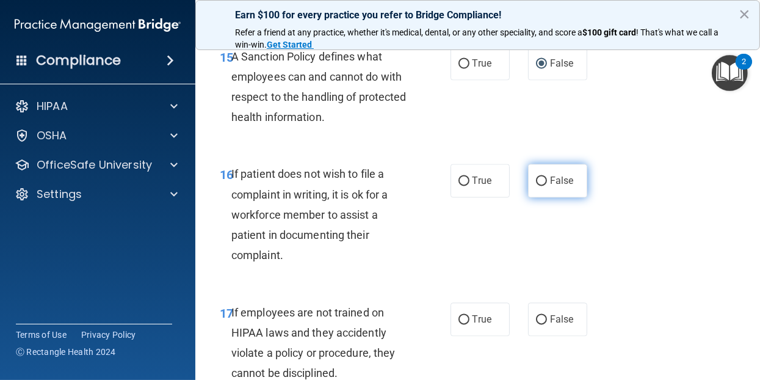
scroll to position [2320, 0]
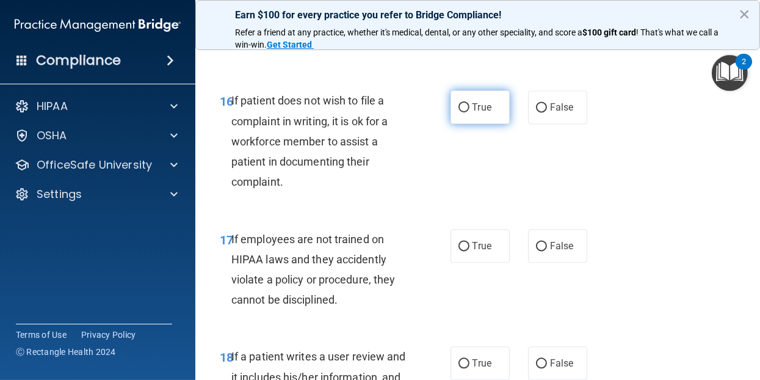
click at [459, 112] on input "True" at bounding box center [464, 107] width 11 height 9
radio input "true"
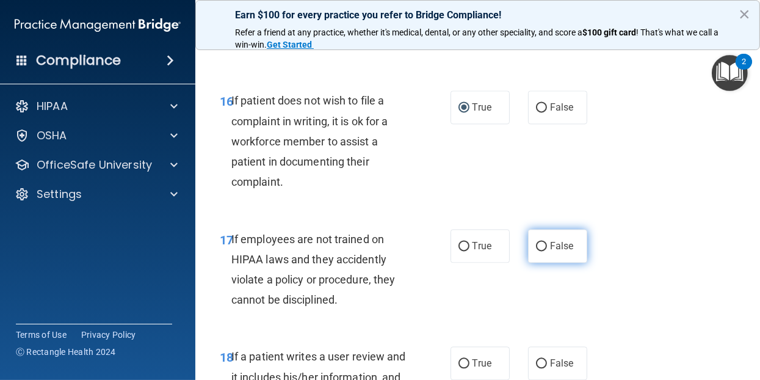
click at [536, 251] on input "False" at bounding box center [541, 246] width 11 height 9
radio input "true"
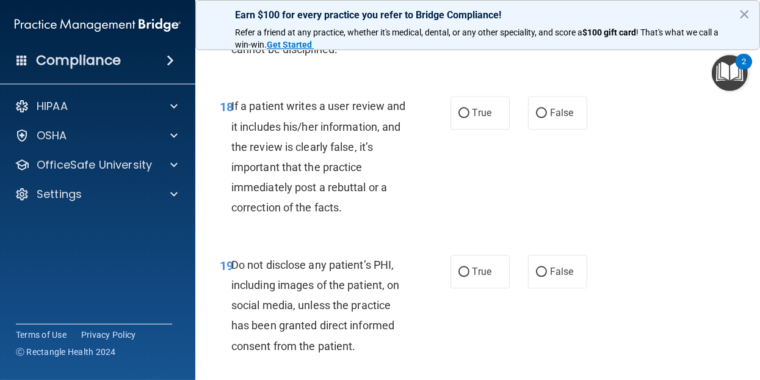
scroll to position [2625, 0]
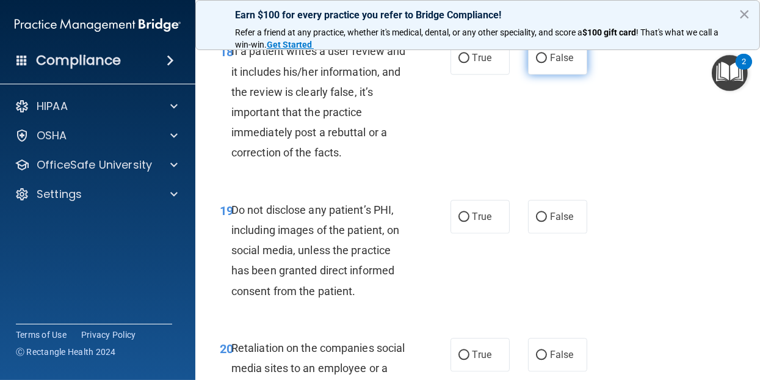
click at [536, 63] on input "False" at bounding box center [541, 58] width 11 height 9
radio input "true"
click at [459, 222] on input "True" at bounding box center [464, 216] width 11 height 9
radio input "true"
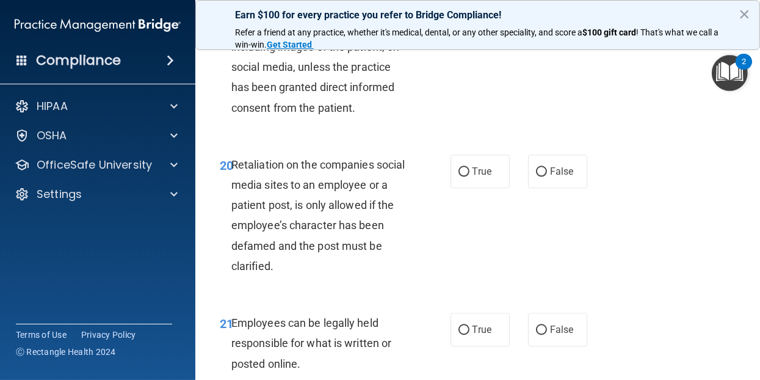
scroll to position [2870, 0]
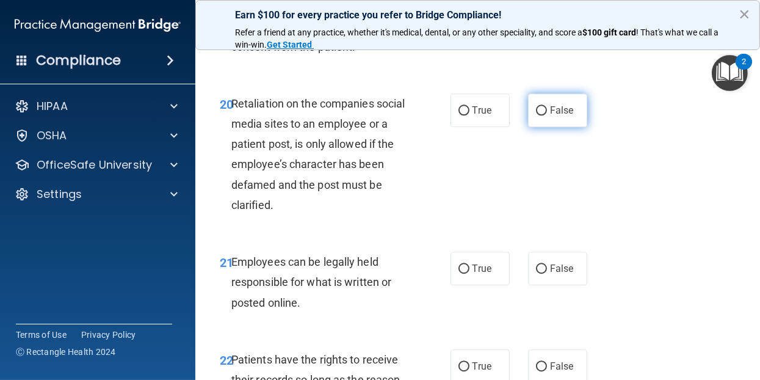
click at [536, 115] on input "False" at bounding box center [541, 110] width 11 height 9
radio input "true"
click at [459, 274] on input "True" at bounding box center [464, 268] width 11 height 9
radio input "true"
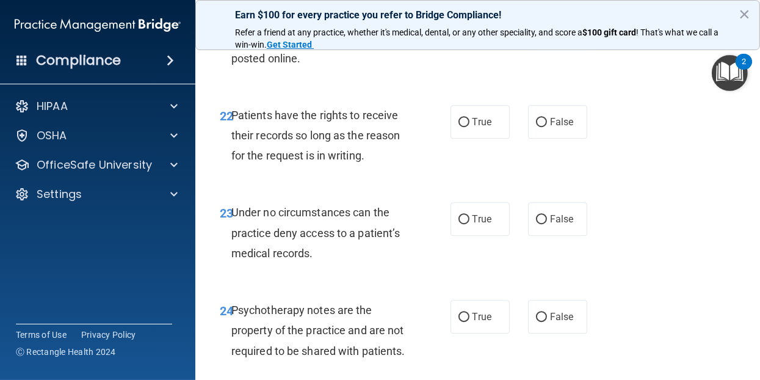
scroll to position [3175, 0]
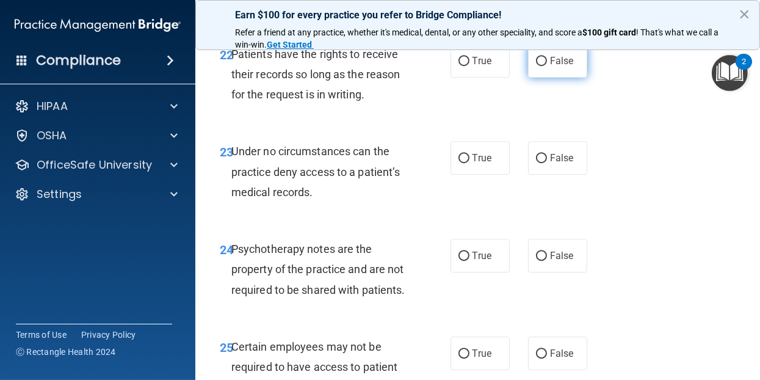
click at [537, 66] on input "False" at bounding box center [541, 61] width 11 height 9
radio input "true"
click at [537, 163] on input "False" at bounding box center [541, 158] width 11 height 9
radio input "true"
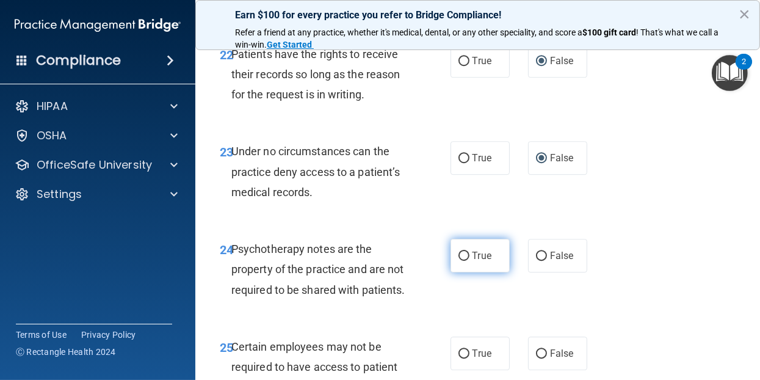
click at [459, 261] on input "True" at bounding box center [464, 256] width 11 height 9
radio input "true"
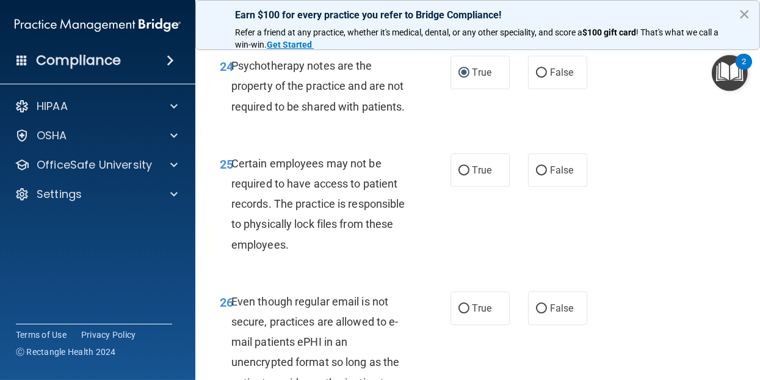
scroll to position [3419, 0]
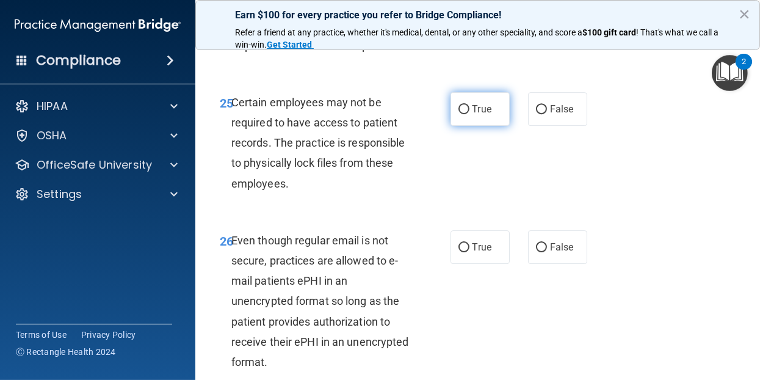
click at [462, 114] on input "True" at bounding box center [464, 109] width 11 height 9
radio input "true"
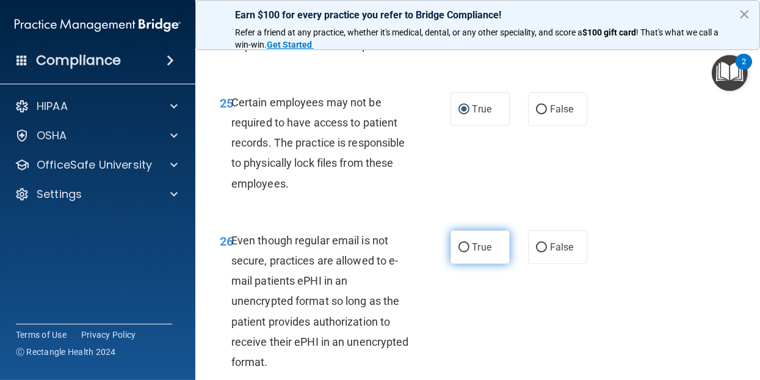
click at [459, 252] on input "True" at bounding box center [464, 247] width 11 height 9
radio input "true"
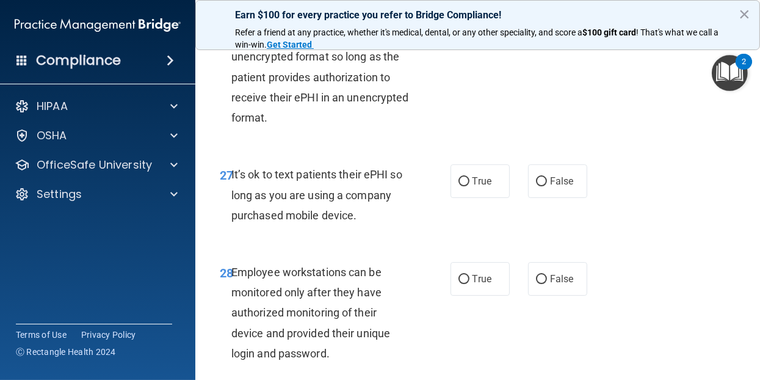
scroll to position [3724, 0]
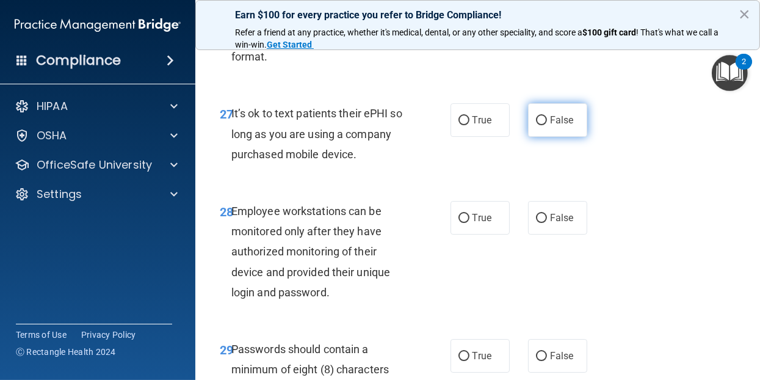
click at [536, 125] on input "False" at bounding box center [541, 120] width 11 height 9
radio input "true"
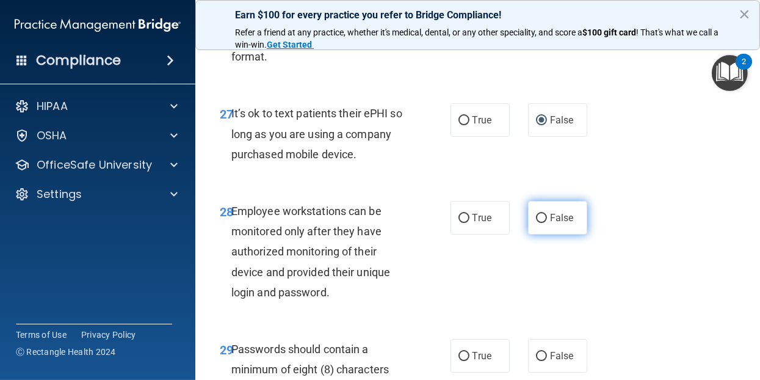
click at [539, 223] on input "False" at bounding box center [541, 218] width 11 height 9
radio input "true"
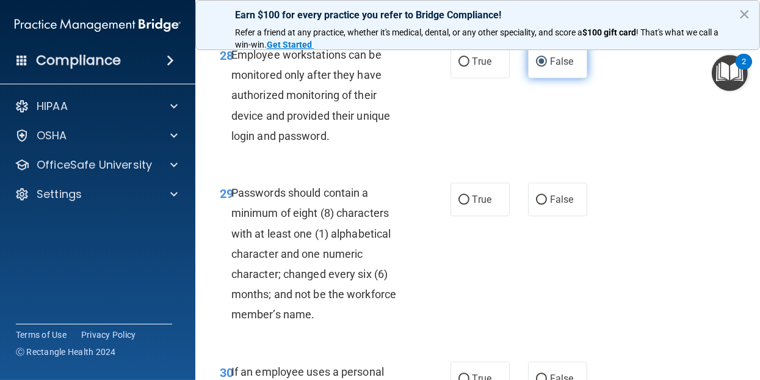
scroll to position [3908, 0]
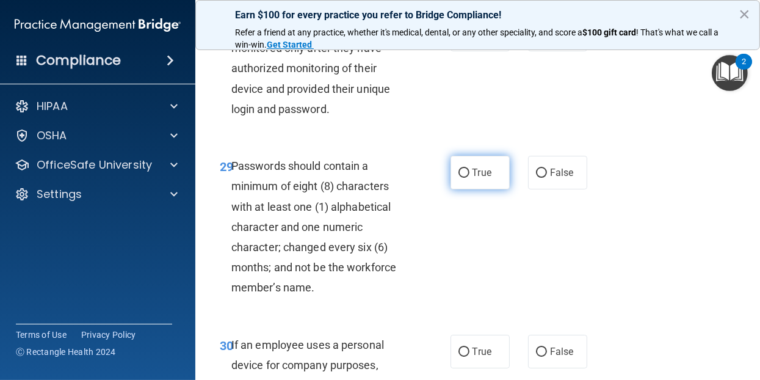
click at [464, 178] on input "True" at bounding box center [464, 173] width 11 height 9
radio input "true"
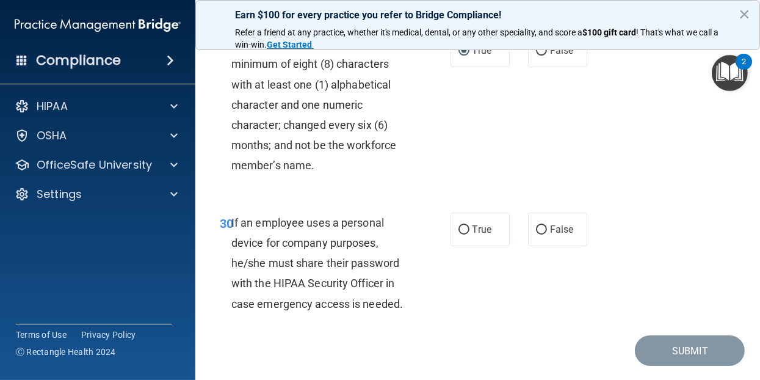
scroll to position [4091, 0]
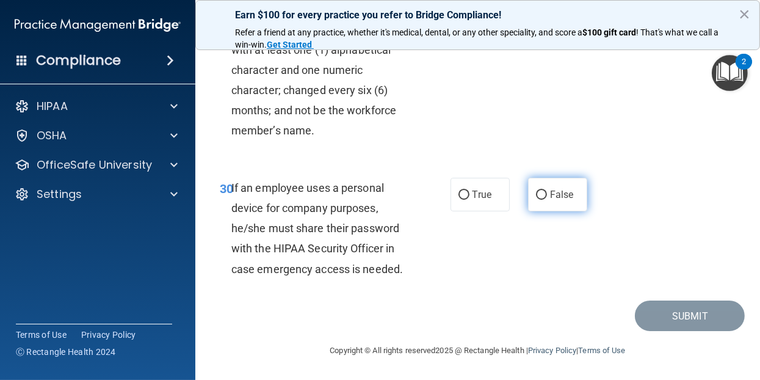
click at [536, 200] on input "False" at bounding box center [541, 194] width 11 height 9
radio input "true"
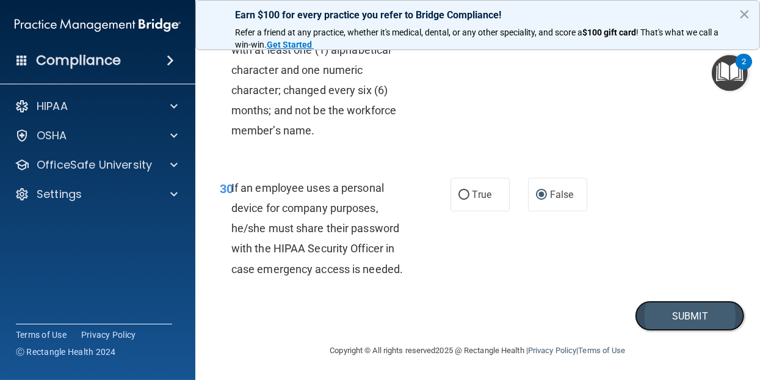
click at [655, 325] on button "Submit" at bounding box center [690, 315] width 110 height 31
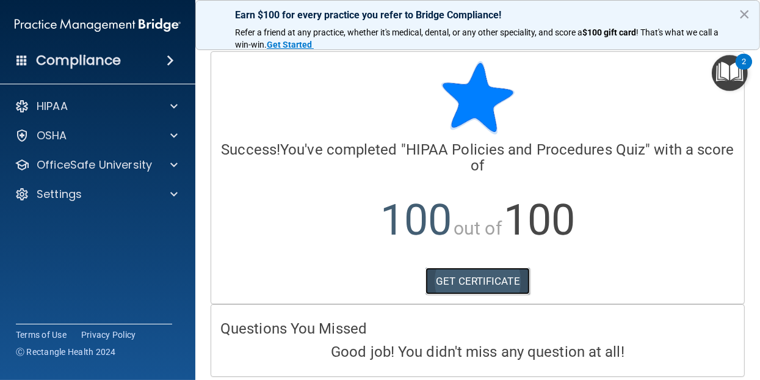
click at [493, 283] on link "GET CERTIFICATE" at bounding box center [478, 280] width 104 height 27
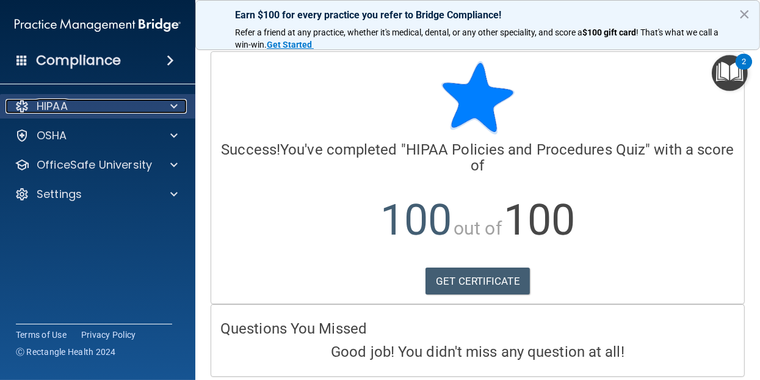
click at [95, 112] on div "HIPAA" at bounding box center [80, 106] width 151 height 15
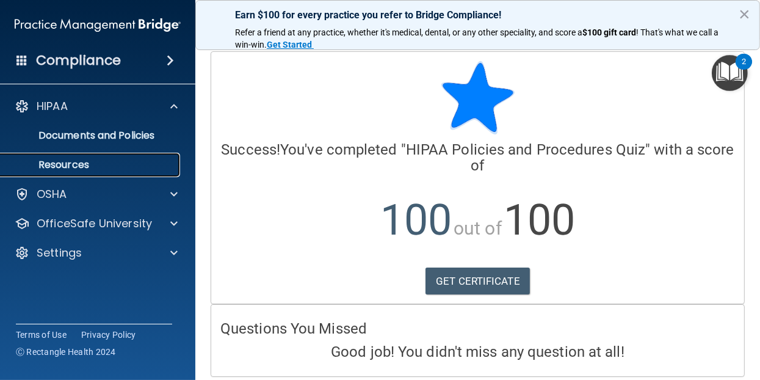
click at [87, 164] on p "Resources" at bounding box center [91, 165] width 167 height 12
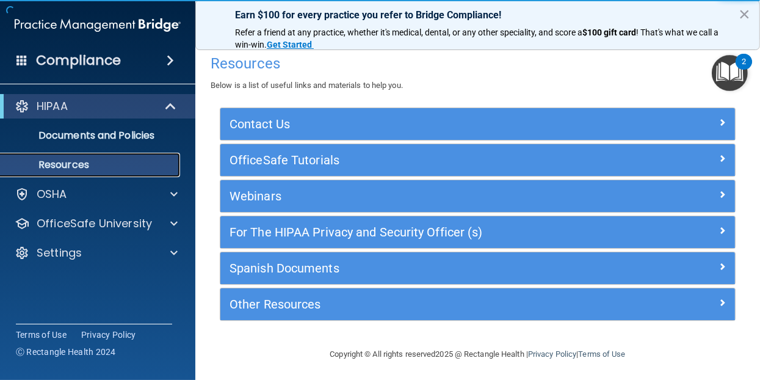
scroll to position [4, 0]
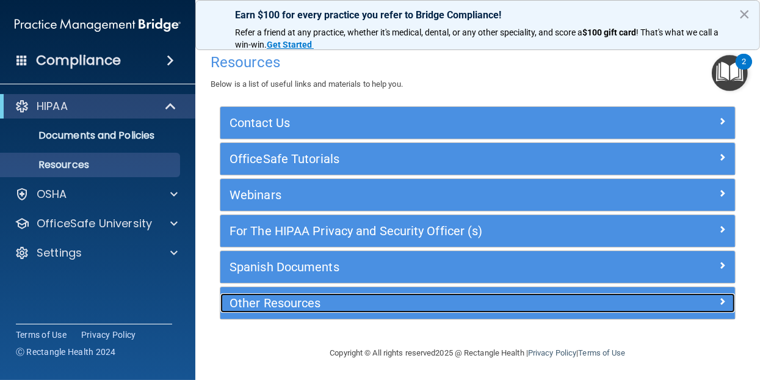
click at [307, 303] on h5 "Other Resources" at bounding box center [414, 302] width 368 height 13
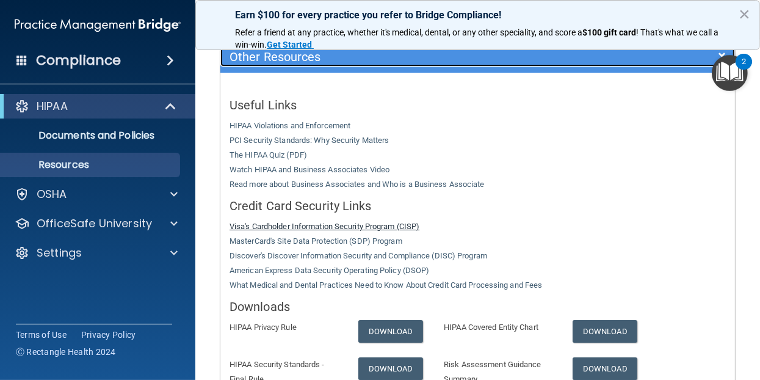
scroll to position [249, 0]
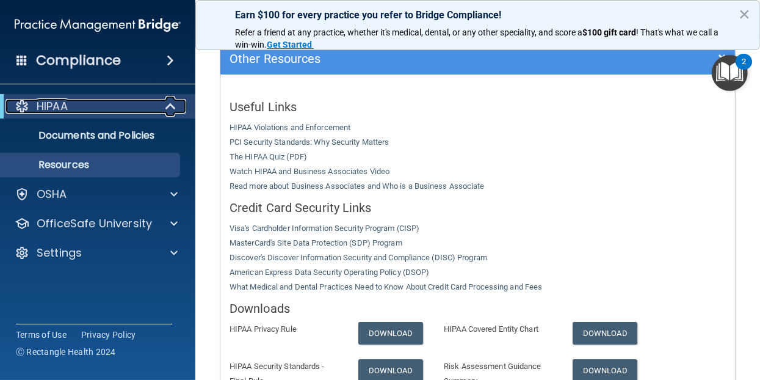
click at [66, 106] on p "HIPAA" at bounding box center [52, 106] width 31 height 15
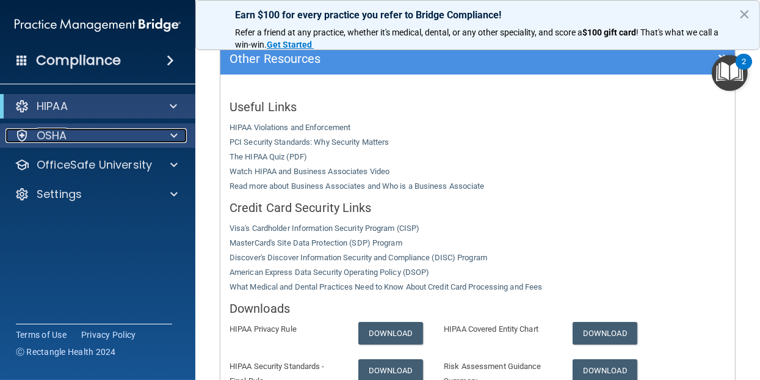
click at [69, 140] on div "OSHA" at bounding box center [80, 135] width 151 height 15
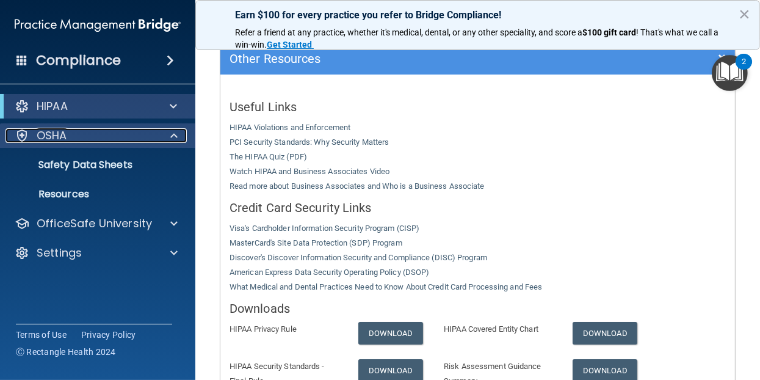
click at [69, 140] on div "OSHA" at bounding box center [80, 135] width 151 height 15
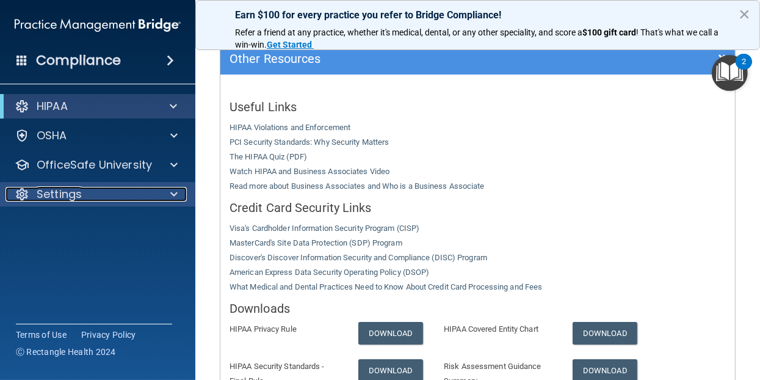
click at [69, 194] on p "Settings" at bounding box center [59, 194] width 45 height 15
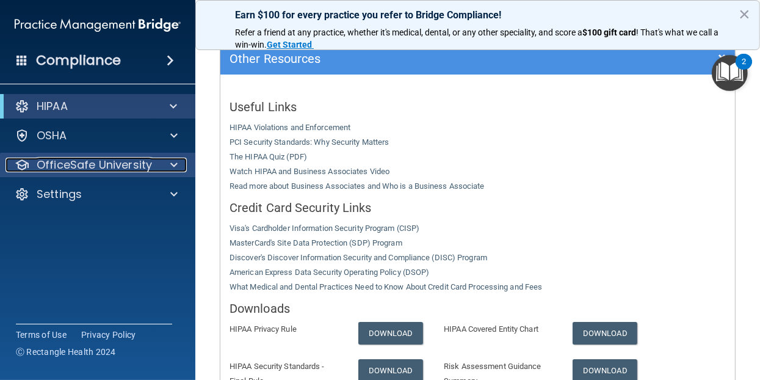
click at [107, 170] on p "OfficeSafe University" at bounding box center [94, 165] width 115 height 15
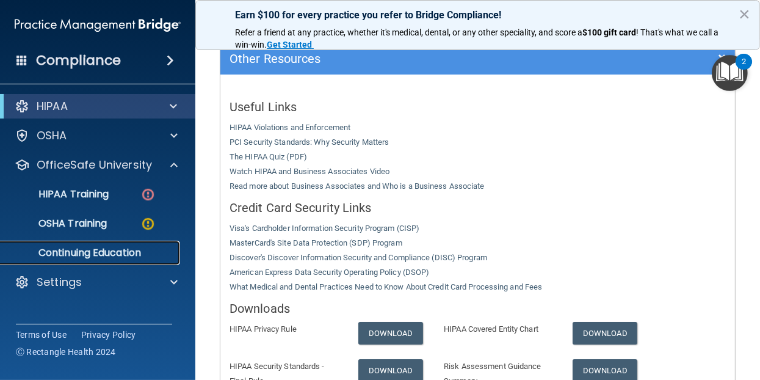
click at [85, 252] on p "Continuing Education" at bounding box center [91, 253] width 167 height 12
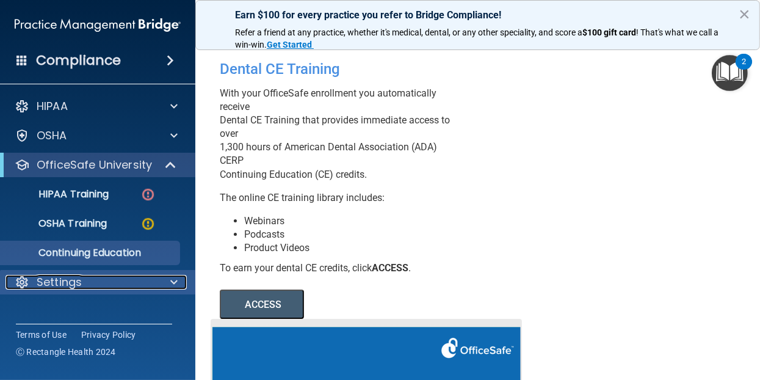
click at [90, 281] on div "Settings" at bounding box center [80, 282] width 151 height 15
click at [92, 281] on div "Settings" at bounding box center [80, 282] width 151 height 15
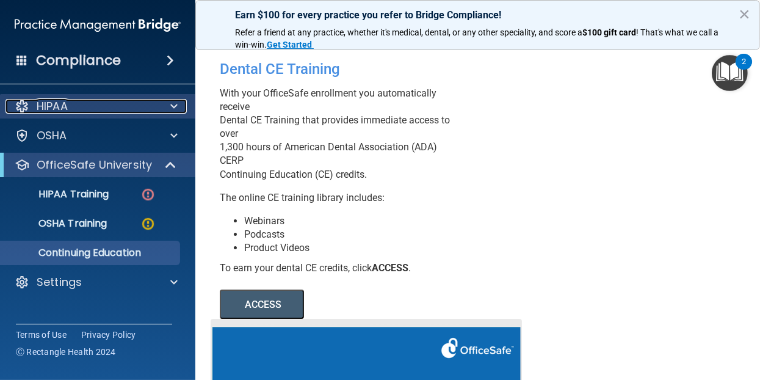
click at [68, 104] on p "HIPAA" at bounding box center [52, 106] width 31 height 15
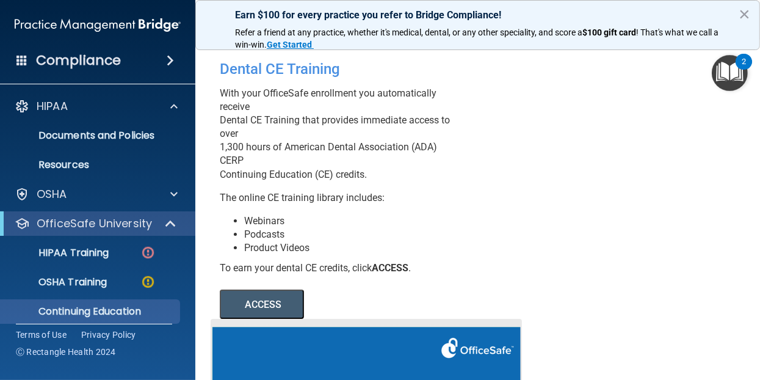
click at [90, 65] on h4 "Compliance" at bounding box center [78, 60] width 85 height 17
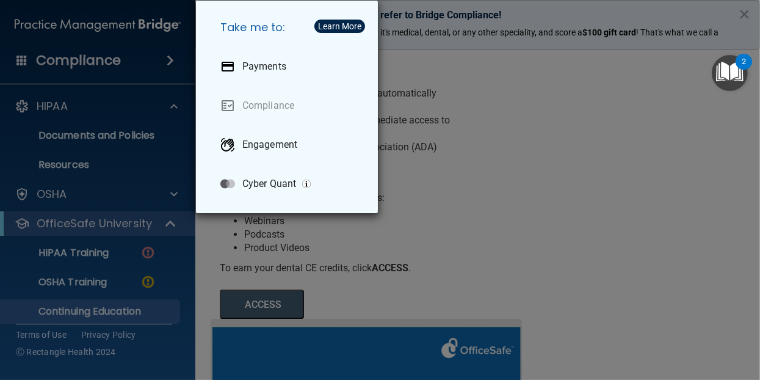
click at [148, 120] on div "Take me to: Payments Compliance Engagement Cyber Quant" at bounding box center [380, 190] width 760 height 380
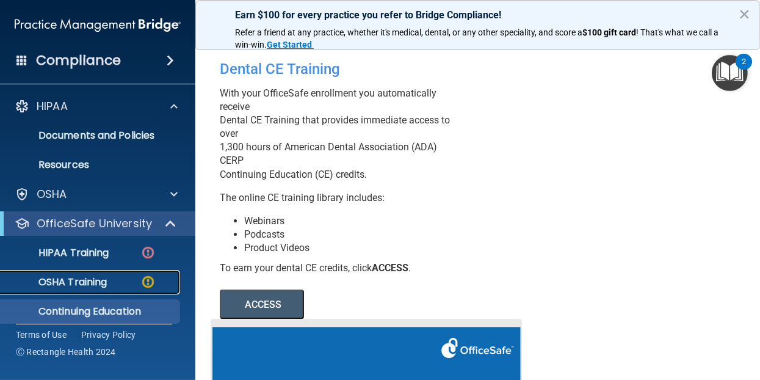
click at [123, 280] on div "OSHA Training" at bounding box center [91, 282] width 167 height 12
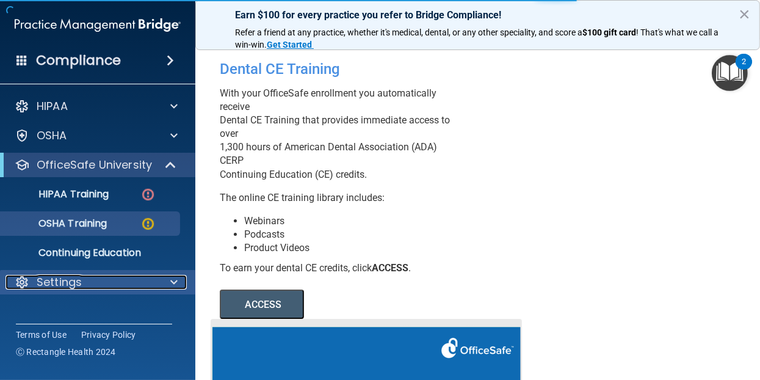
click at [99, 280] on div "Settings" at bounding box center [80, 282] width 151 height 15
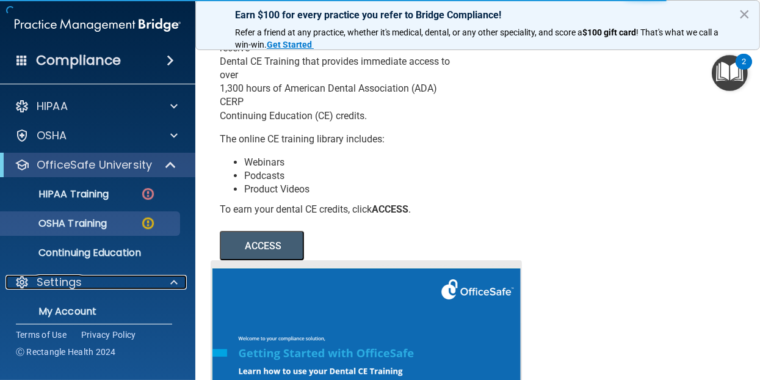
scroll to position [57, 0]
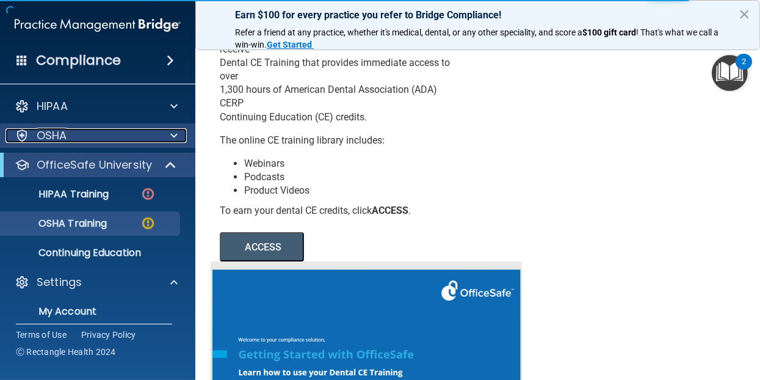
click at [89, 139] on div "OSHA" at bounding box center [80, 135] width 151 height 15
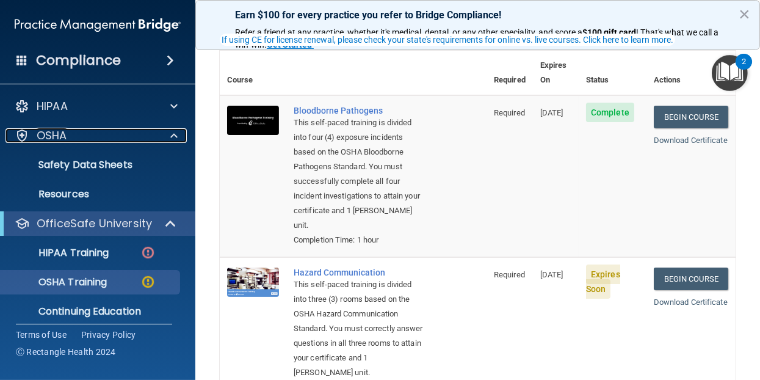
scroll to position [151, 0]
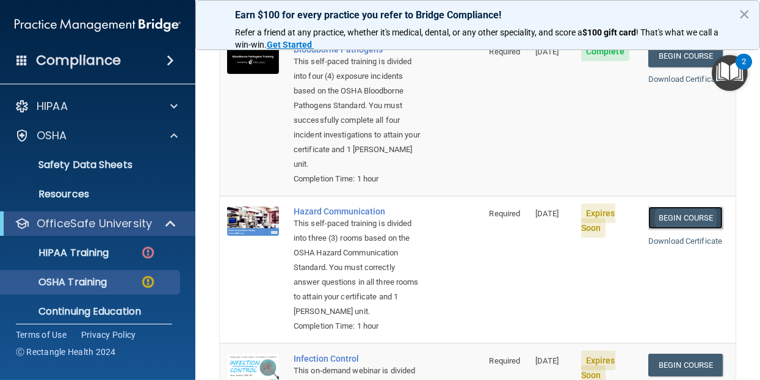
click at [681, 217] on link "Begin Course" at bounding box center [685, 217] width 74 height 23
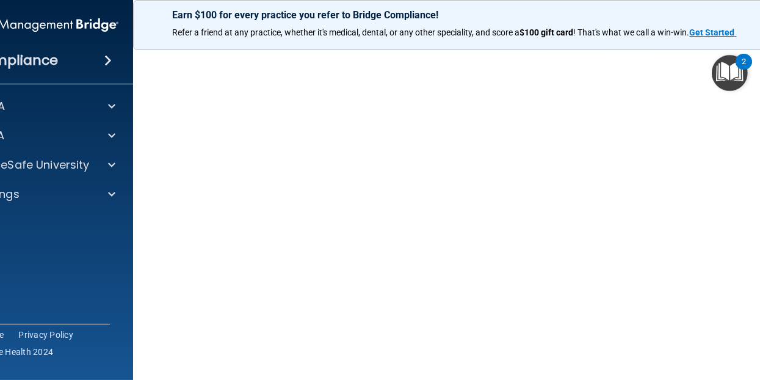
scroll to position [65, 0]
click at [725, 67] on img "Open Resource Center, 2 new notifications" at bounding box center [730, 73] width 36 height 36
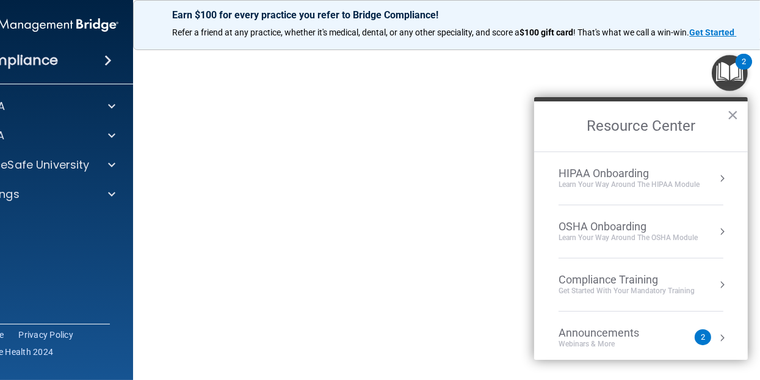
click at [725, 67] on img "Open Resource Center, 2 new notifications" at bounding box center [730, 73] width 36 height 36
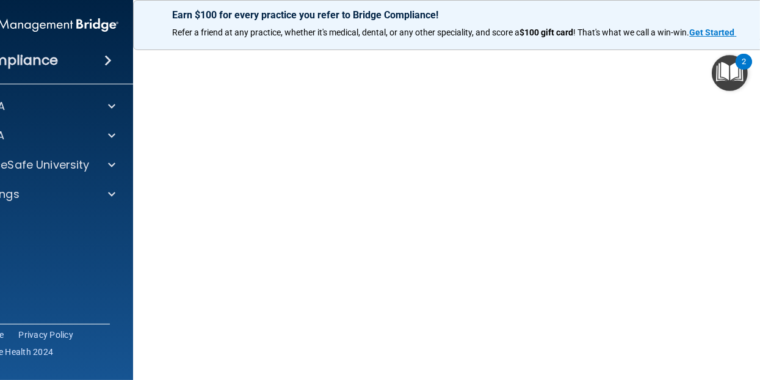
scroll to position [76, 0]
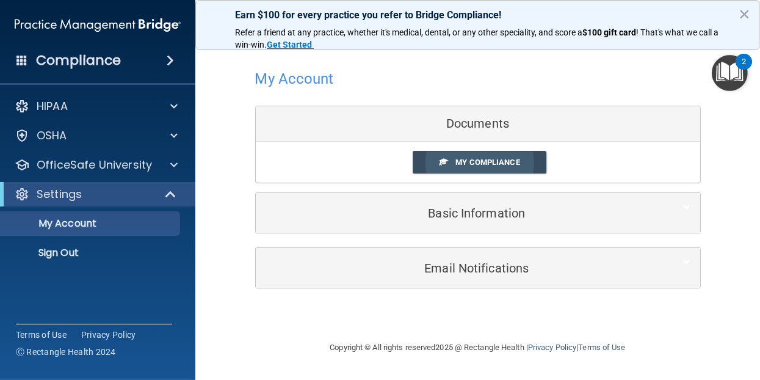
click at [466, 162] on span "My Compliance" at bounding box center [487, 162] width 64 height 9
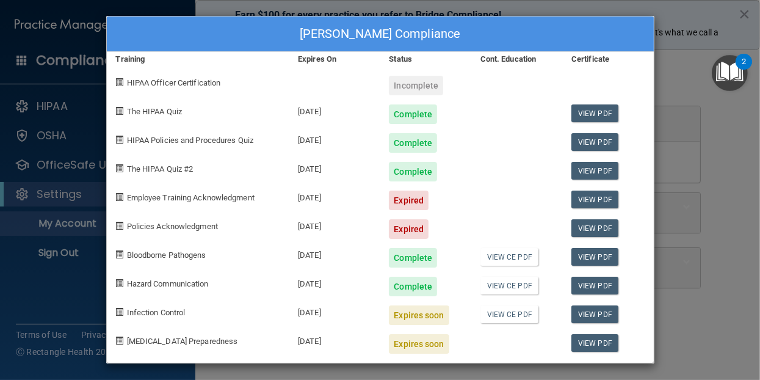
scroll to position [4, 0]
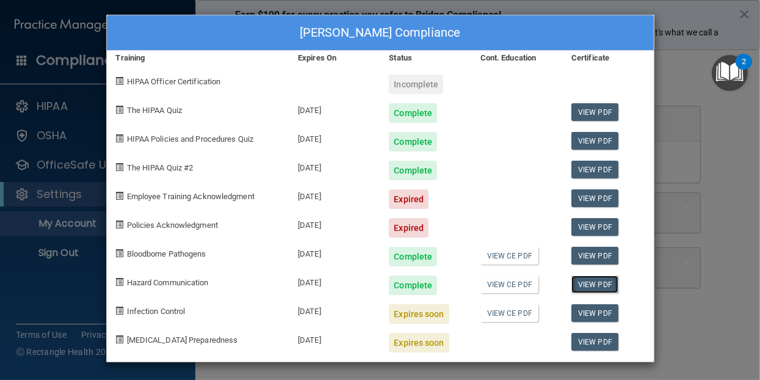
click at [589, 283] on link "View PDF" at bounding box center [594, 284] width 47 height 18
click at [596, 310] on link "View PDF" at bounding box center [594, 313] width 47 height 18
click at [175, 336] on span "COVID-19 Preparedness" at bounding box center [182, 339] width 111 height 9
click at [320, 341] on div "09/30/2025" at bounding box center [334, 338] width 91 height 29
click at [120, 338] on div "COVID-19 Preparedness" at bounding box center [198, 338] width 183 height 29
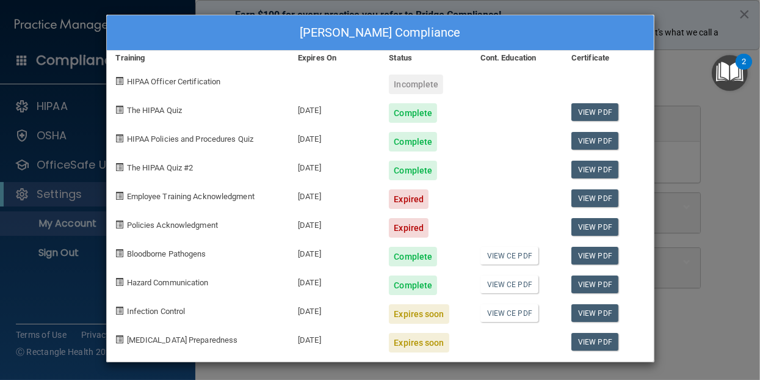
click at [117, 338] on span at bounding box center [120, 339] width 8 height 8
click at [163, 339] on span "COVID-19 Preparedness" at bounding box center [182, 339] width 111 height 9
click at [493, 376] on div "Carolyn DeMita's Compliance Training Expires On Status Cont. Education Certific…" at bounding box center [380, 190] width 760 height 380
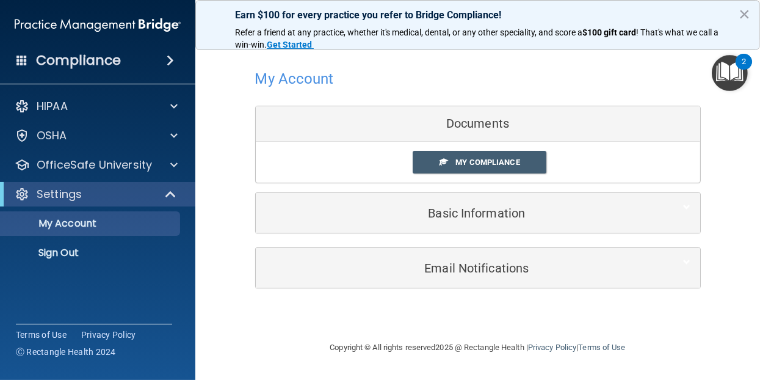
click at [472, 125] on div "Documents" at bounding box center [478, 123] width 444 height 35
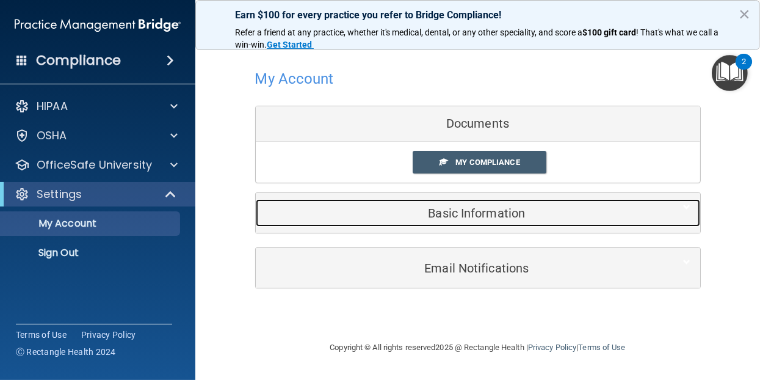
click at [470, 208] on h5 "Basic Information" at bounding box center [459, 212] width 389 height 13
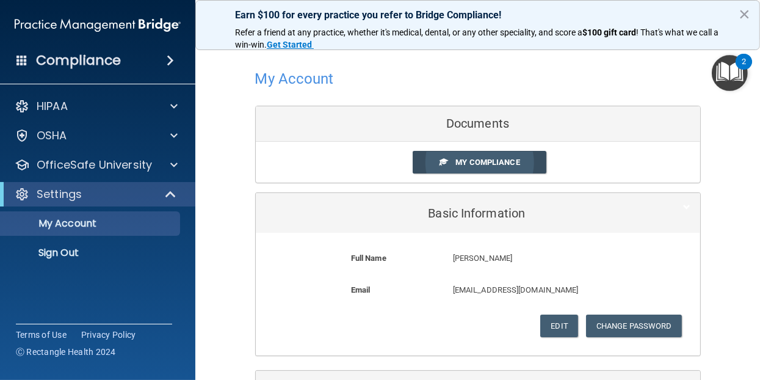
click at [465, 160] on span "My Compliance" at bounding box center [487, 162] width 64 height 9
click at [460, 127] on div "Documents" at bounding box center [478, 123] width 444 height 35
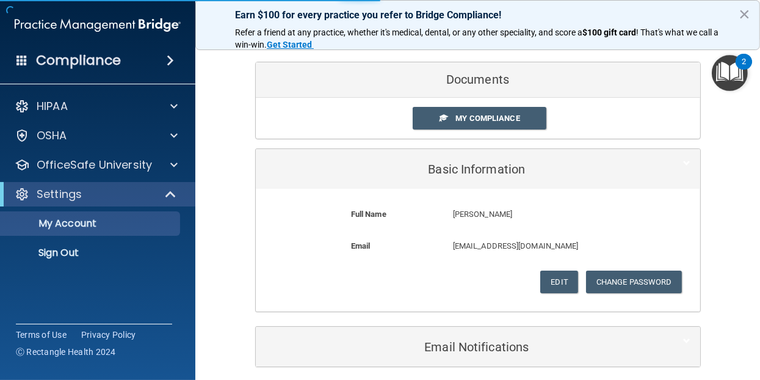
scroll to position [92, 0]
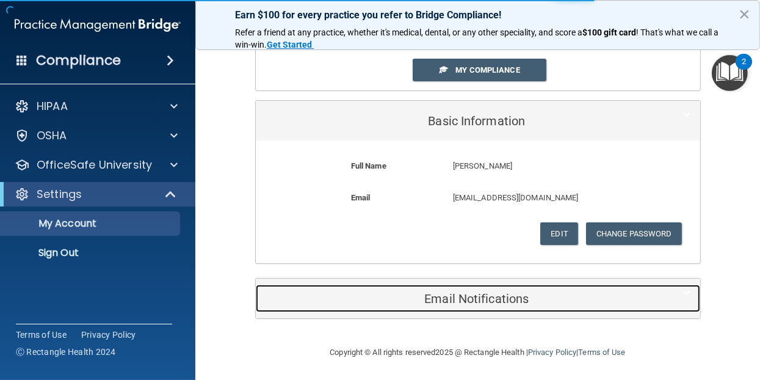
click at [467, 295] on h5 "Email Notifications" at bounding box center [459, 298] width 389 height 13
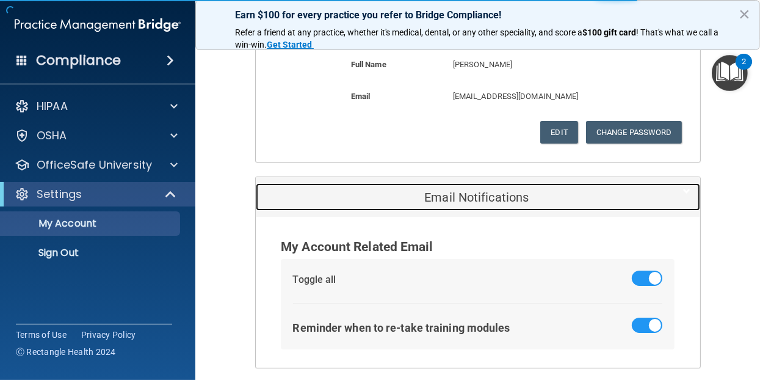
scroll to position [214, 0]
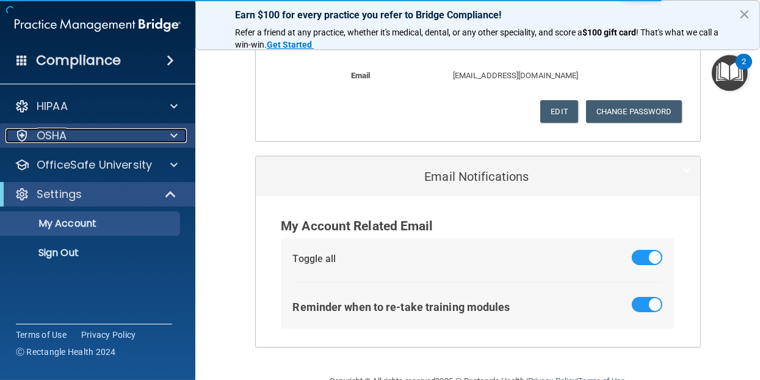
click at [62, 129] on p "OSHA" at bounding box center [52, 135] width 31 height 15
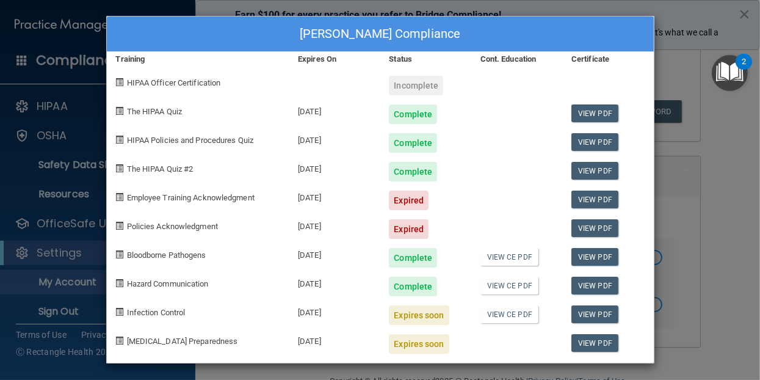
scroll to position [4, 0]
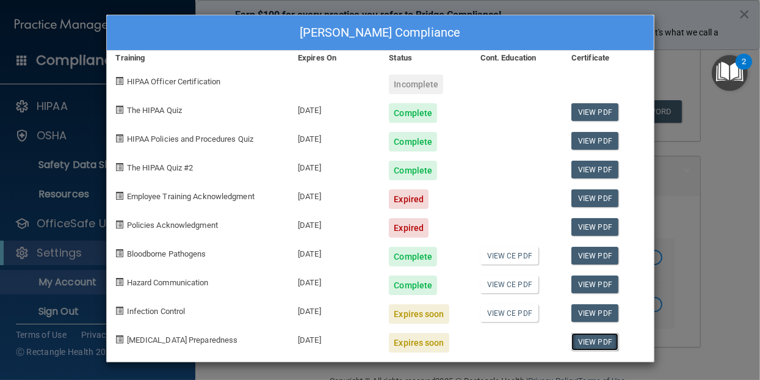
click at [603, 342] on link "View PDF" at bounding box center [594, 342] width 47 height 18
drag, startPoint x: 721, startPoint y: 266, endPoint x: 675, endPoint y: 259, distance: 46.9
click at [720, 266] on div "Carolyn DeMita's Compliance Training Expires On Status Cont. Education Certific…" at bounding box center [380, 190] width 760 height 380
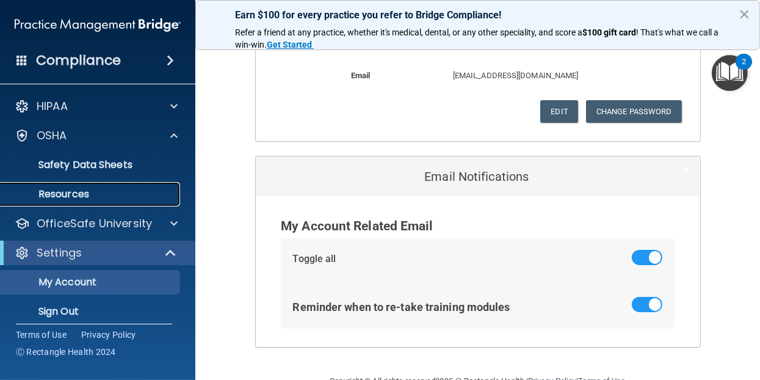
click at [68, 192] on p "Resources" at bounding box center [91, 194] width 167 height 12
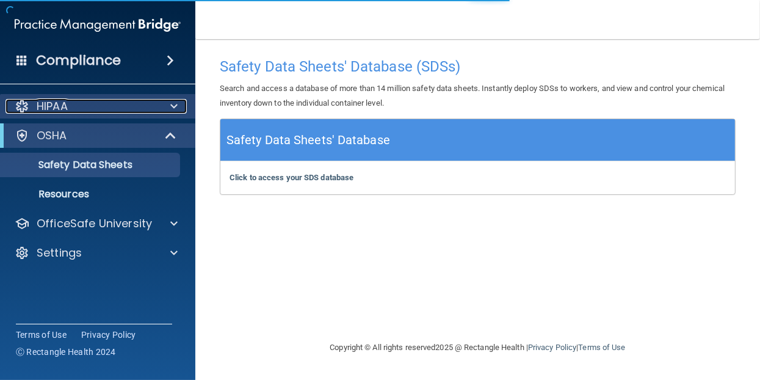
click at [55, 103] on p "HIPAA" at bounding box center [52, 106] width 31 height 15
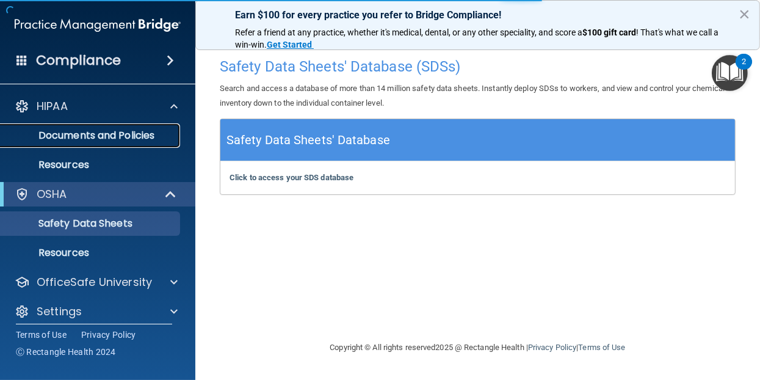
click at [95, 134] on p "Documents and Policies" at bounding box center [91, 135] width 167 height 12
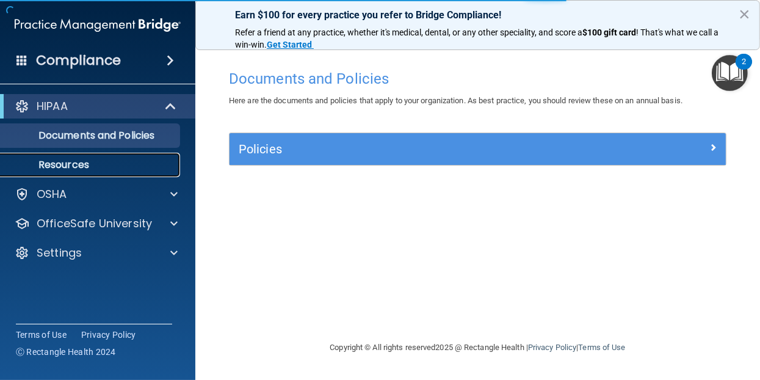
click at [78, 166] on p "Resources" at bounding box center [91, 165] width 167 height 12
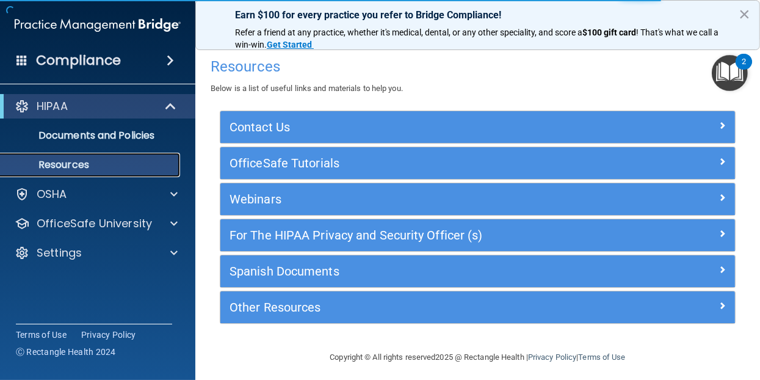
scroll to position [4, 0]
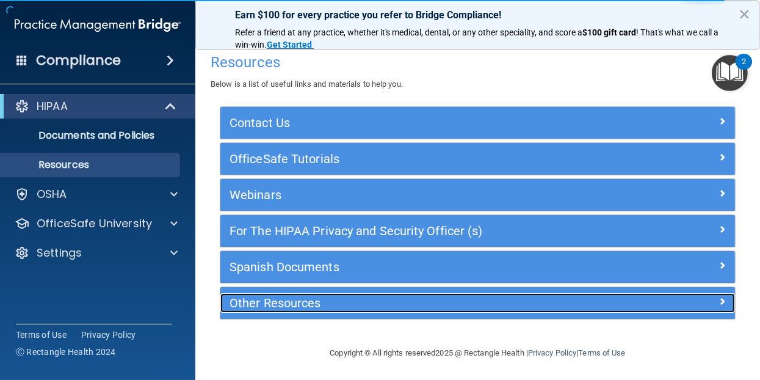
click at [293, 303] on h5 "Other Resources" at bounding box center [414, 302] width 368 height 13
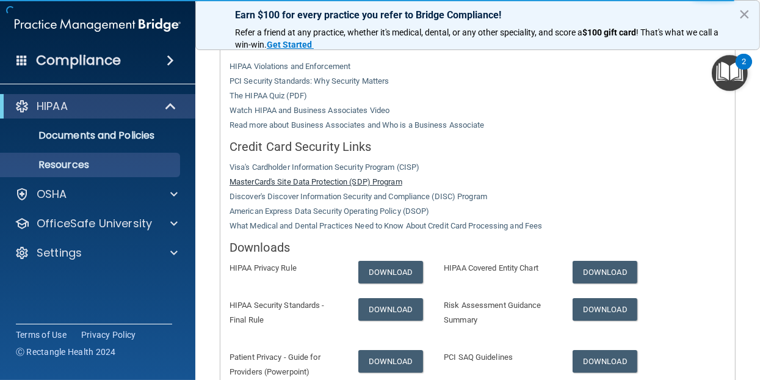
scroll to position [371, 0]
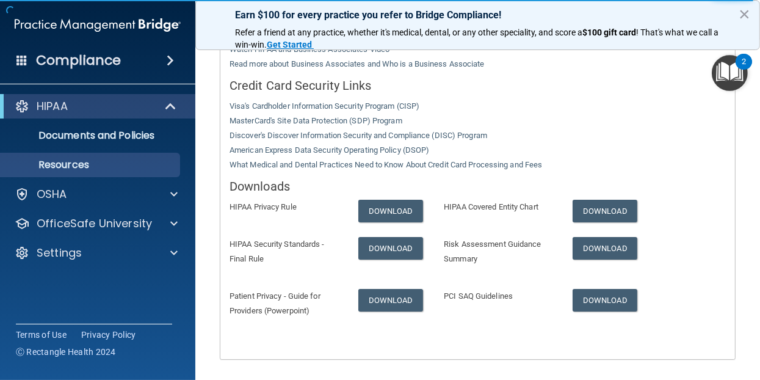
click at [80, 55] on h4 "Compliance" at bounding box center [78, 60] width 85 height 17
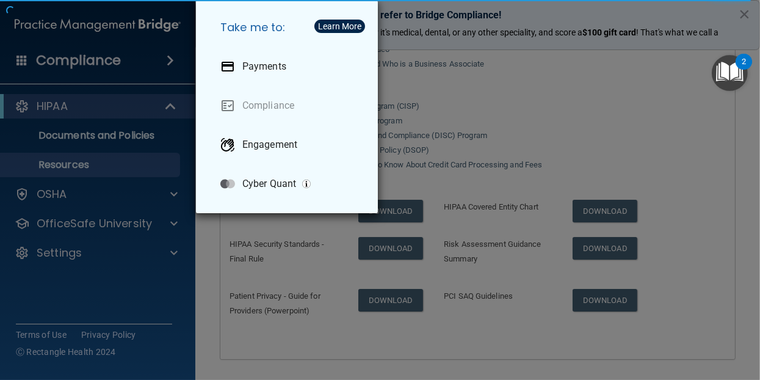
click at [50, 64] on div "Take me to: Payments Compliance Engagement Cyber Quant" at bounding box center [380, 190] width 760 height 380
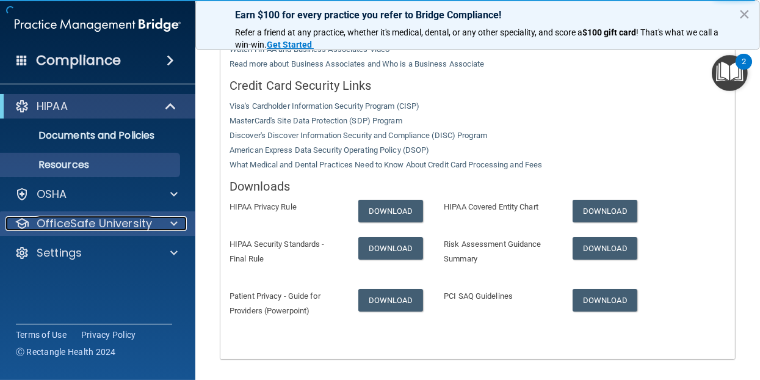
click at [74, 228] on p "OfficeSafe University" at bounding box center [94, 223] width 115 height 15
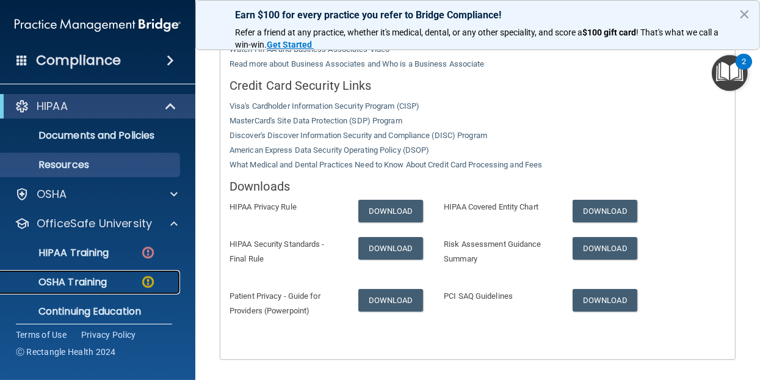
click at [90, 281] on p "OSHA Training" at bounding box center [57, 282] width 99 height 12
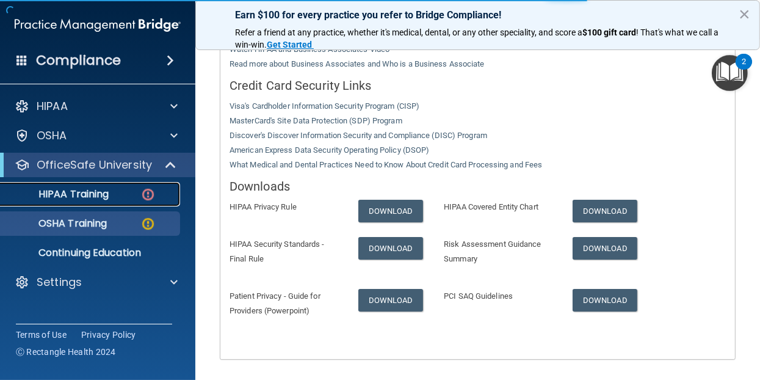
click at [101, 194] on p "HIPAA Training" at bounding box center [58, 194] width 101 height 12
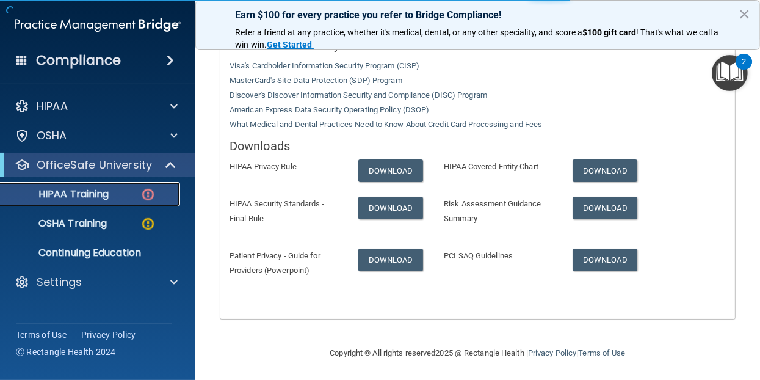
scroll to position [604, 0]
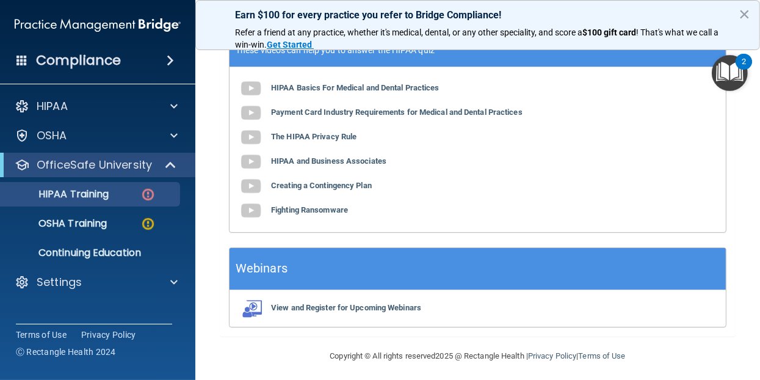
click at [52, 59] on h4 "Compliance" at bounding box center [78, 60] width 85 height 17
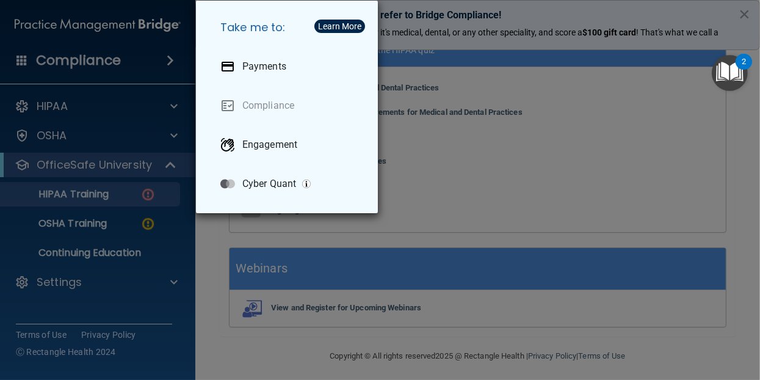
click at [99, 125] on div "Take me to: Payments Compliance Engagement Cyber Quant" at bounding box center [380, 190] width 760 height 380
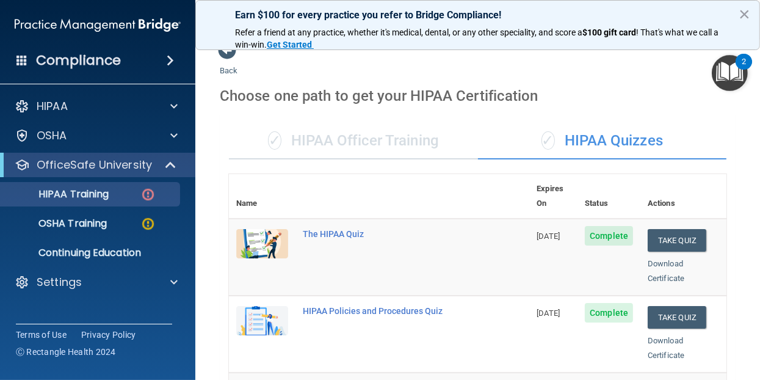
scroll to position [1, 0]
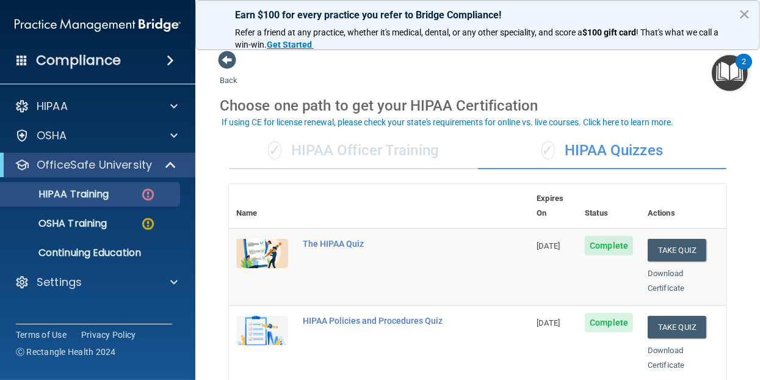
click at [598, 153] on div "✓ HIPAA Quizzes" at bounding box center [602, 150] width 249 height 37
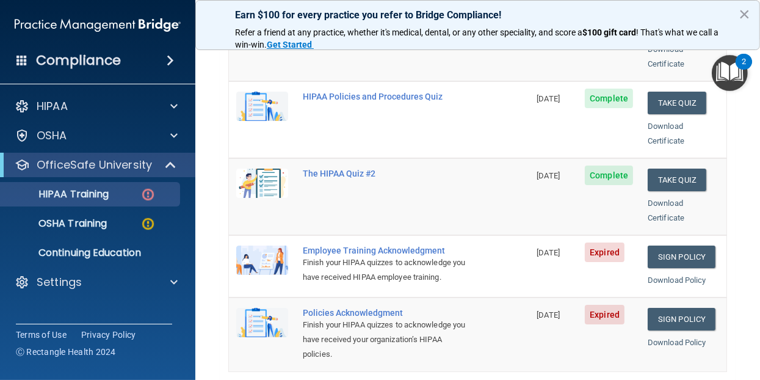
scroll to position [245, 0]
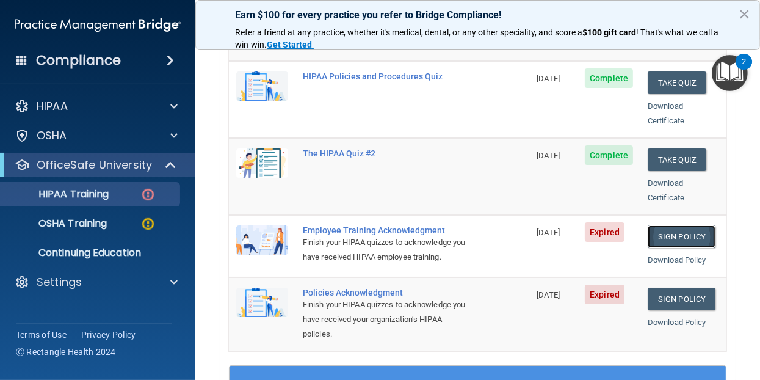
click at [670, 225] on link "Sign Policy" at bounding box center [682, 236] width 68 height 23
click at [678, 292] on link "Sign Policy" at bounding box center [682, 299] width 68 height 23
click at [675, 255] on link "Download Policy" at bounding box center [677, 259] width 59 height 9
click at [667, 295] on link "Sign Policy" at bounding box center [682, 299] width 68 height 23
click at [653, 317] on link "Download Policy" at bounding box center [677, 321] width 59 height 9
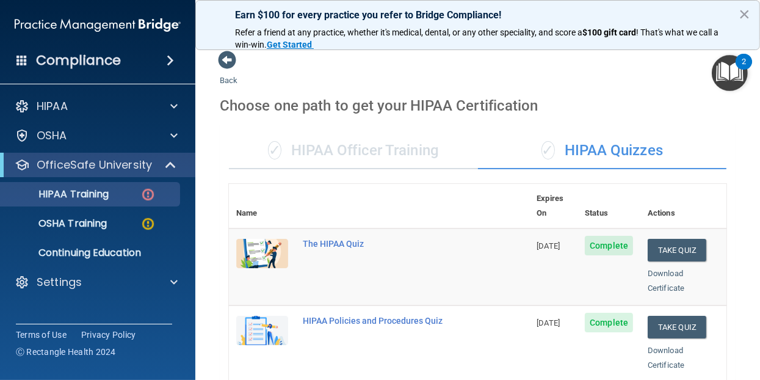
scroll to position [0, 0]
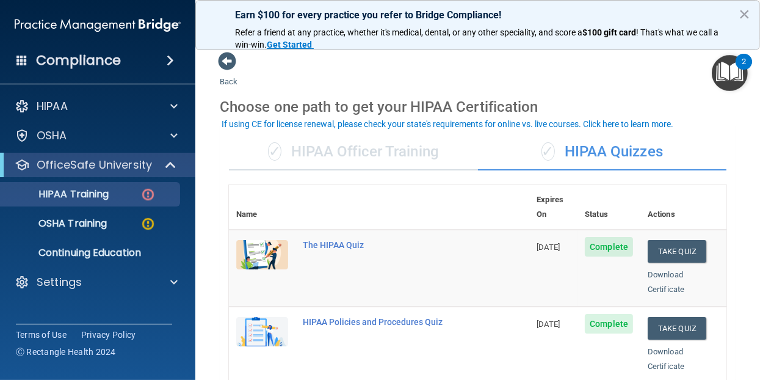
click at [604, 153] on div "✓ HIPAA Quizzes" at bounding box center [602, 152] width 249 height 37
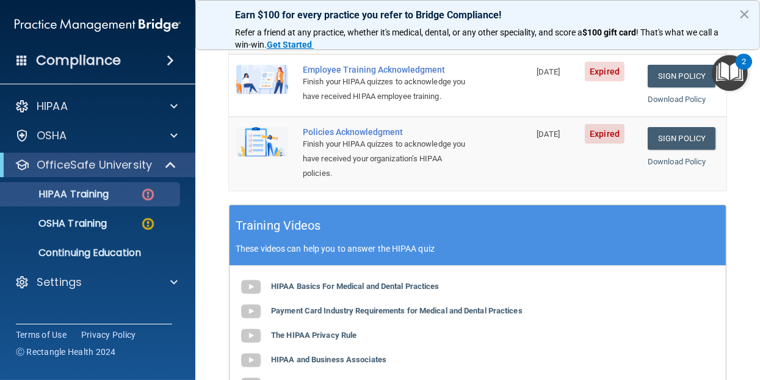
scroll to position [427, 0]
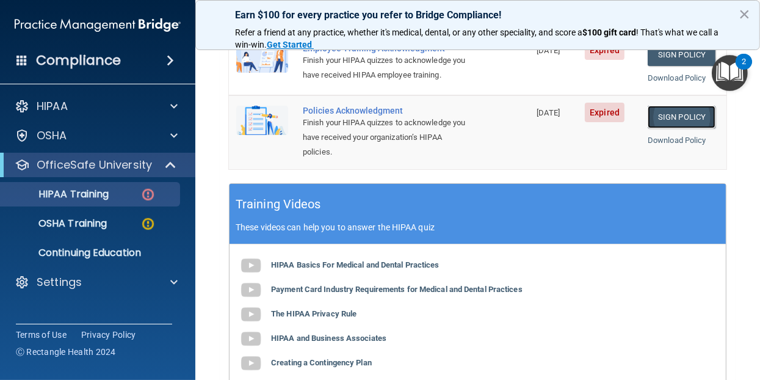
click at [662, 111] on link "Sign Policy" at bounding box center [682, 117] width 68 height 23
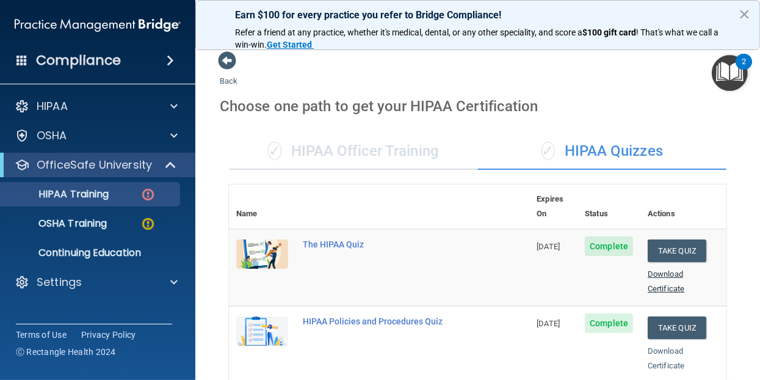
scroll to position [0, 0]
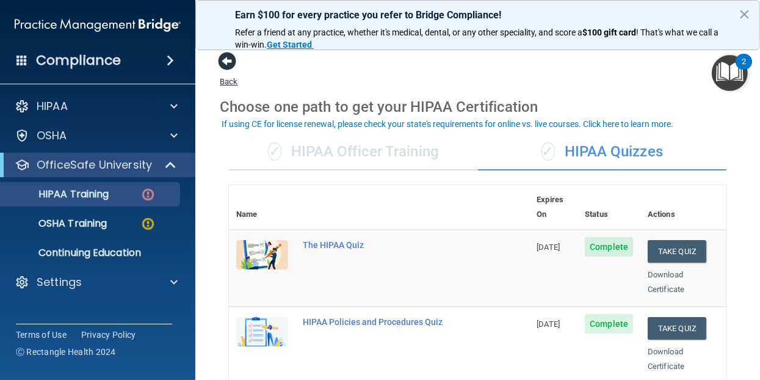
click at [227, 60] on span at bounding box center [227, 61] width 18 height 18
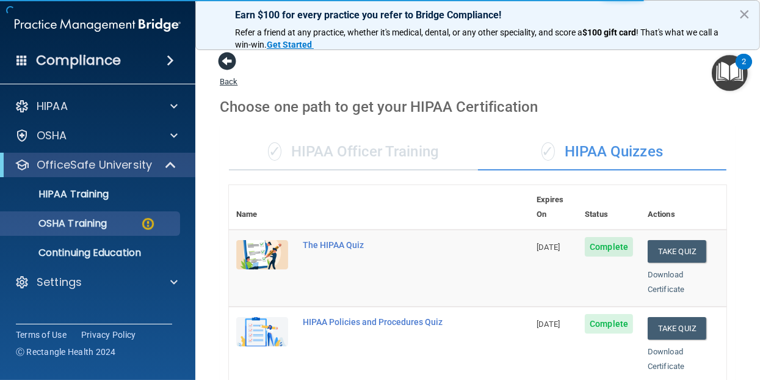
click at [227, 60] on span at bounding box center [227, 61] width 18 height 18
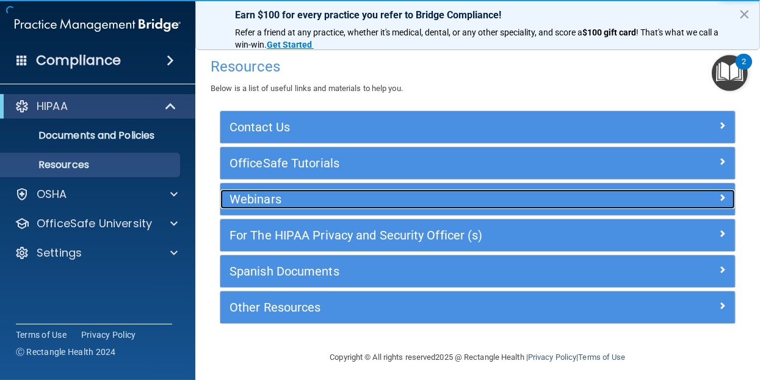
click at [300, 198] on h5 "Webinars" at bounding box center [414, 198] width 368 height 13
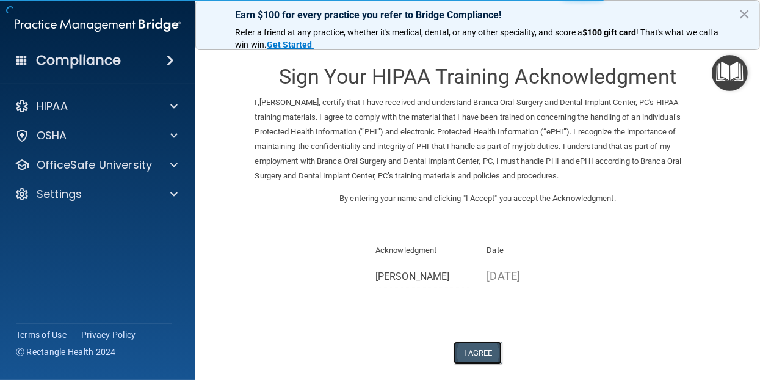
click at [468, 352] on button "I Agree" at bounding box center [478, 352] width 49 height 23
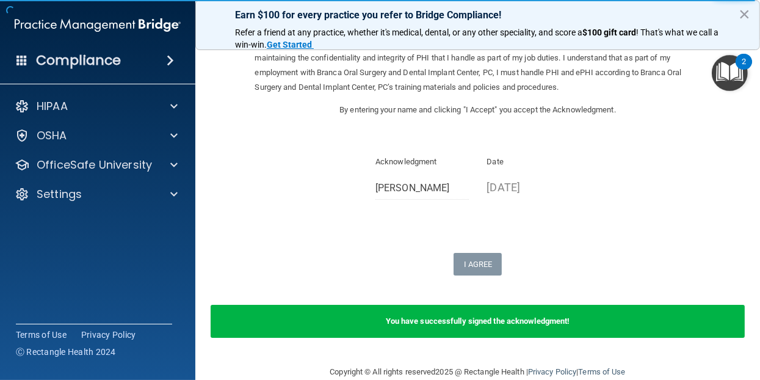
scroll to position [109, 0]
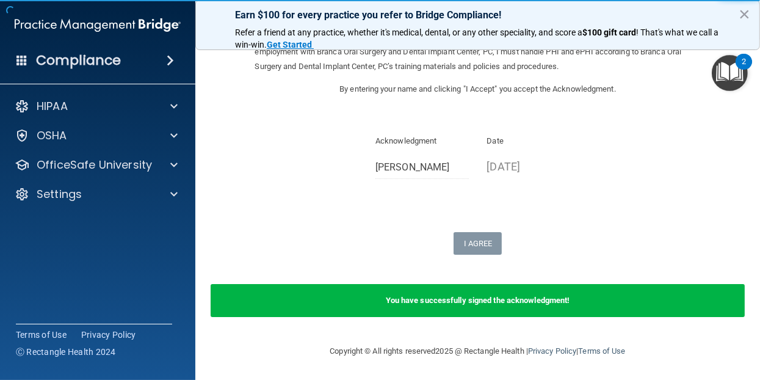
click at [551, 297] on b "You have successfully signed the acknowledgment!" at bounding box center [478, 300] width 184 height 9
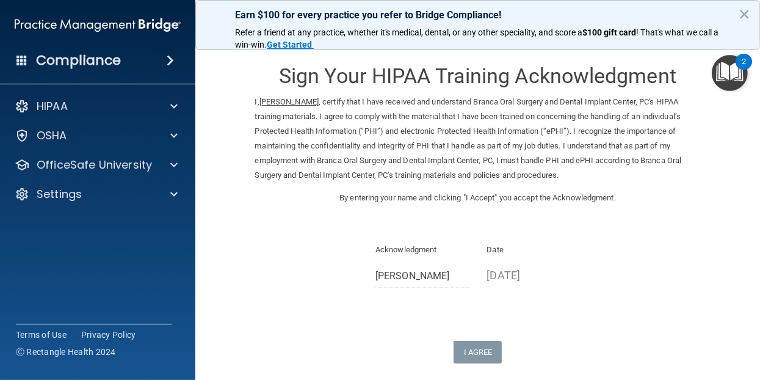
scroll to position [0, 0]
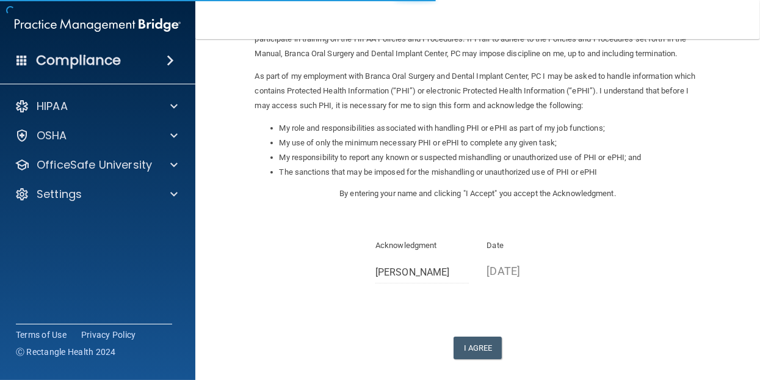
scroll to position [179, 0]
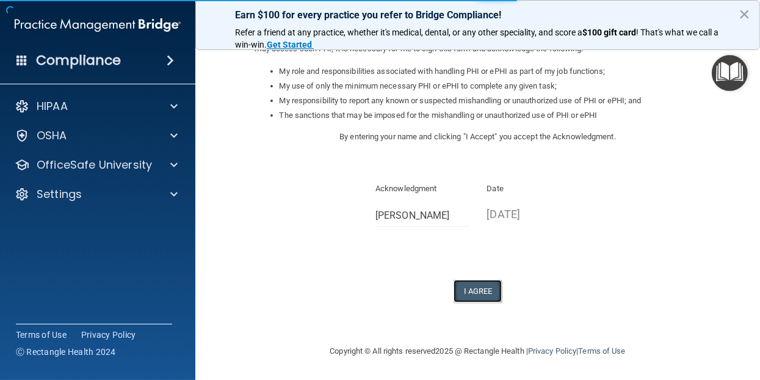
click at [477, 294] on button "I Agree" at bounding box center [478, 291] width 49 height 23
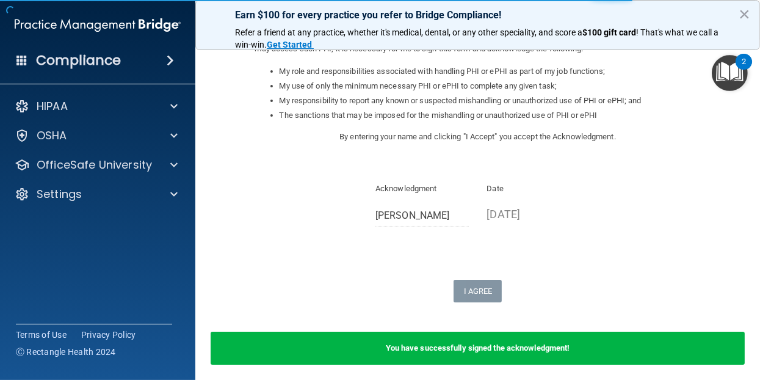
scroll to position [227, 0]
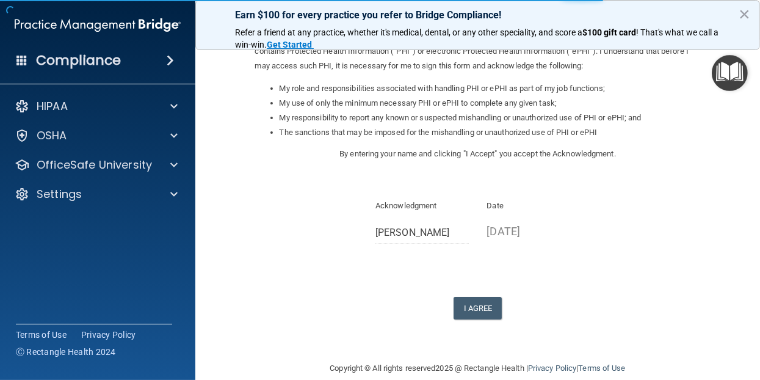
scroll to position [179, 0]
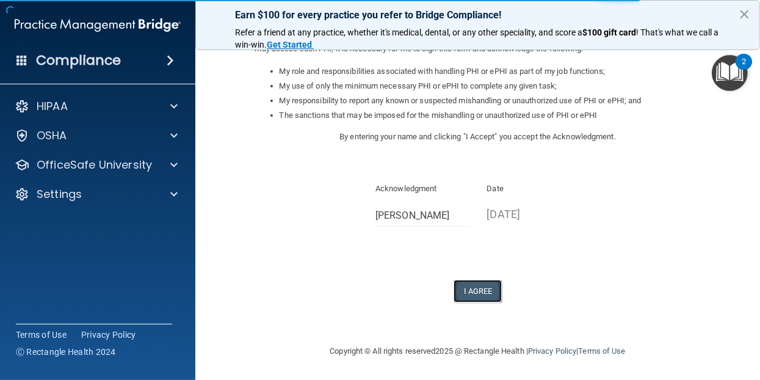
click at [470, 293] on button "I Agree" at bounding box center [478, 291] width 49 height 23
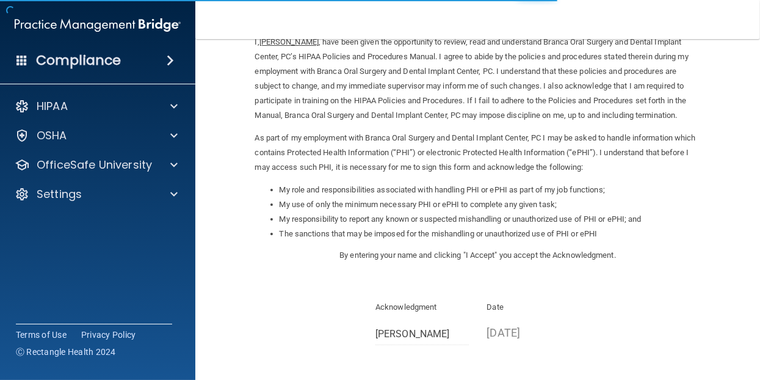
scroll to position [179, 0]
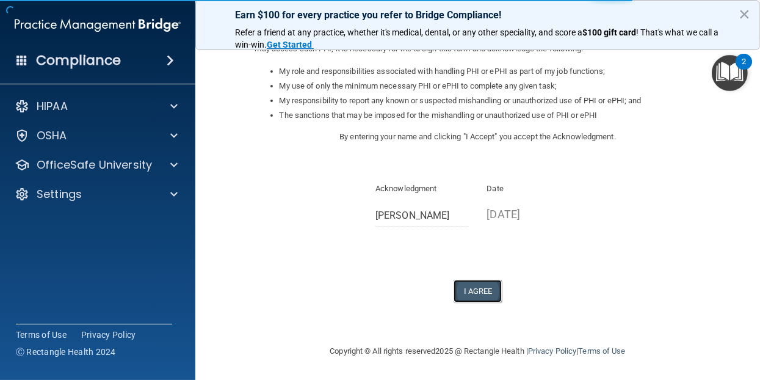
click at [490, 299] on button "I Agree" at bounding box center [478, 291] width 49 height 23
click at [481, 288] on button "I Agree" at bounding box center [478, 291] width 49 height 23
